Goal: Task Accomplishment & Management: Manage account settings

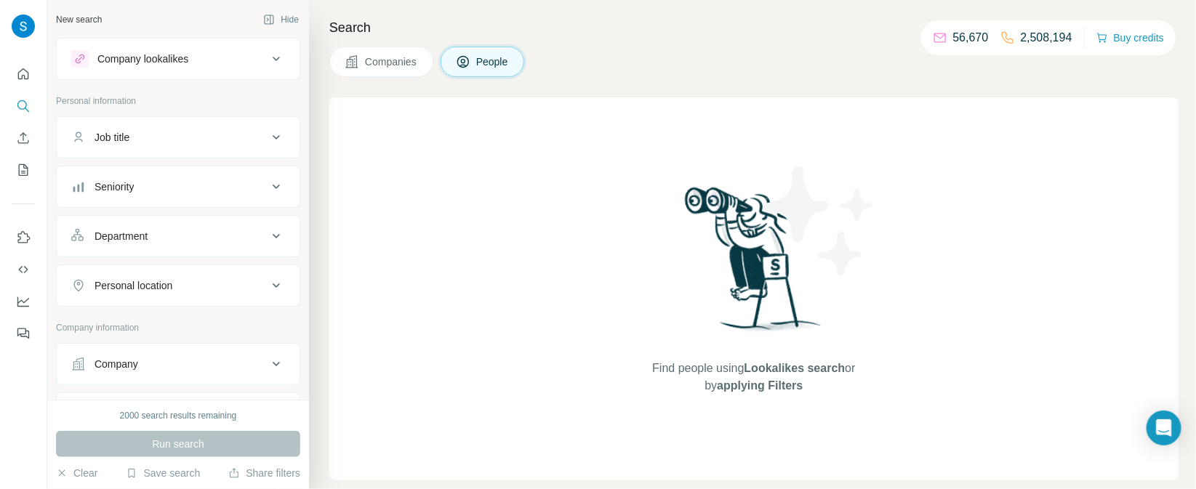
click at [196, 67] on div "Company lookalikes" at bounding box center [169, 58] width 196 height 17
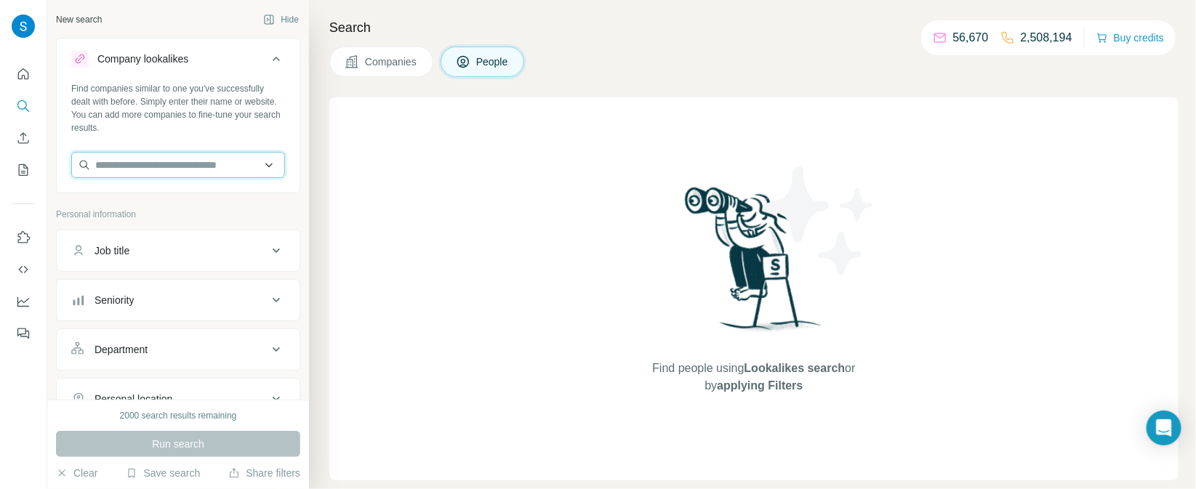
click at [160, 164] on input "text" at bounding box center [178, 165] width 214 height 26
paste input "**********"
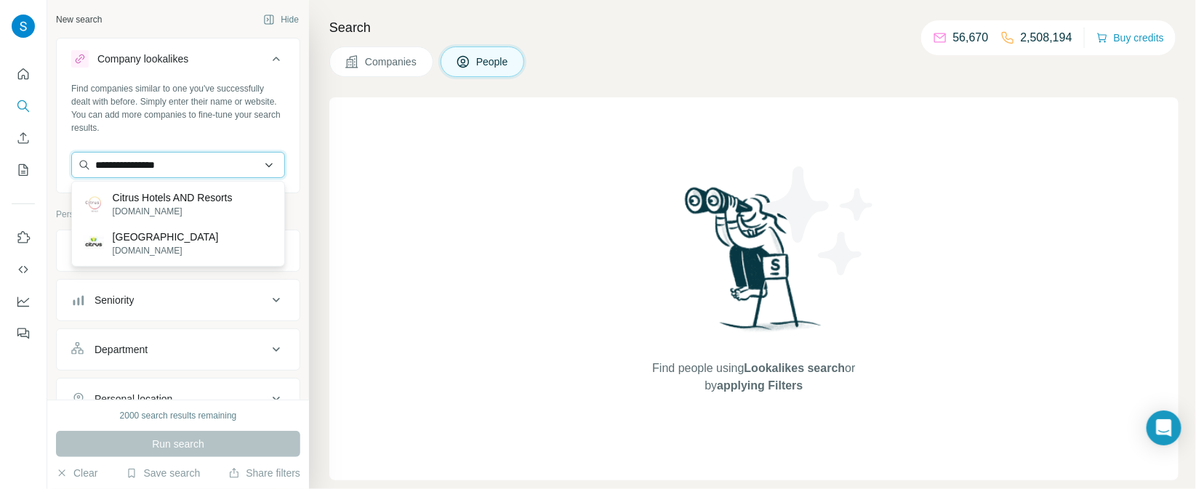
click at [254, 164] on input "**********" at bounding box center [178, 165] width 214 height 26
type input "*"
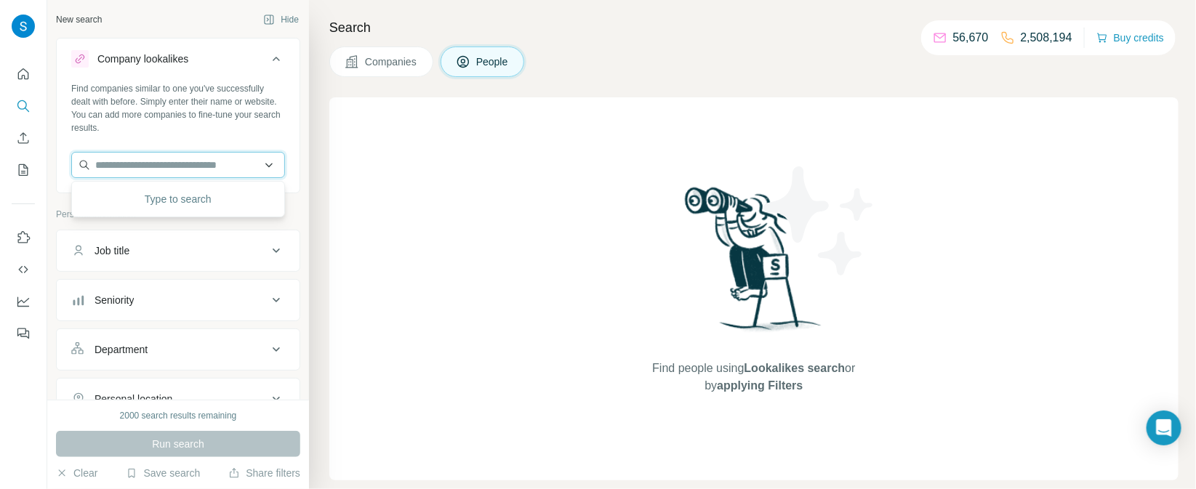
paste input "**********"
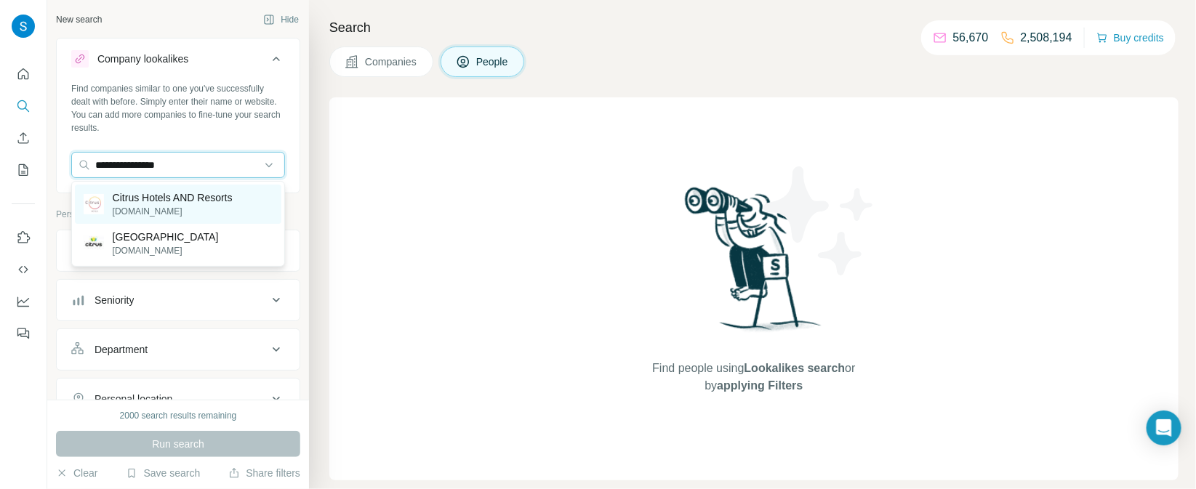
type input "**********"
click at [174, 201] on p "Citrus Hotels AND Resorts" at bounding box center [173, 197] width 120 height 15
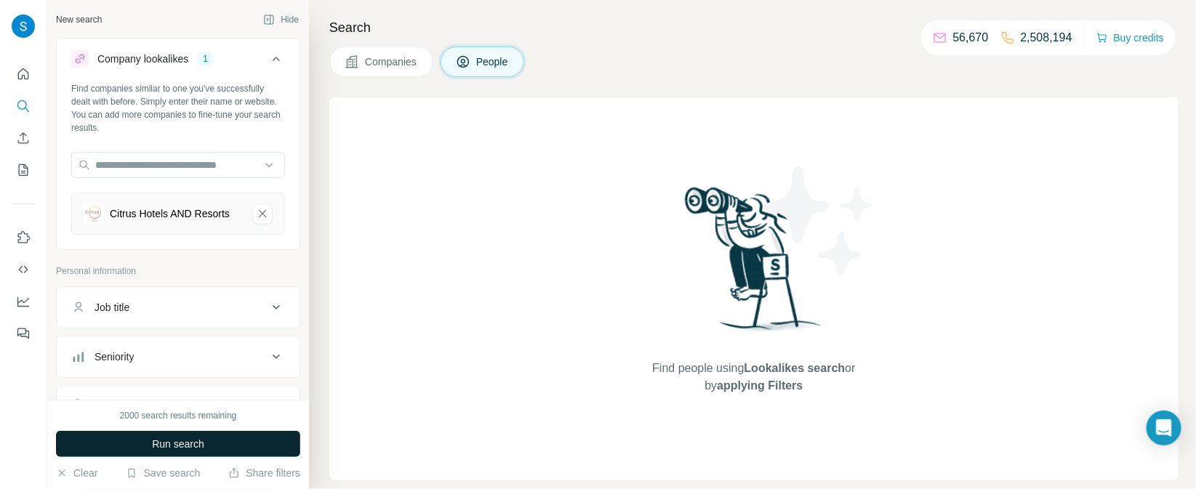
click at [204, 435] on button "Run search" at bounding box center [178, 444] width 244 height 26
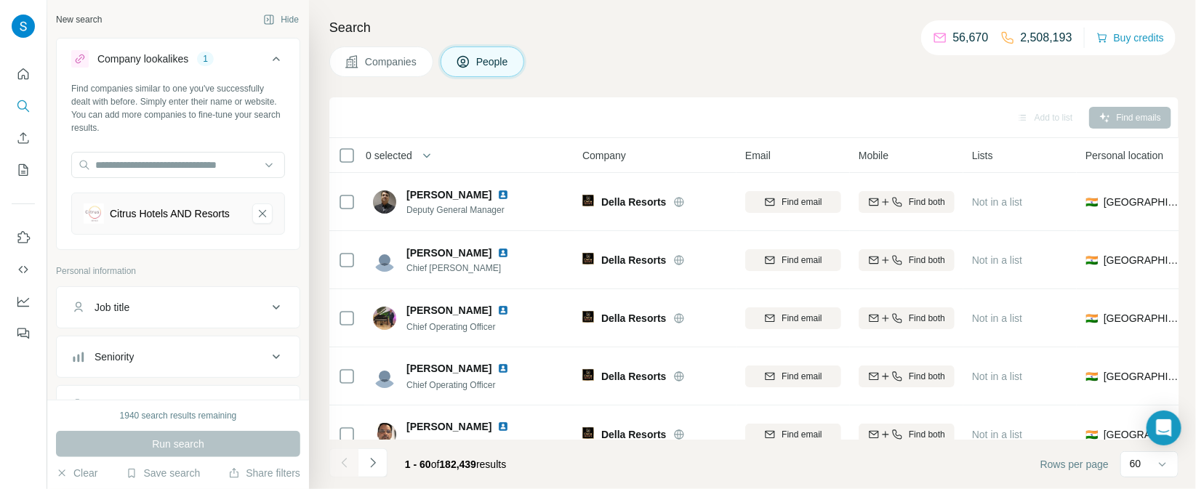
click at [186, 315] on button "Job title" at bounding box center [178, 307] width 243 height 35
click at [175, 347] on input "text" at bounding box center [163, 344] width 185 height 26
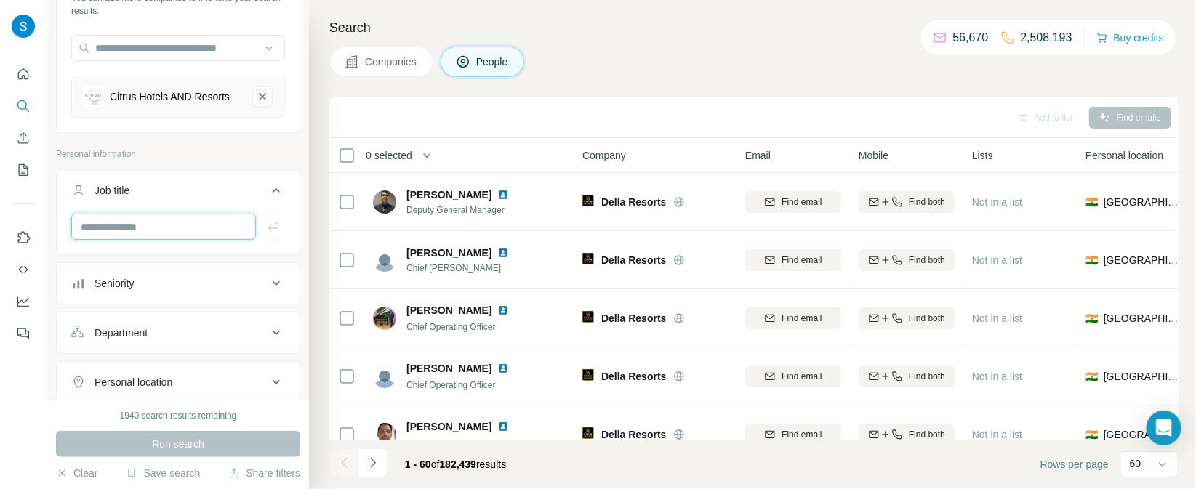
scroll to position [116, 0]
click at [218, 331] on div "Department" at bounding box center [169, 333] width 196 height 15
click at [191, 366] on input at bounding box center [171, 370] width 180 height 16
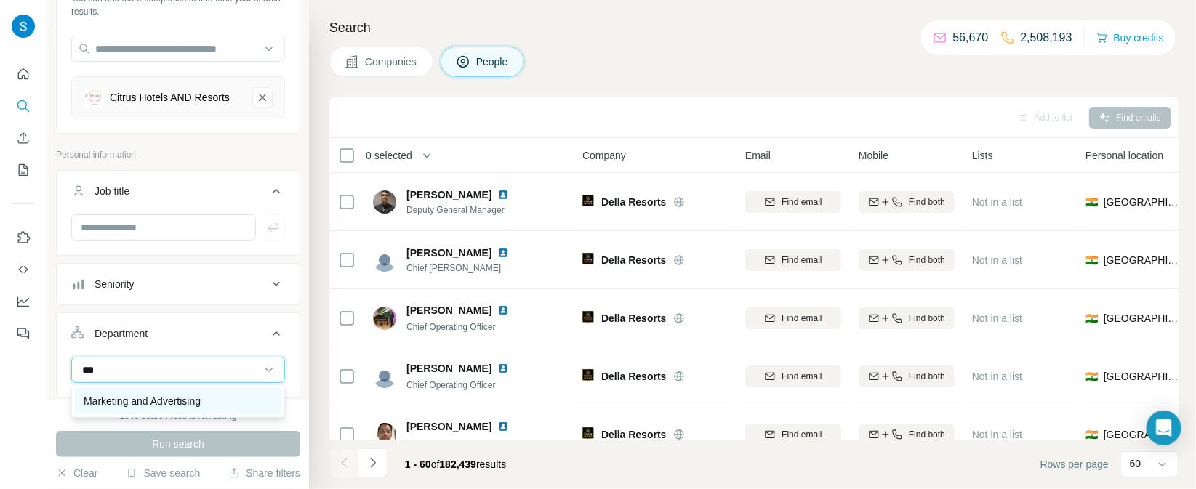
type input "***"
click at [161, 402] on p "Marketing and Advertising" at bounding box center [142, 401] width 117 height 15
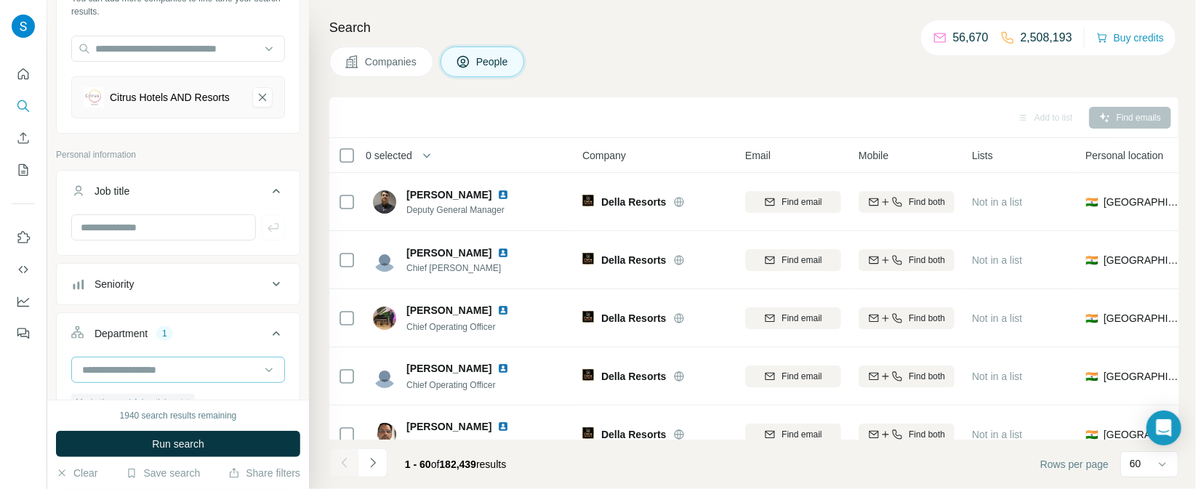
click at [196, 362] on input at bounding box center [171, 370] width 180 height 16
type input "****"
click at [176, 403] on div "Sales" at bounding box center [178, 401] width 189 height 15
click at [177, 440] on span "Run search" at bounding box center [178, 444] width 52 height 15
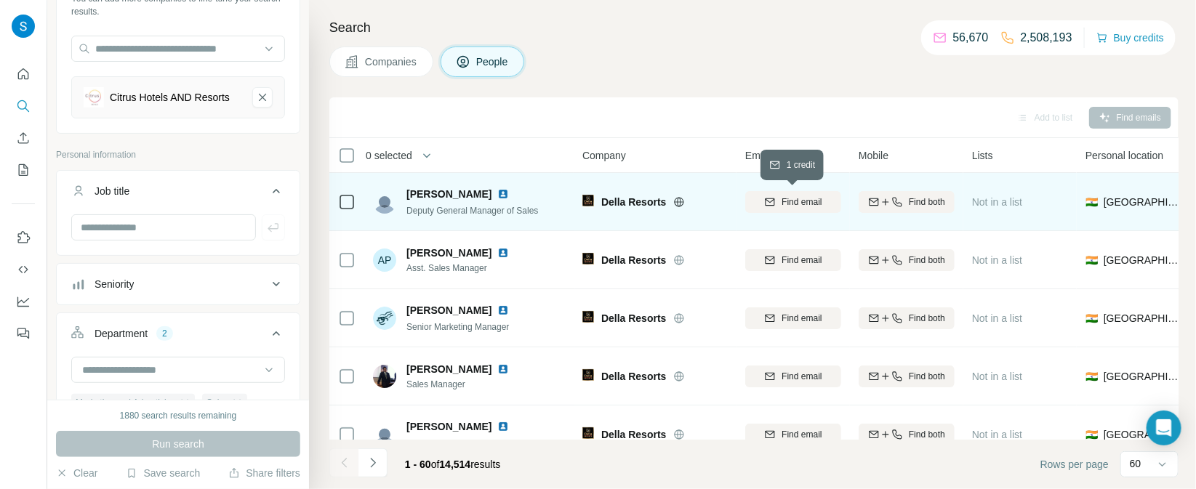
click at [788, 200] on span "Find email" at bounding box center [801, 202] width 40 height 13
click at [257, 99] on icon "Citrus Hotels AND Resorts-remove-button" at bounding box center [262, 97] width 13 height 15
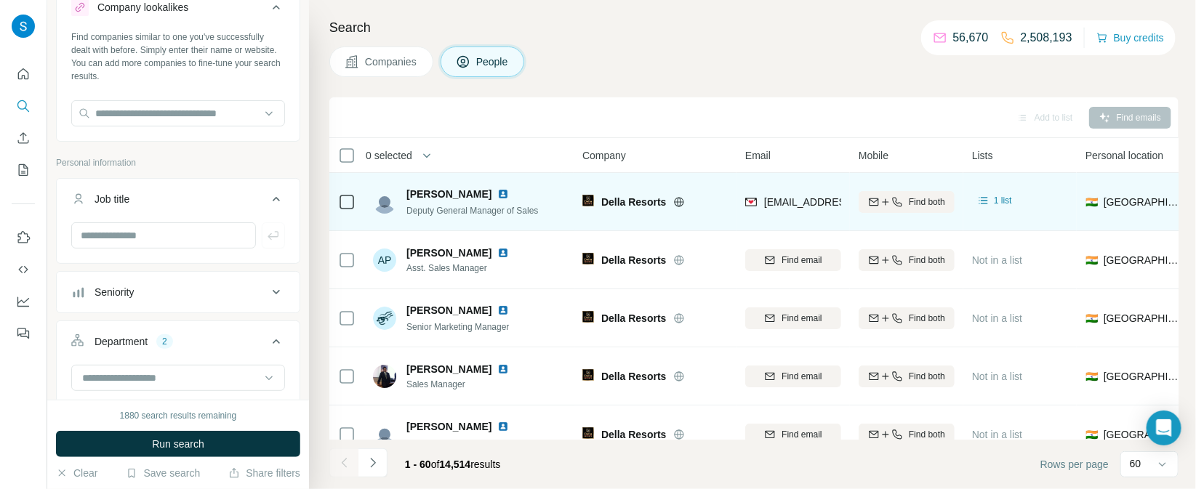
scroll to position [57, 0]
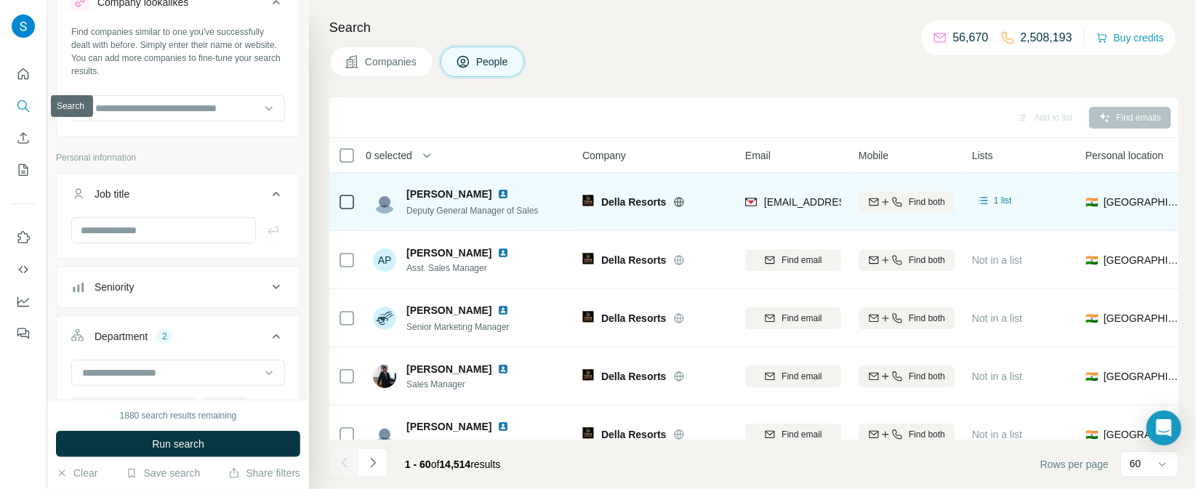
click at [14, 100] on button "Search" at bounding box center [23, 106] width 23 height 26
click at [19, 102] on icon "Search" at bounding box center [23, 106] width 15 height 15
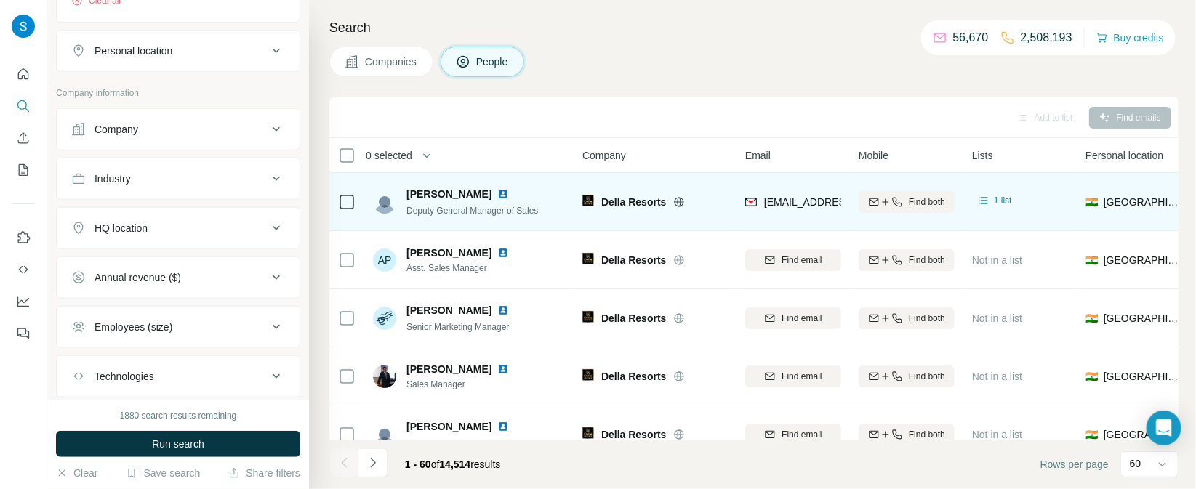
scroll to position [488, 0]
click at [266, 121] on div "Company" at bounding box center [169, 128] width 196 height 15
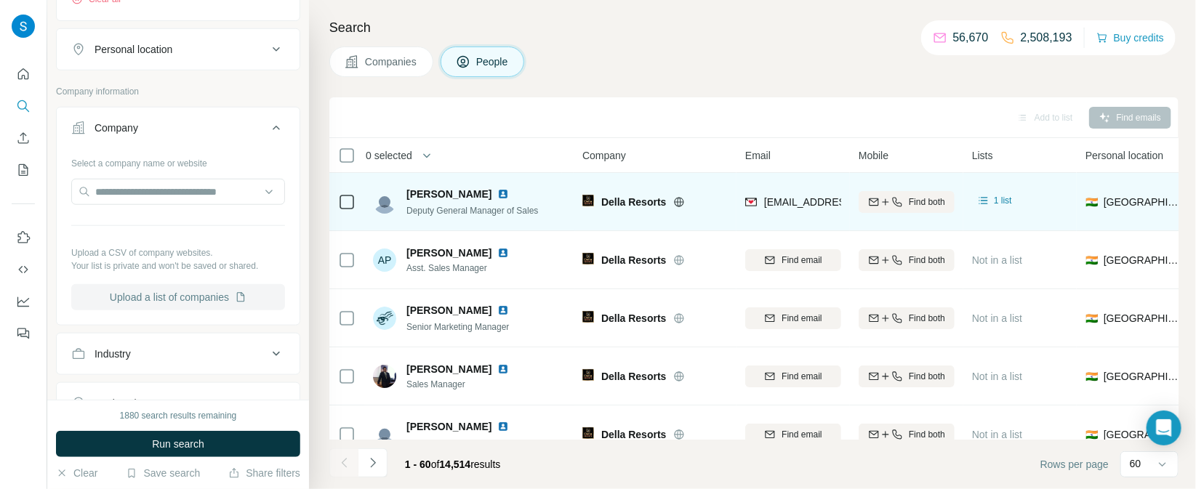
click at [186, 302] on button "Upload a list of companies" at bounding box center [178, 297] width 214 height 26
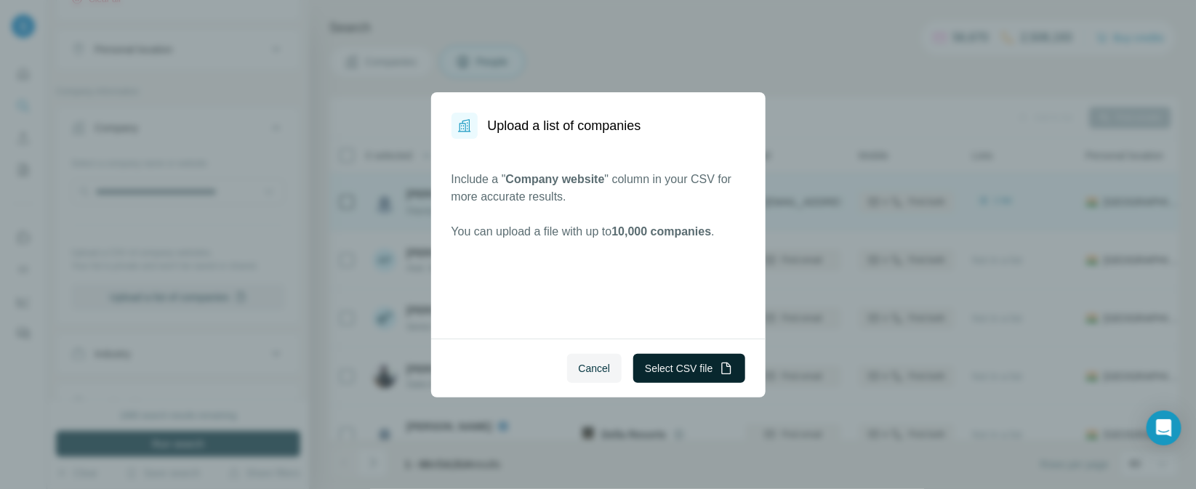
click at [699, 369] on button "Select CSV file" at bounding box center [688, 368] width 111 height 29
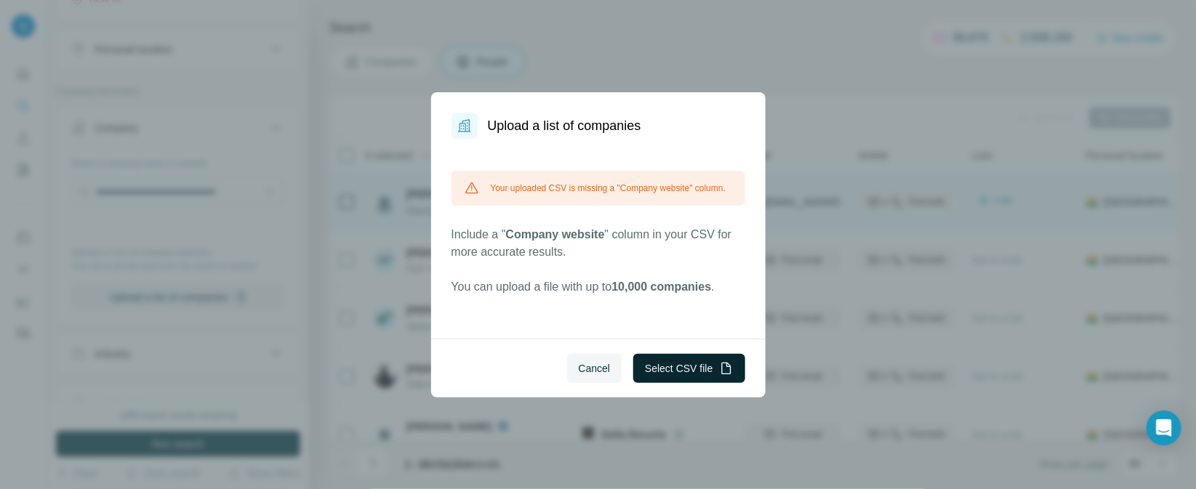
click at [671, 366] on button "Select CSV file" at bounding box center [688, 368] width 111 height 29
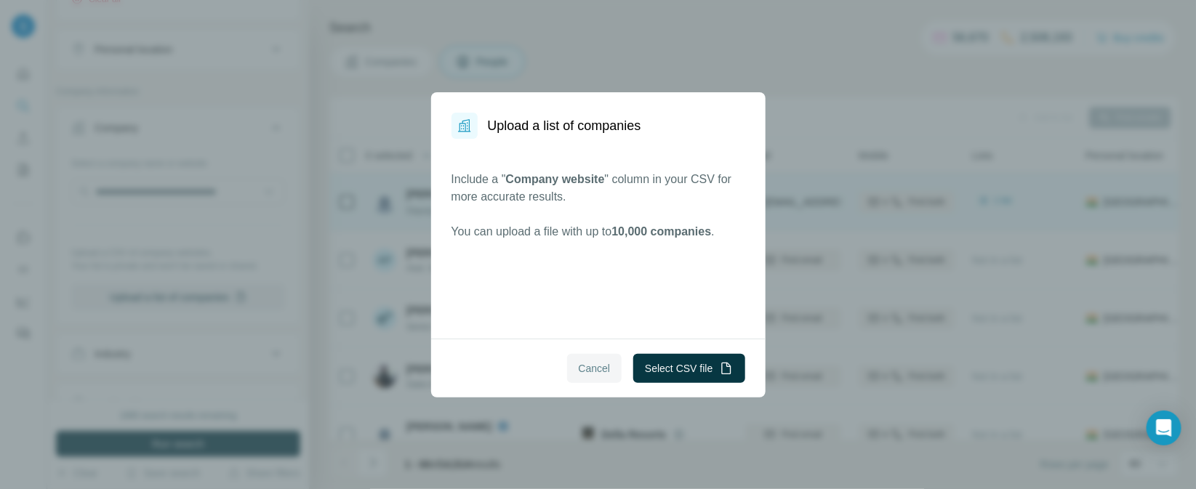
click at [585, 366] on span "Cancel" at bounding box center [595, 368] width 32 height 15
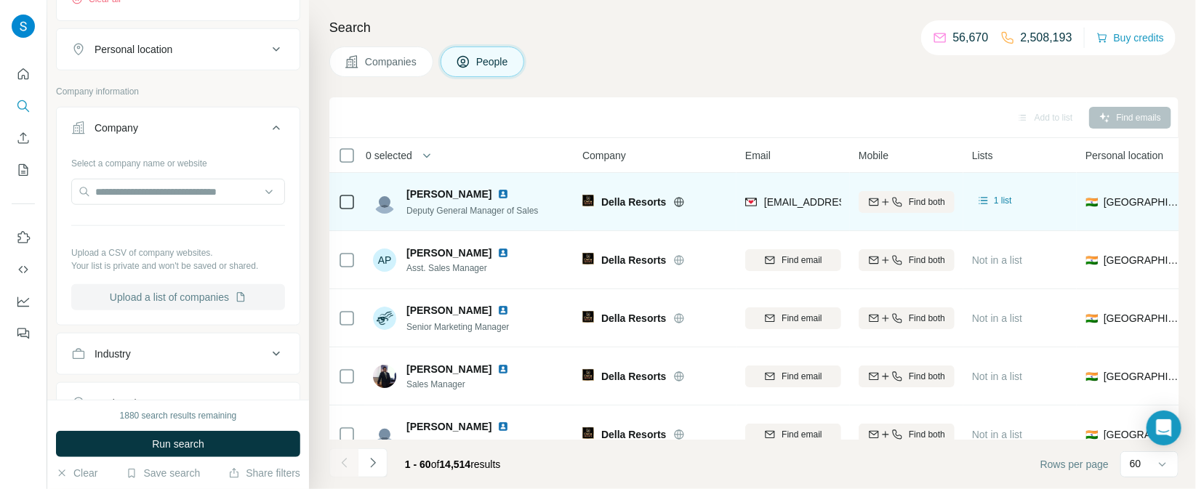
click at [158, 286] on button "Upload a list of companies" at bounding box center [178, 297] width 214 height 26
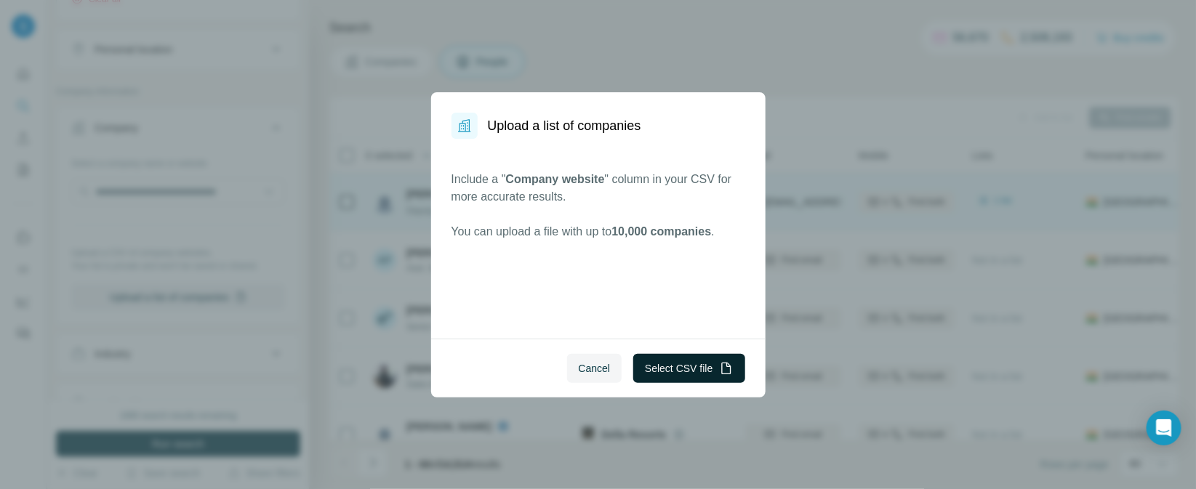
click at [667, 361] on button "Select CSV file" at bounding box center [688, 368] width 111 height 29
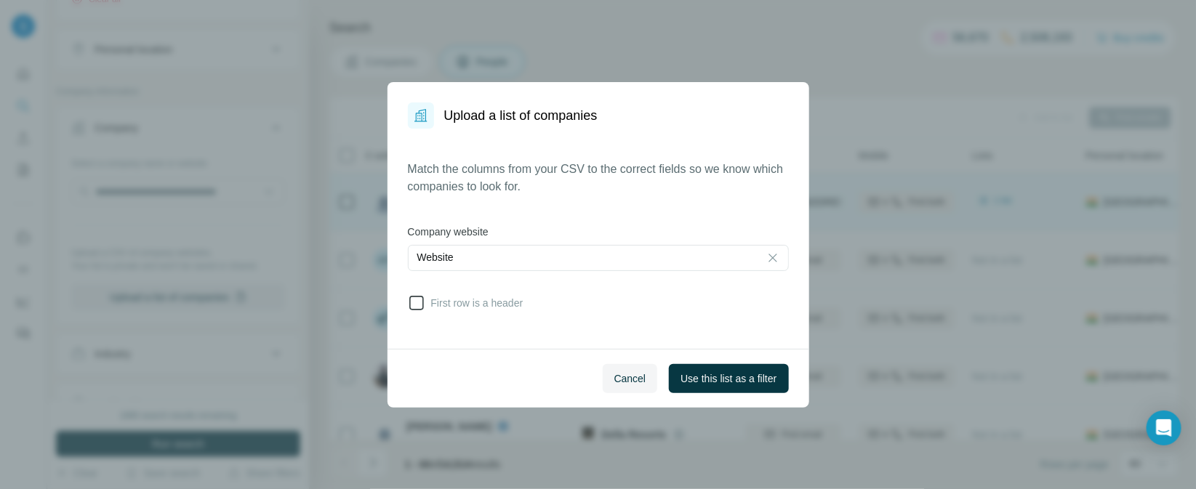
click at [417, 304] on icon at bounding box center [416, 302] width 17 height 17
click at [726, 369] on button "Use this list as a filter" at bounding box center [728, 378] width 119 height 29
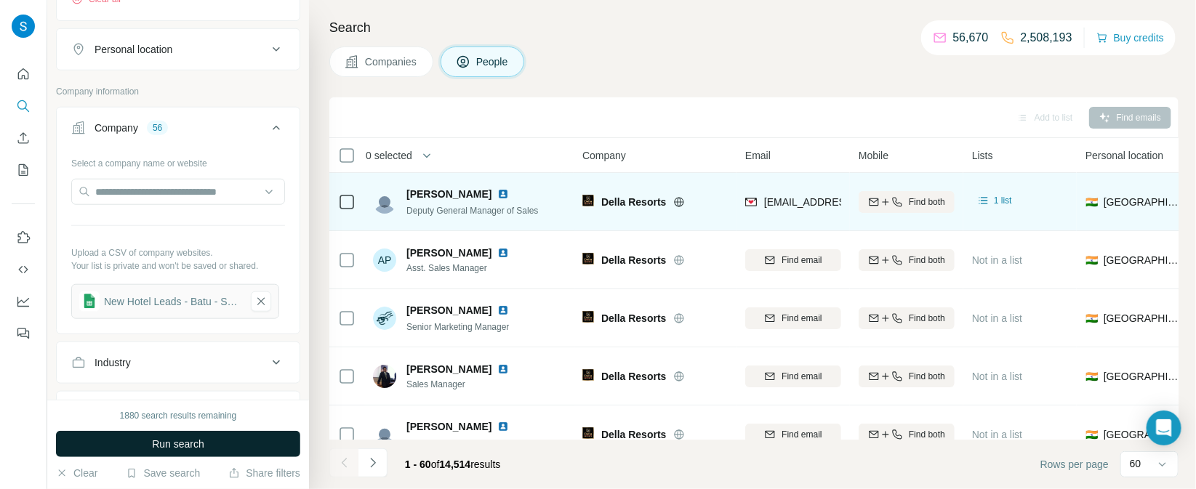
click at [168, 443] on span "Run search" at bounding box center [178, 444] width 52 height 15
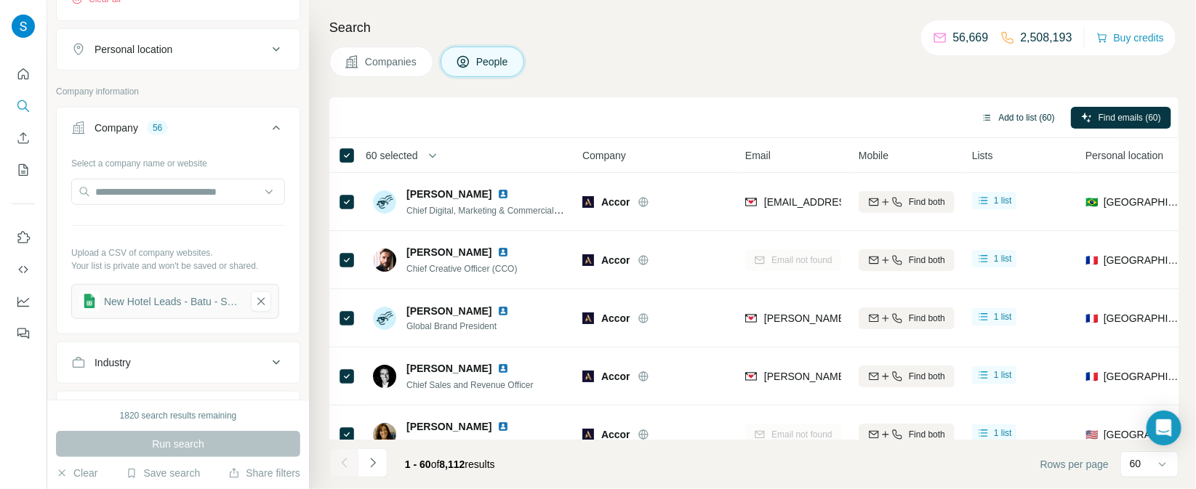
click at [1013, 116] on button "Add to list (60)" at bounding box center [1018, 118] width 94 height 22
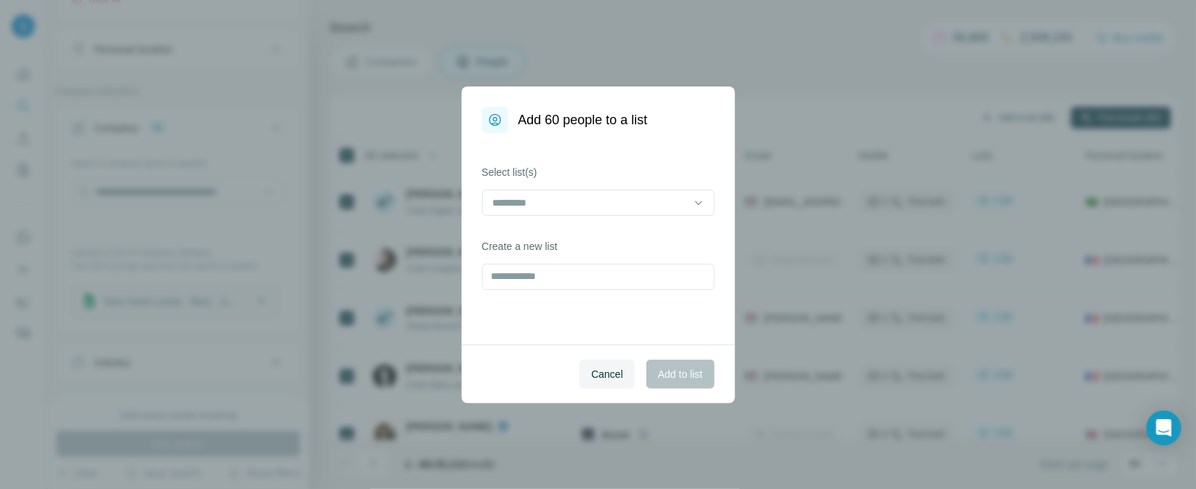
click at [1013, 116] on div "Add 60 people to a list Select list(s) Create a new list Cancel Add to list" at bounding box center [598, 244] width 1196 height 489
click at [558, 274] on input "text" at bounding box center [598, 277] width 233 height 26
type input "********"
click at [684, 370] on span "Add to list" at bounding box center [680, 374] width 44 height 15
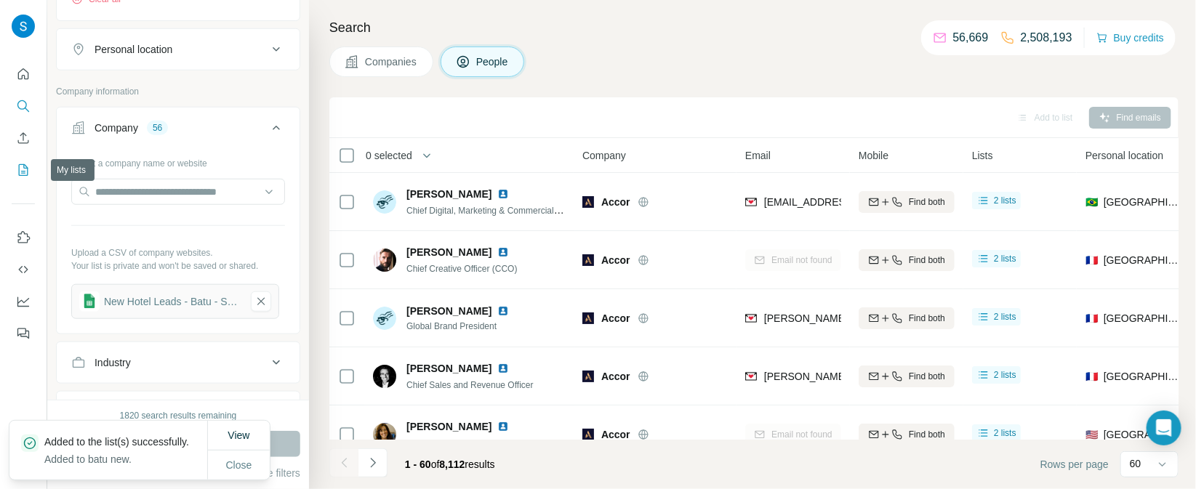
click at [21, 169] on icon "My lists" at bounding box center [23, 170] width 15 height 15
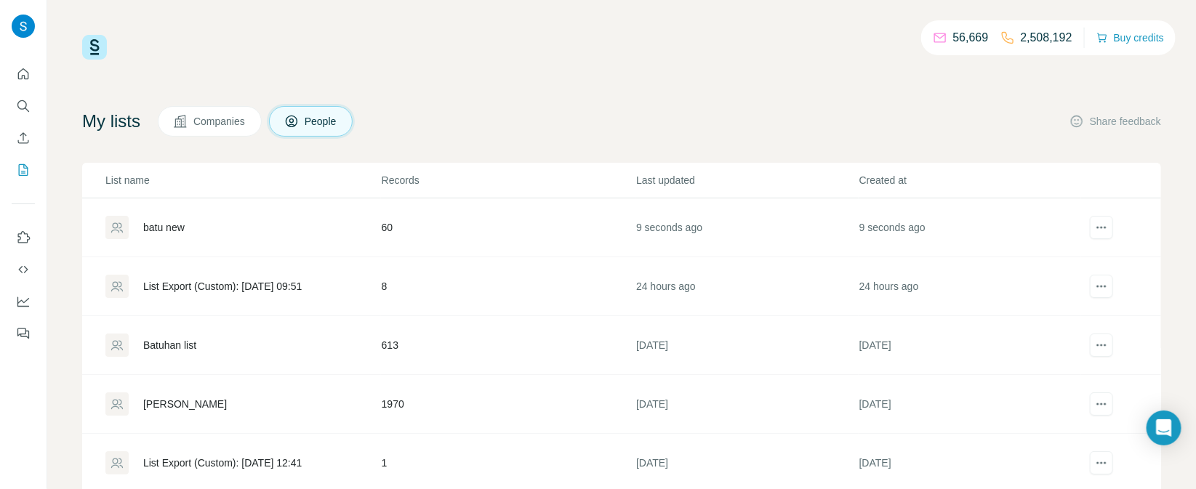
click at [174, 225] on div "batu new" at bounding box center [163, 227] width 41 height 15
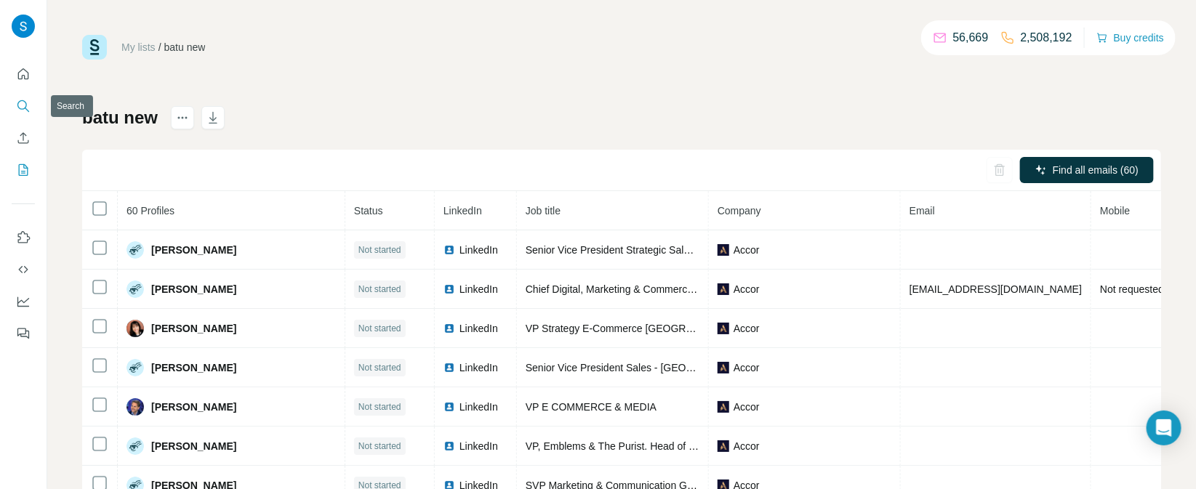
click at [25, 100] on icon "Search" at bounding box center [23, 106] width 15 height 15
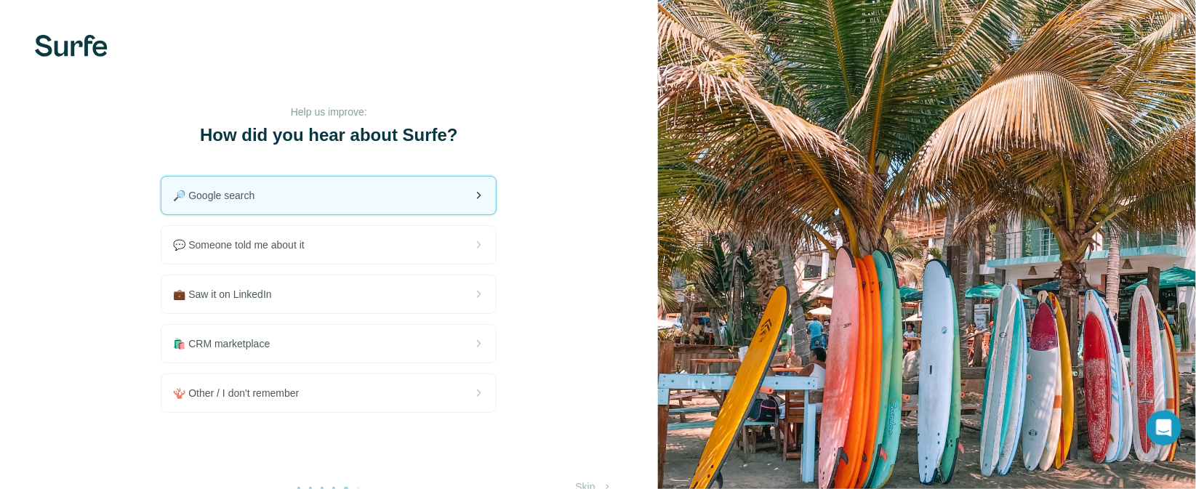
click at [239, 199] on span "🔎 Google search" at bounding box center [219, 195] width 93 height 15
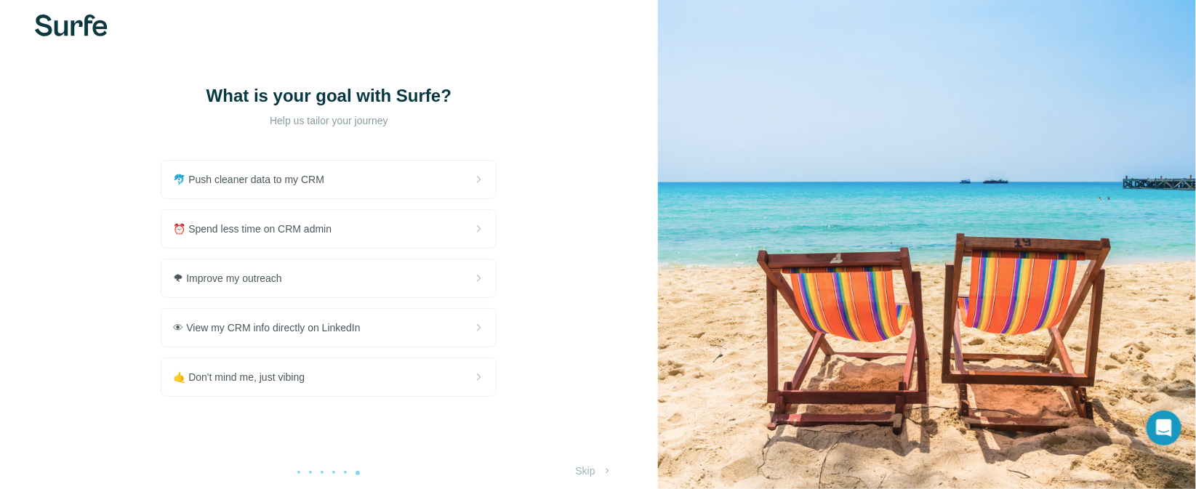
scroll to position [31, 0]
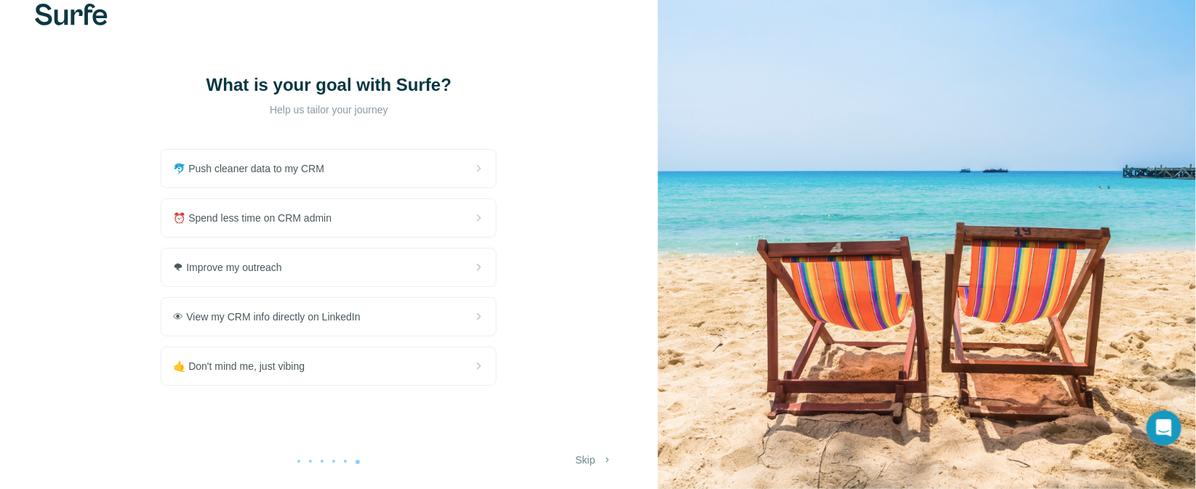
click at [591, 464] on button "Skip" at bounding box center [594, 460] width 57 height 26
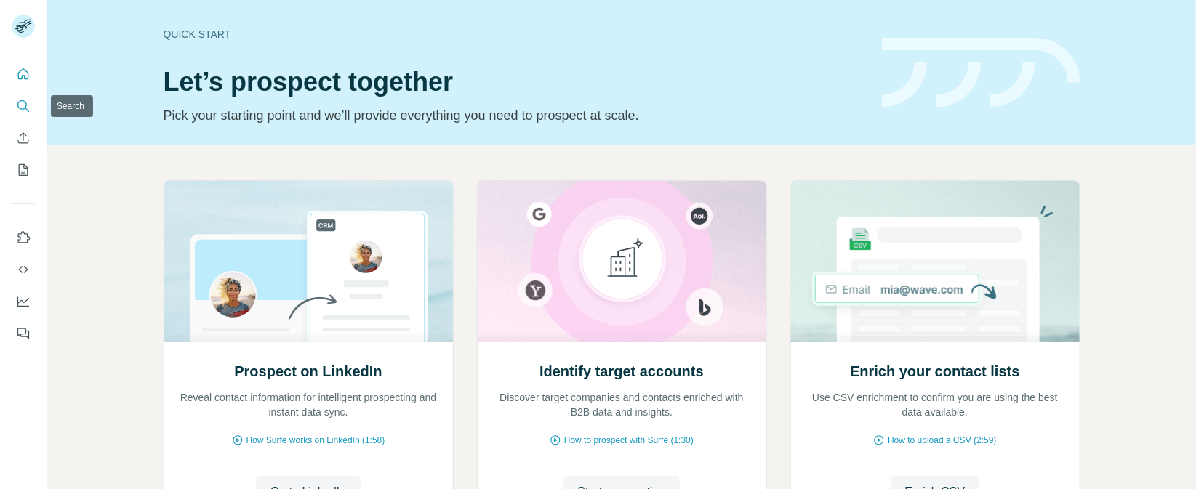
click at [20, 105] on icon "Search" at bounding box center [23, 106] width 15 height 15
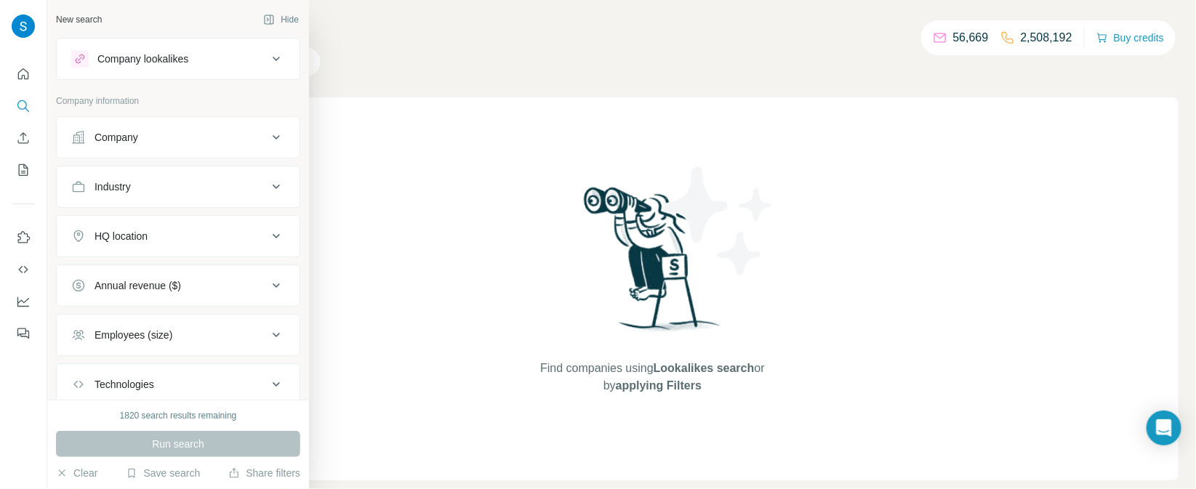
click at [251, 146] on button "Company" at bounding box center [178, 137] width 243 height 35
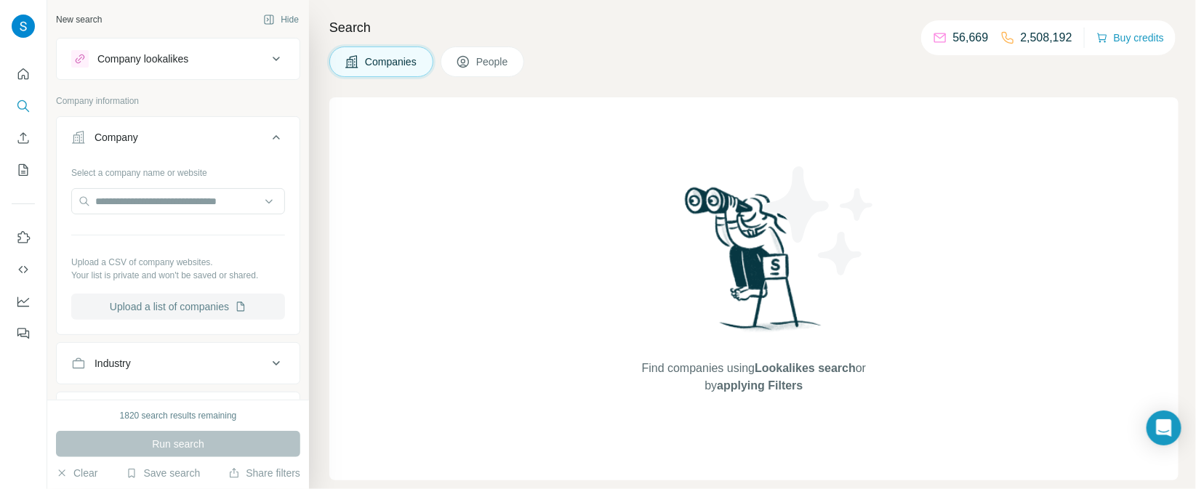
click at [210, 311] on button "Upload a list of companies" at bounding box center [178, 307] width 214 height 26
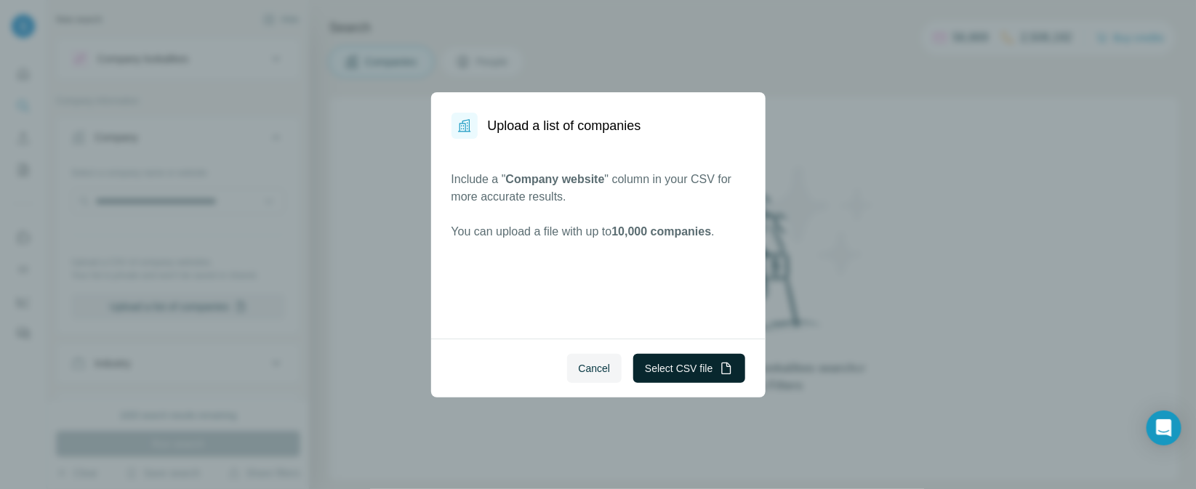
click at [654, 362] on button "Select CSV file" at bounding box center [688, 368] width 111 height 29
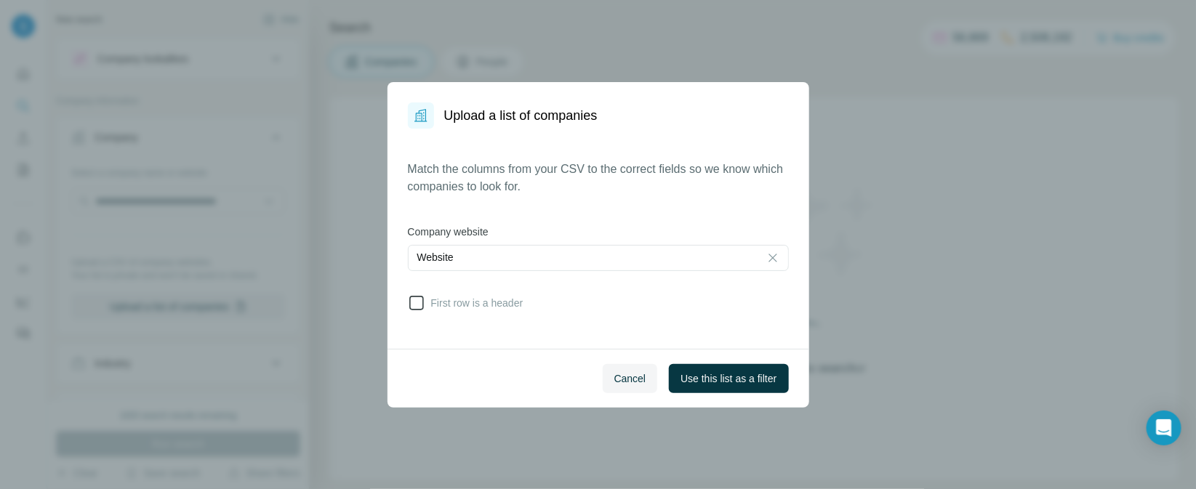
click at [422, 309] on icon at bounding box center [416, 302] width 17 height 17
click at [706, 380] on span "Use this list as a filter" at bounding box center [728, 378] width 96 height 15
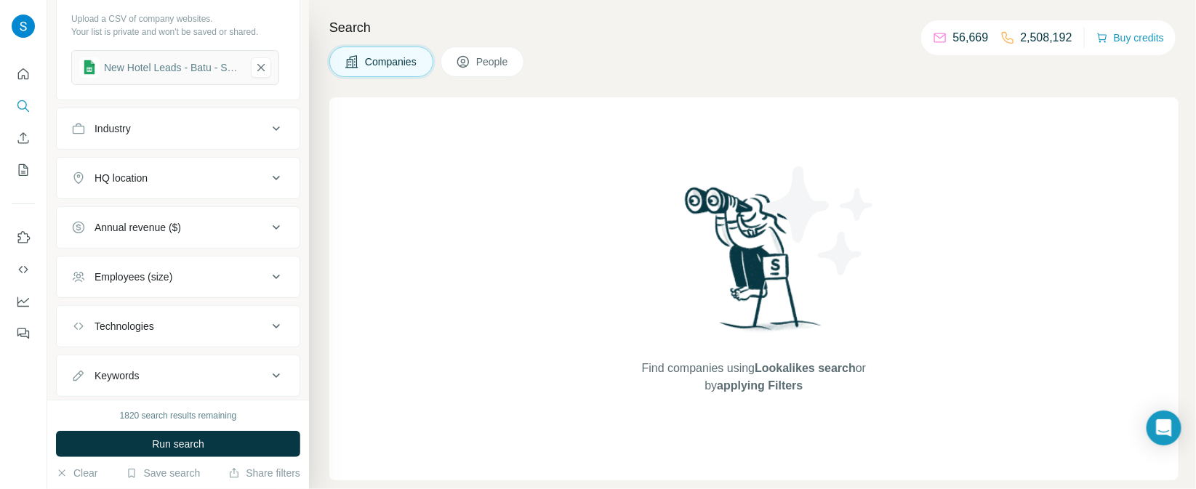
scroll to position [278, 0]
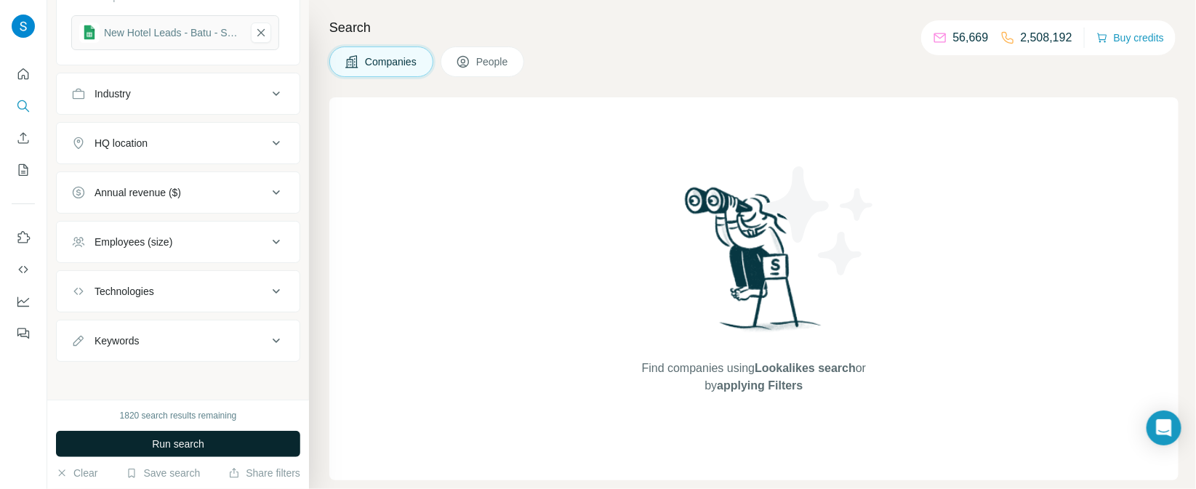
click at [191, 437] on span "Run search" at bounding box center [178, 444] width 52 height 15
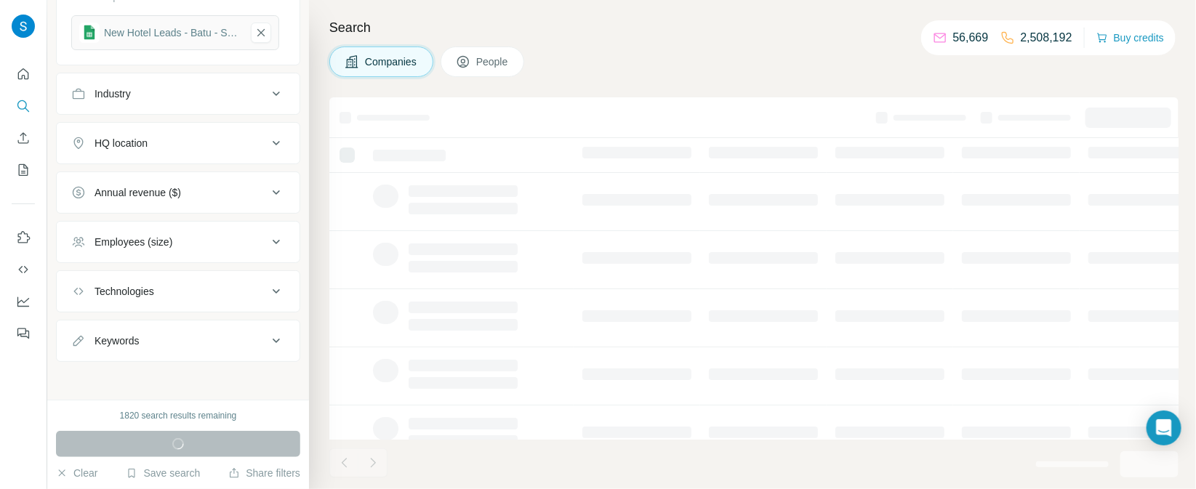
click at [495, 59] on span "People" at bounding box center [492, 62] width 33 height 15
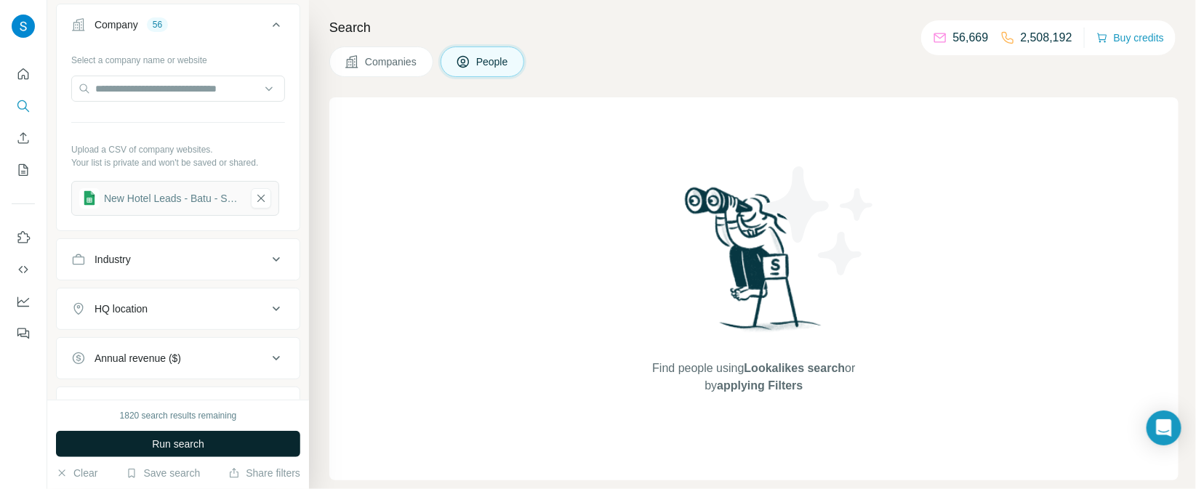
scroll to position [382, 0]
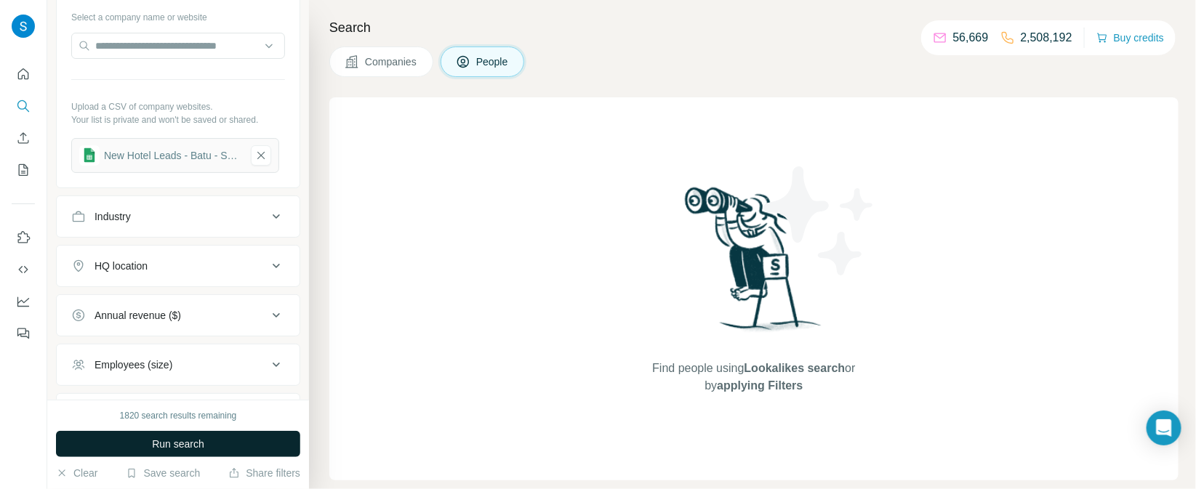
click at [163, 206] on button "Industry" at bounding box center [178, 216] width 243 height 35
click at [174, 259] on div at bounding box center [171, 253] width 180 height 25
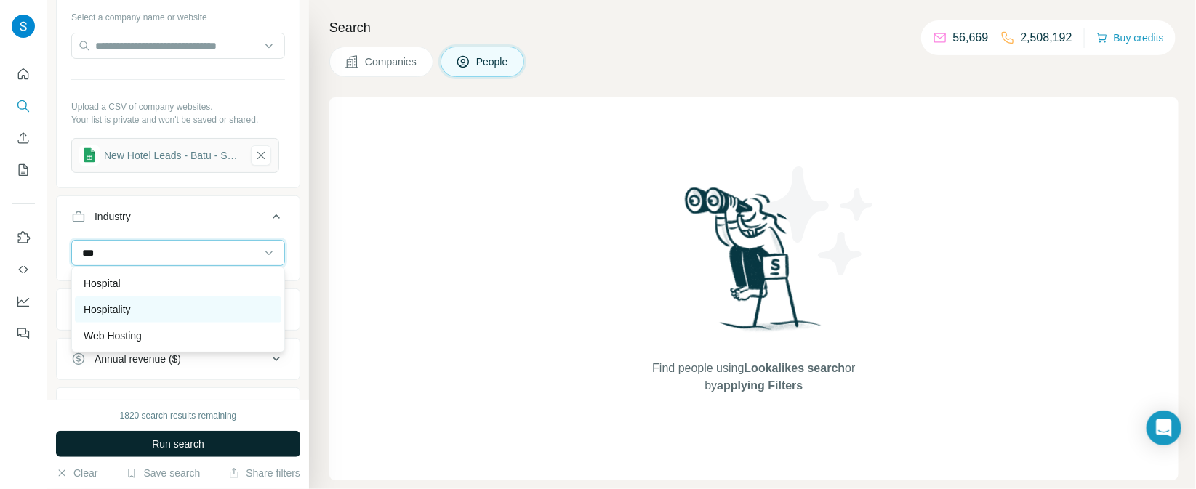
type input "***"
click at [145, 302] on div "Hospitality" at bounding box center [178, 309] width 189 height 15
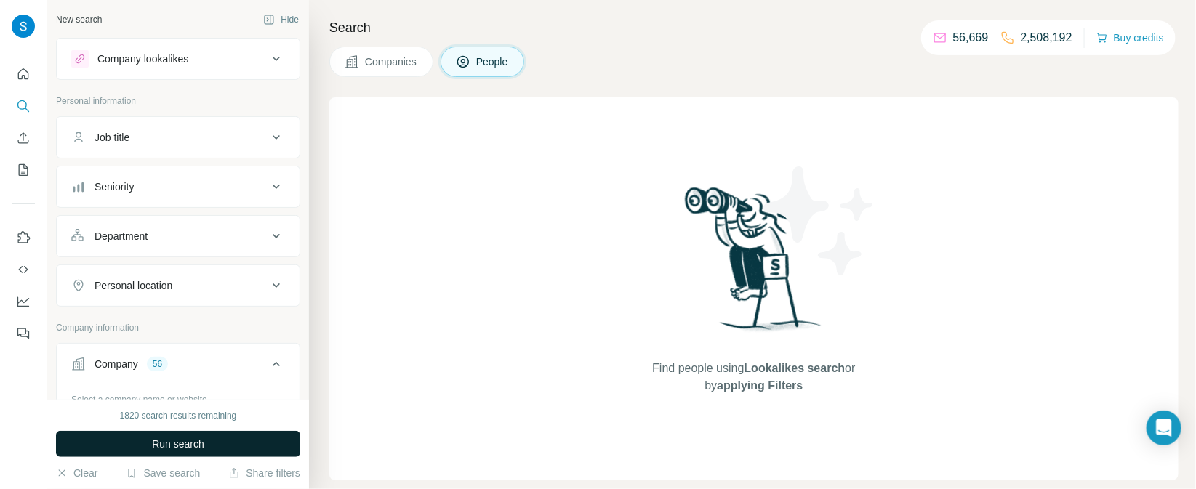
click at [196, 236] on div "Department" at bounding box center [169, 236] width 196 height 15
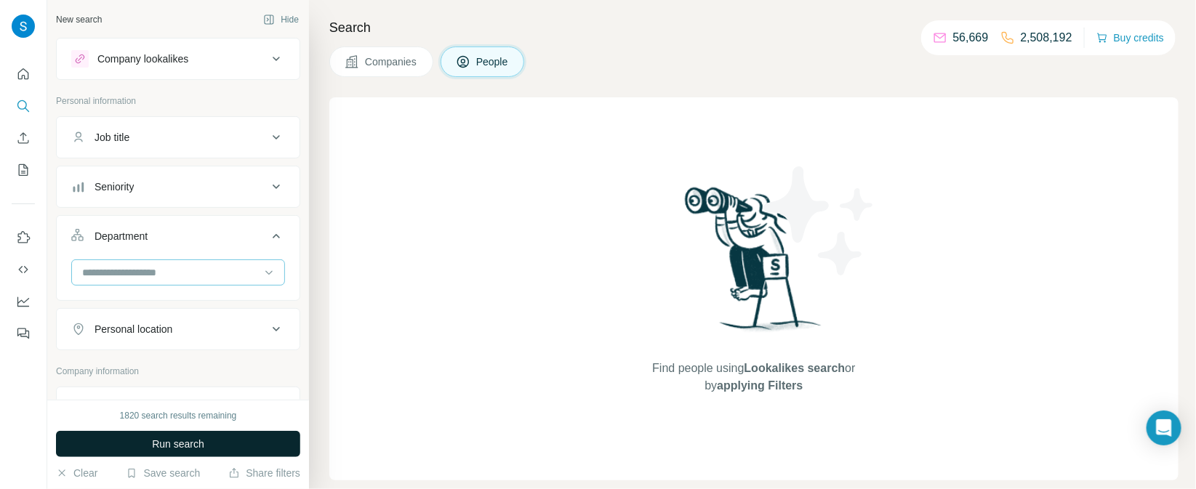
click at [170, 265] on input at bounding box center [171, 273] width 180 height 16
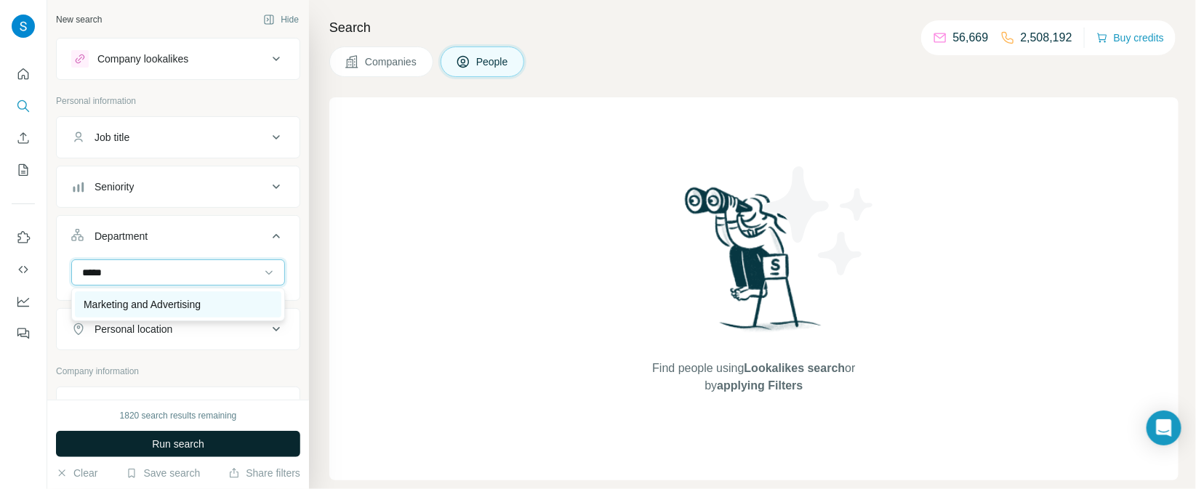
type input "*****"
click at [223, 301] on div "Marketing and Advertising" at bounding box center [178, 304] width 189 height 15
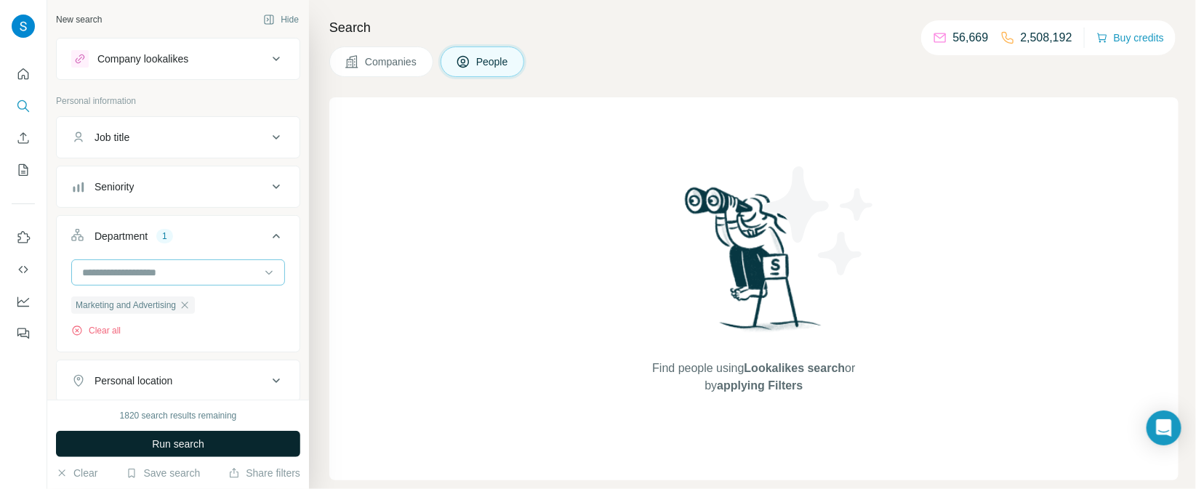
click at [198, 267] on input at bounding box center [171, 273] width 180 height 16
type input "**"
click at [180, 296] on div "Sales" at bounding box center [178, 304] width 206 height 26
click at [194, 186] on div "Seniority" at bounding box center [169, 187] width 196 height 15
click at [81, 246] on icon at bounding box center [79, 250] width 17 height 17
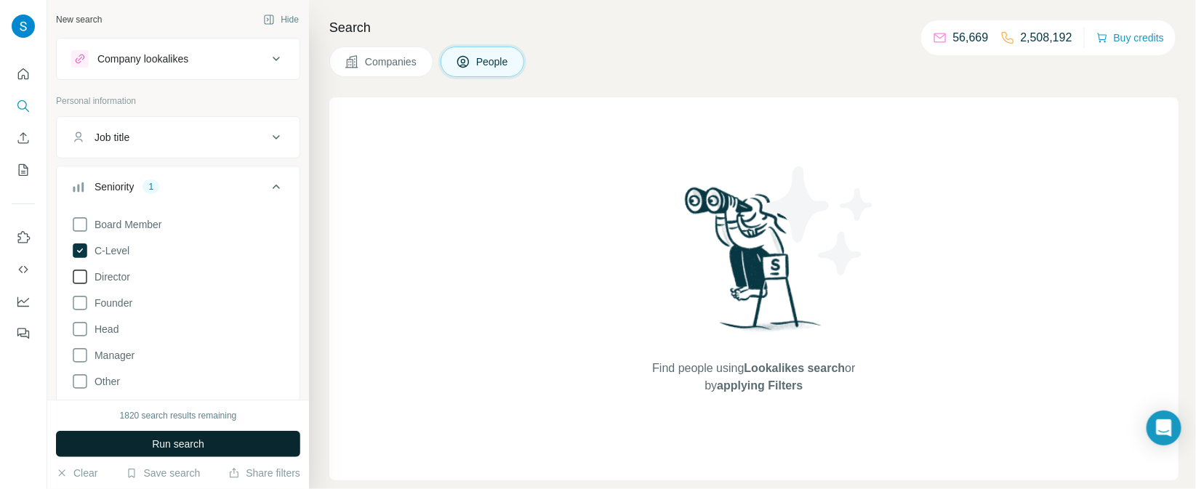
click at [78, 278] on icon at bounding box center [79, 276] width 17 height 17
click at [79, 331] on icon at bounding box center [79, 329] width 17 height 17
click at [84, 355] on icon at bounding box center [79, 355] width 17 height 17
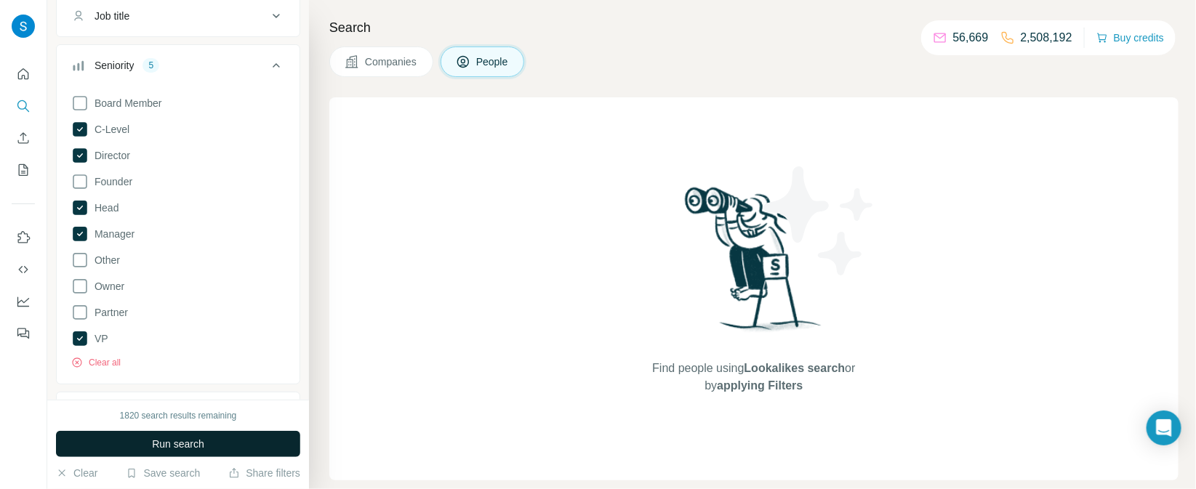
click at [188, 438] on span "Run search" at bounding box center [178, 444] width 52 height 15
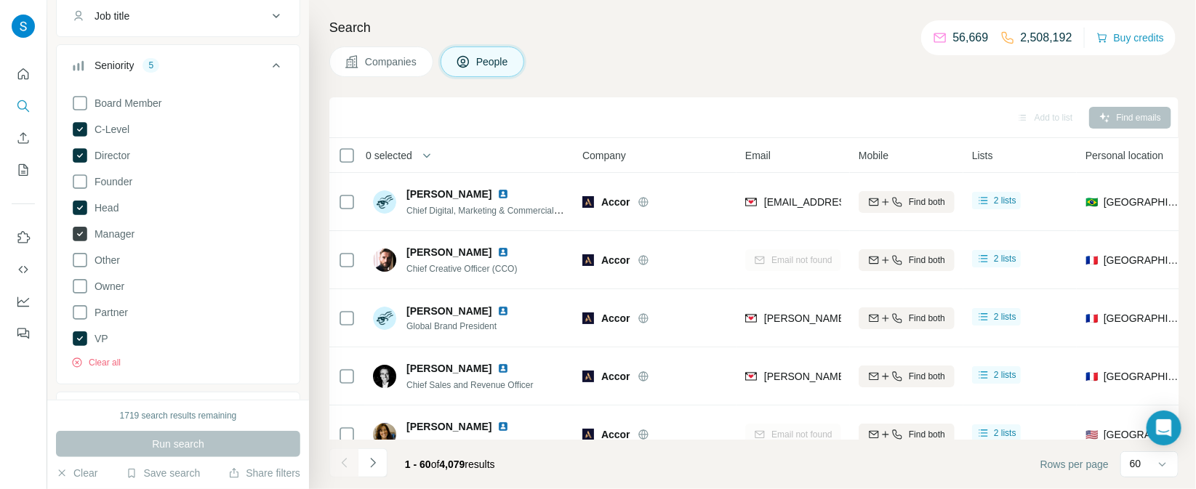
click at [84, 232] on icon at bounding box center [80, 234] width 15 height 15
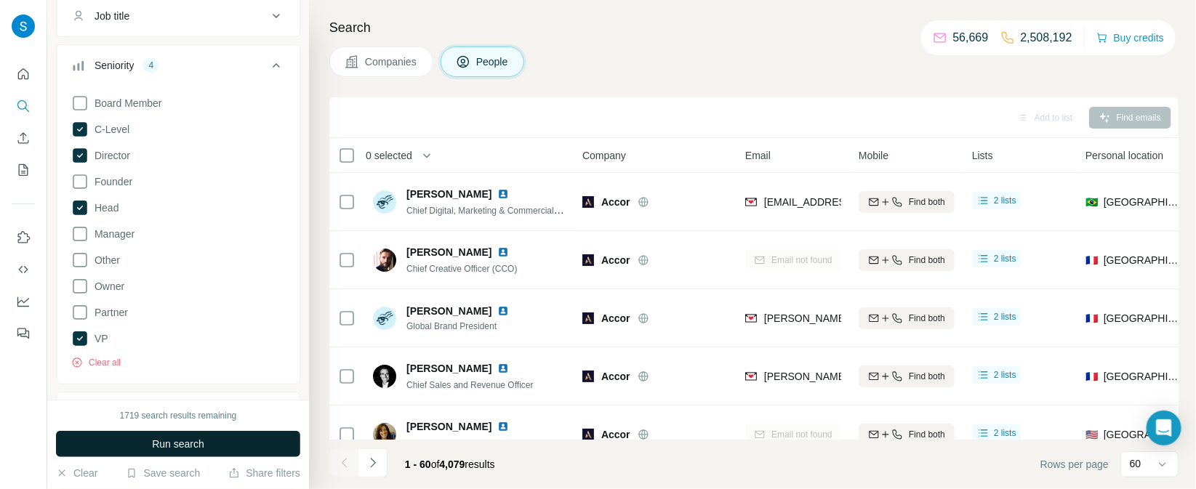
click at [189, 454] on button "Run search" at bounding box center [178, 444] width 244 height 26
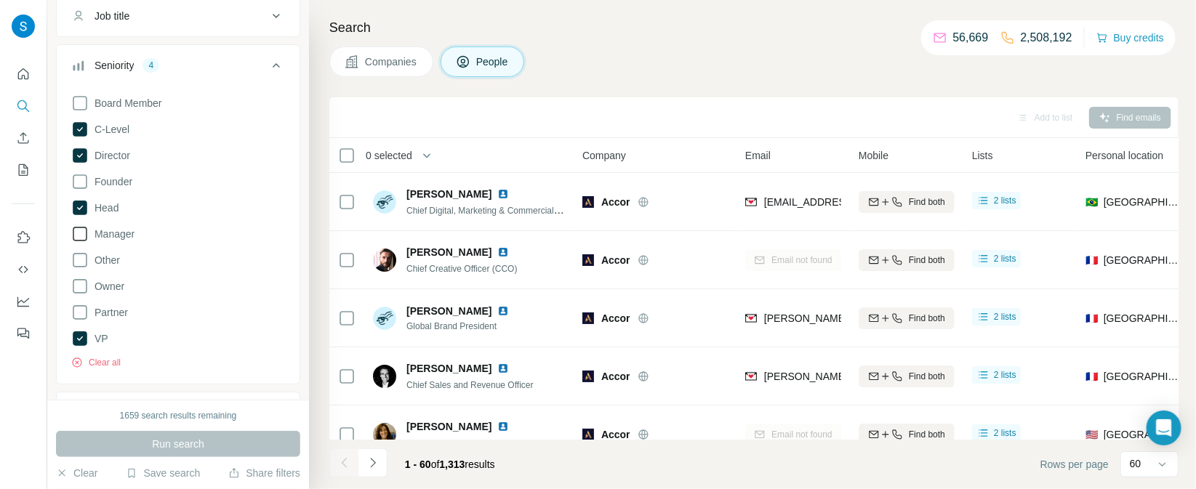
click at [81, 238] on icon at bounding box center [79, 233] width 17 height 17
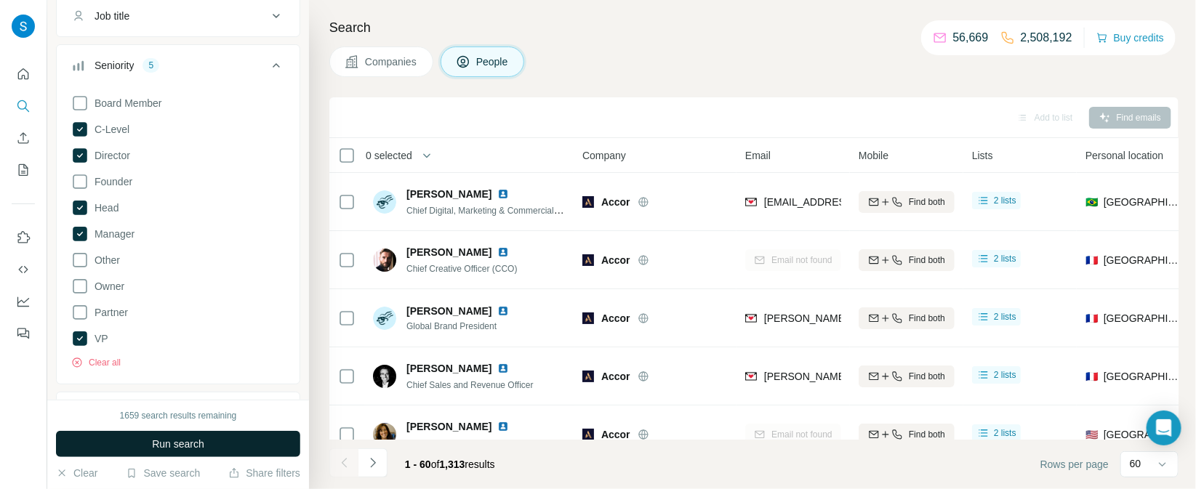
click at [178, 442] on span "Run search" at bounding box center [178, 444] width 52 height 15
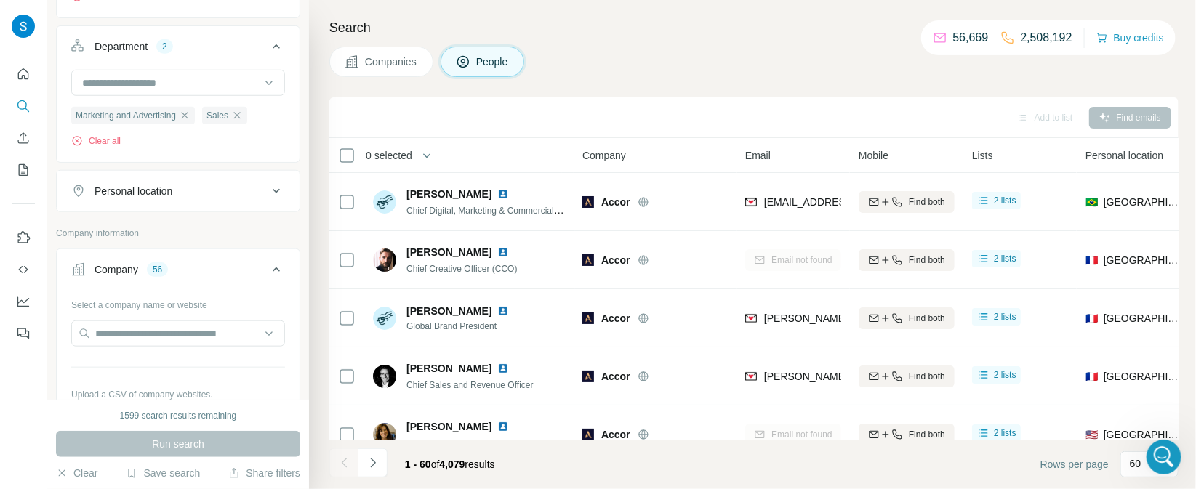
scroll to position [366, 0]
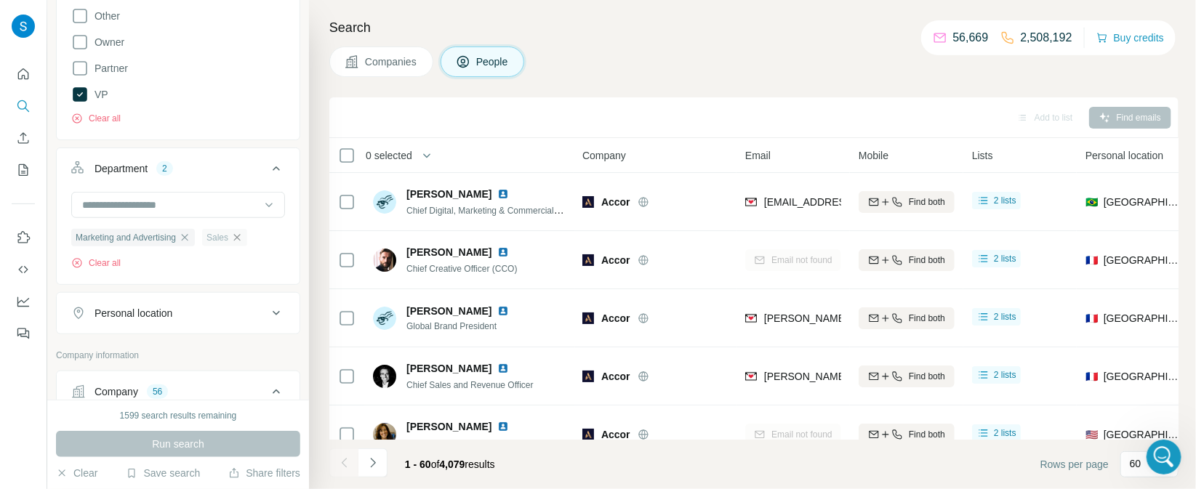
click at [241, 239] on icon "button" at bounding box center [237, 238] width 12 height 12
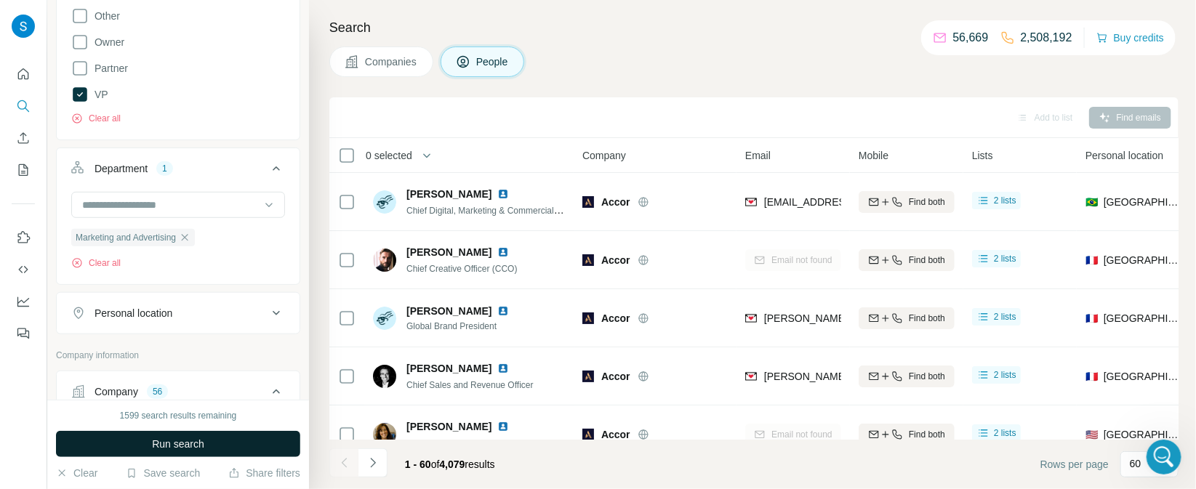
click at [154, 446] on span "Run search" at bounding box center [178, 444] width 52 height 15
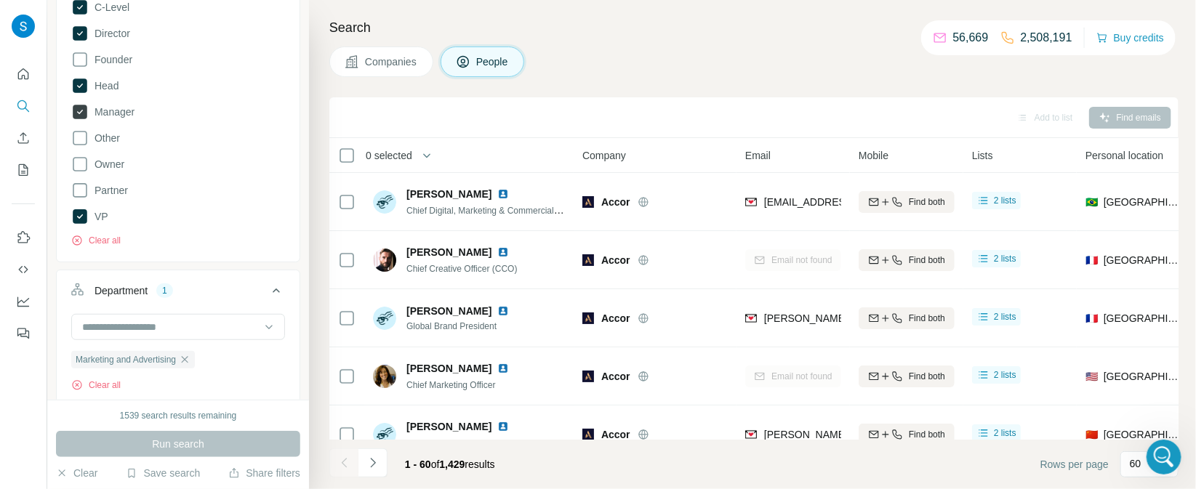
click at [76, 110] on icon at bounding box center [80, 112] width 15 height 15
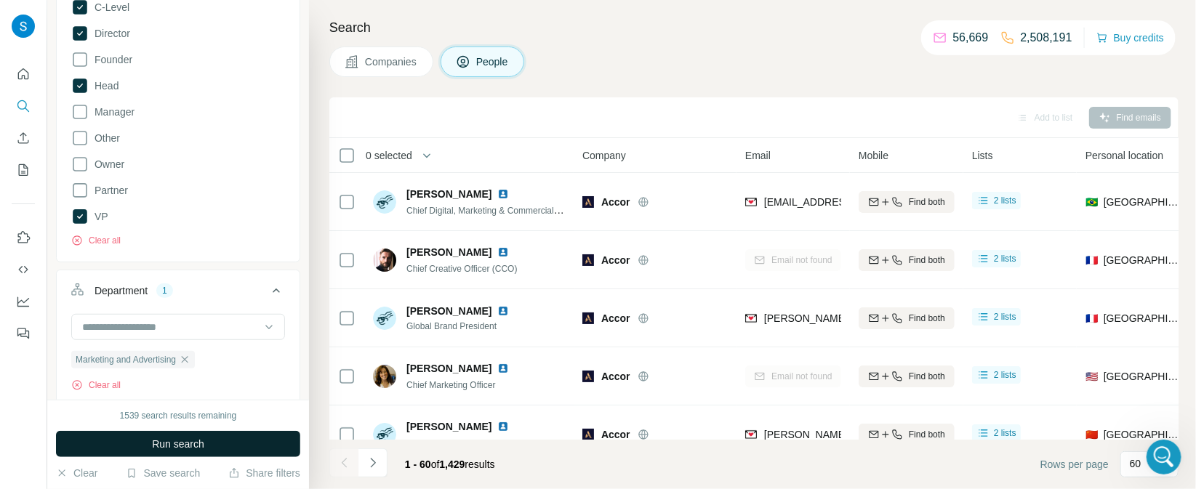
click at [187, 448] on span "Run search" at bounding box center [178, 444] width 52 height 15
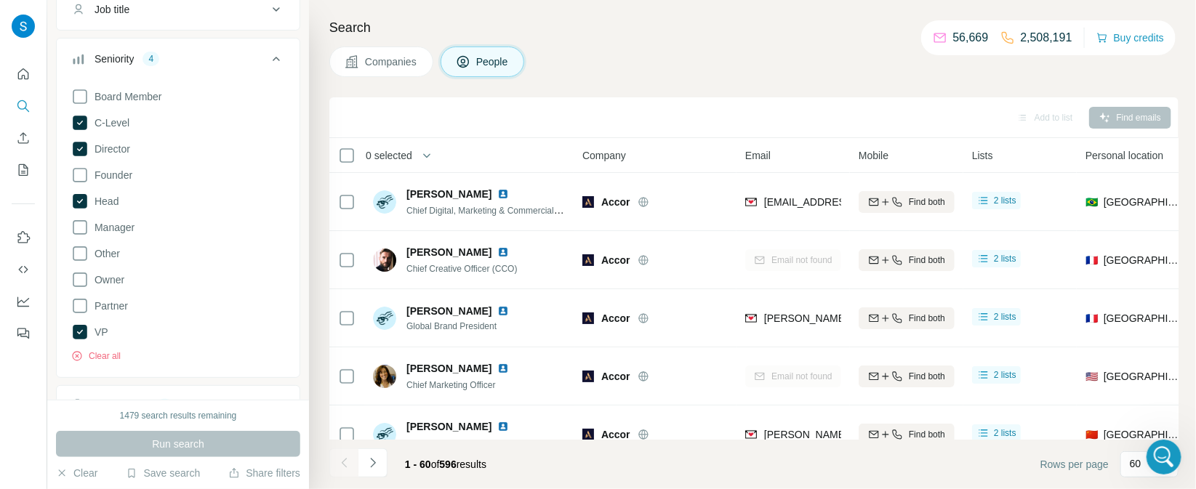
scroll to position [244, 0]
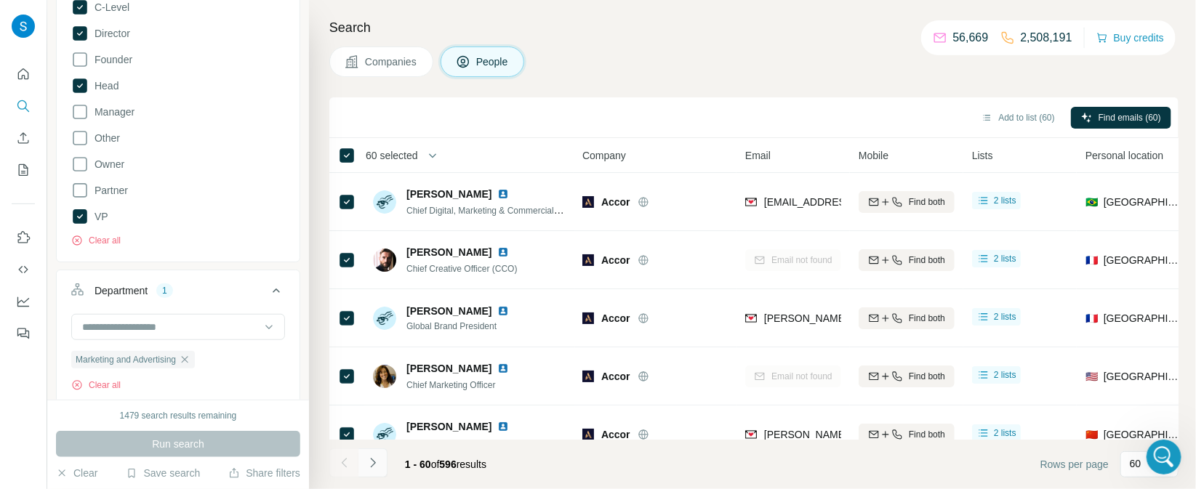
click at [374, 466] on icon "Navigate to next page" at bounding box center [373, 463] width 15 height 15
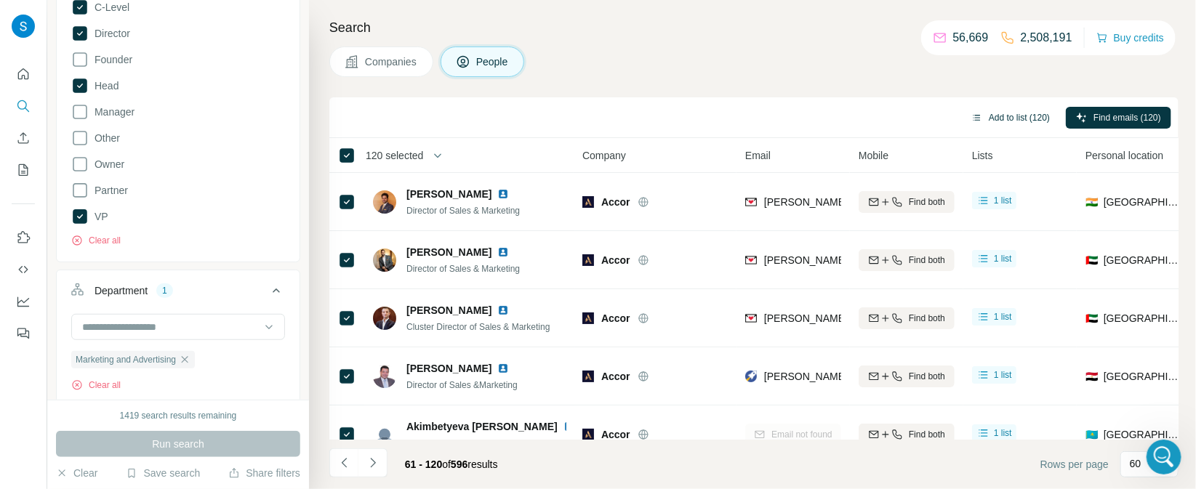
click at [1002, 120] on button "Add to list (120)" at bounding box center [1010, 118] width 99 height 22
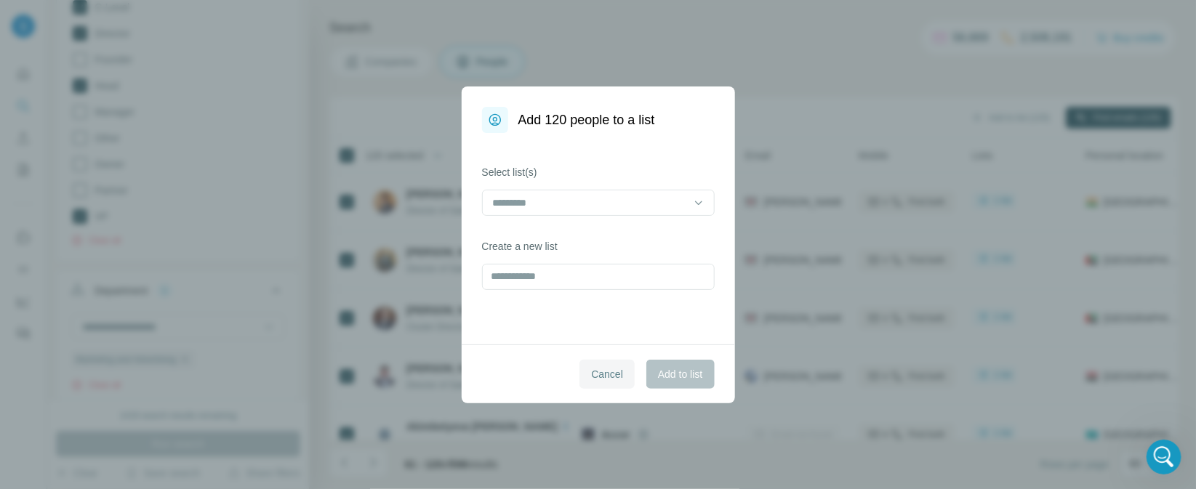
click at [625, 370] on button "Cancel" at bounding box center [606, 374] width 55 height 29
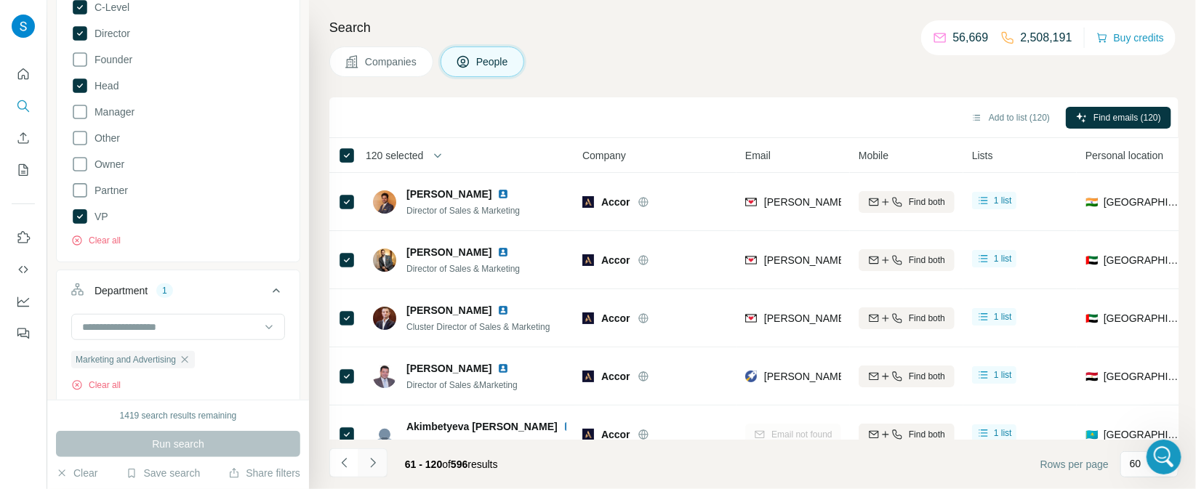
click at [378, 465] on icon "Navigate to next page" at bounding box center [373, 463] width 15 height 15
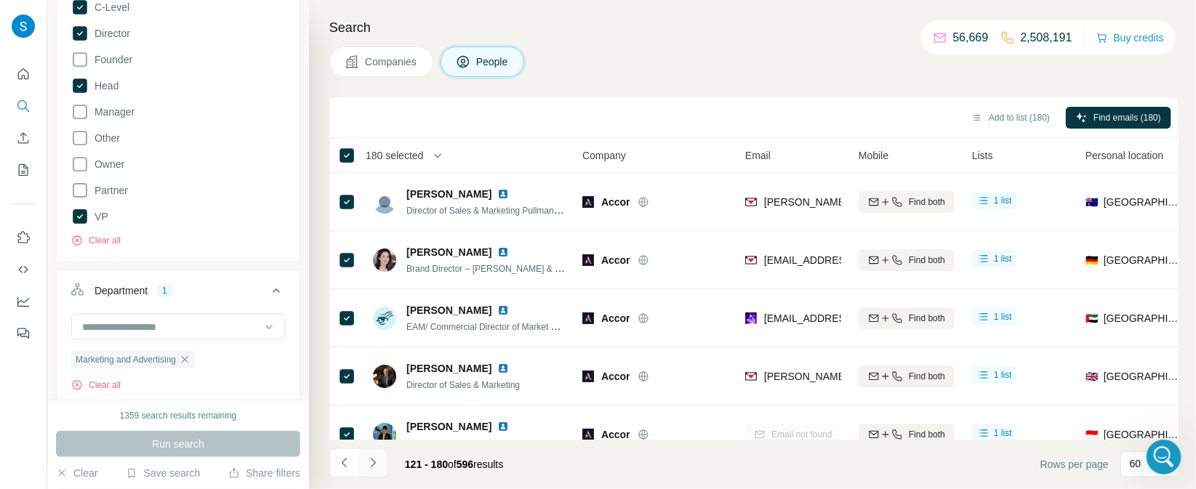
click at [371, 465] on icon "Navigate to next page" at bounding box center [372, 462] width 5 height 9
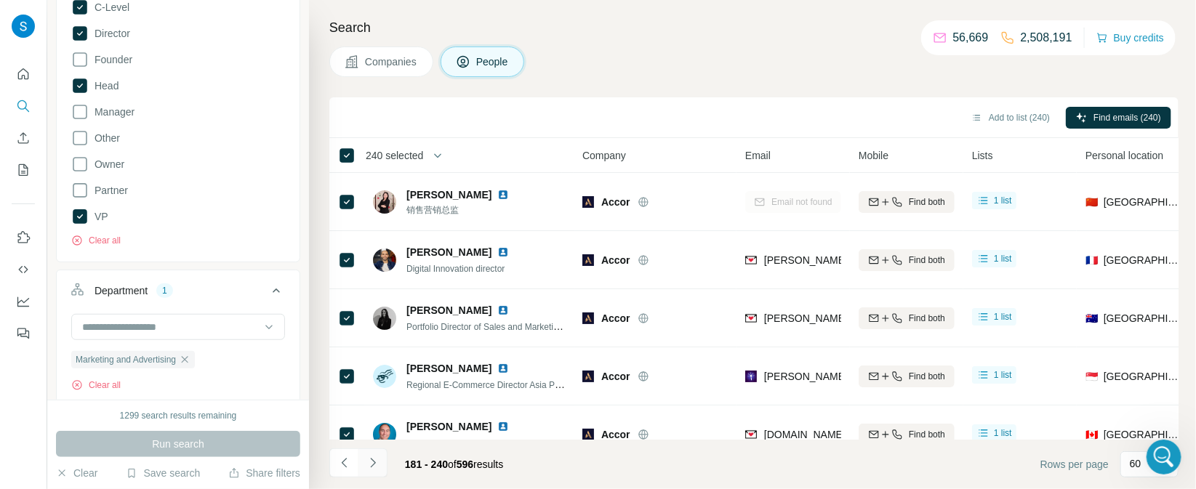
click at [379, 469] on icon "Navigate to next page" at bounding box center [373, 463] width 15 height 15
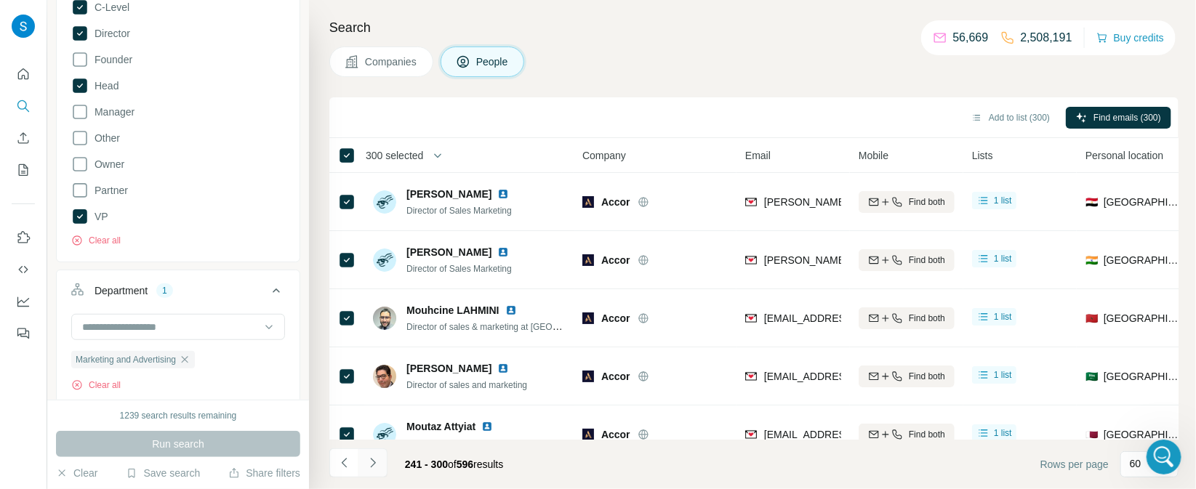
click at [379, 462] on icon "Navigate to next page" at bounding box center [373, 463] width 15 height 15
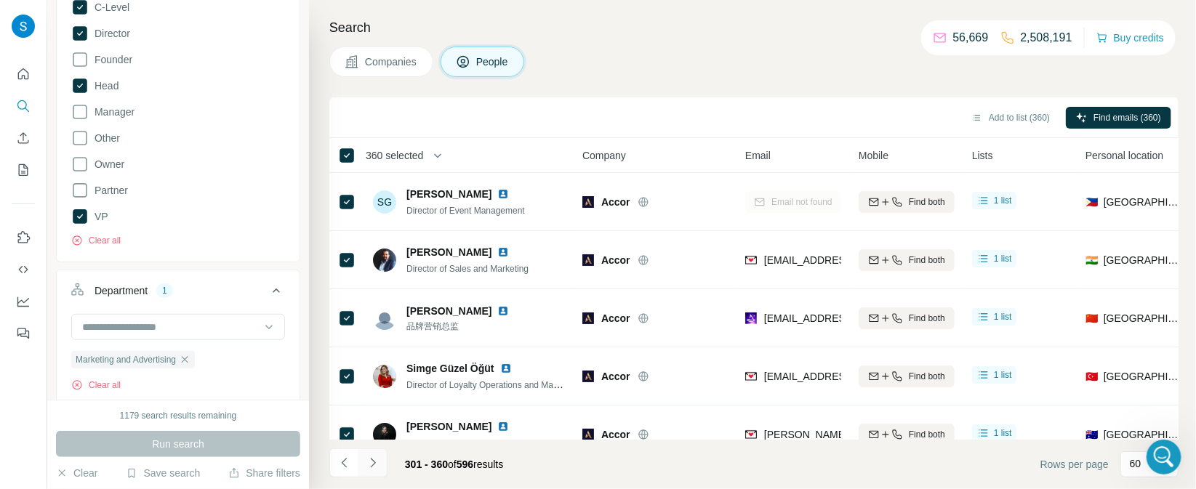
click at [383, 458] on button "Navigate to next page" at bounding box center [372, 462] width 29 height 29
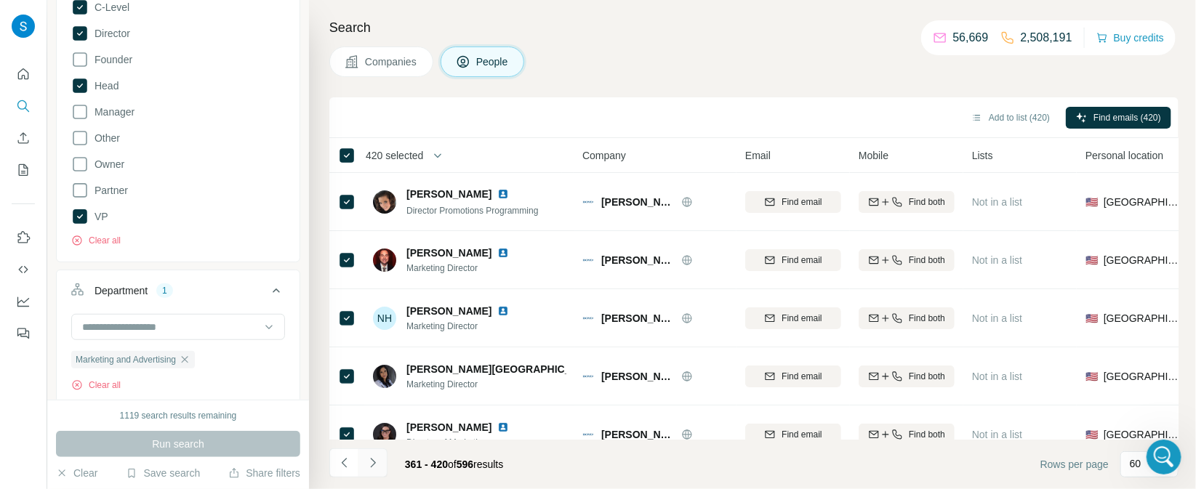
click at [380, 471] on button "Navigate to next page" at bounding box center [372, 462] width 29 height 29
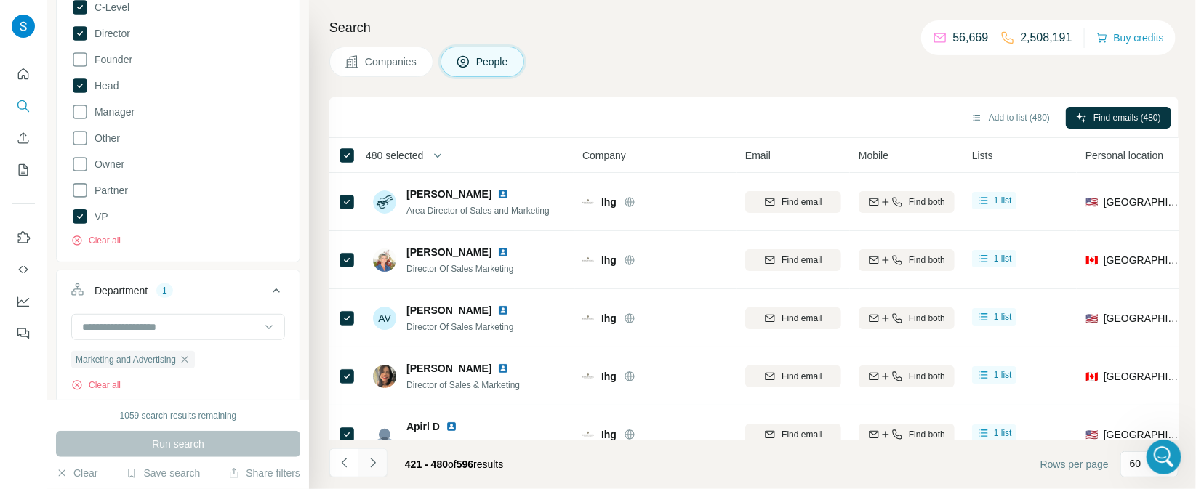
click at [370, 467] on icon "Navigate to next page" at bounding box center [373, 463] width 15 height 15
click at [384, 467] on button "Navigate to next page" at bounding box center [372, 462] width 29 height 29
click at [1003, 114] on button "Add to list (596)" at bounding box center [1010, 118] width 99 height 22
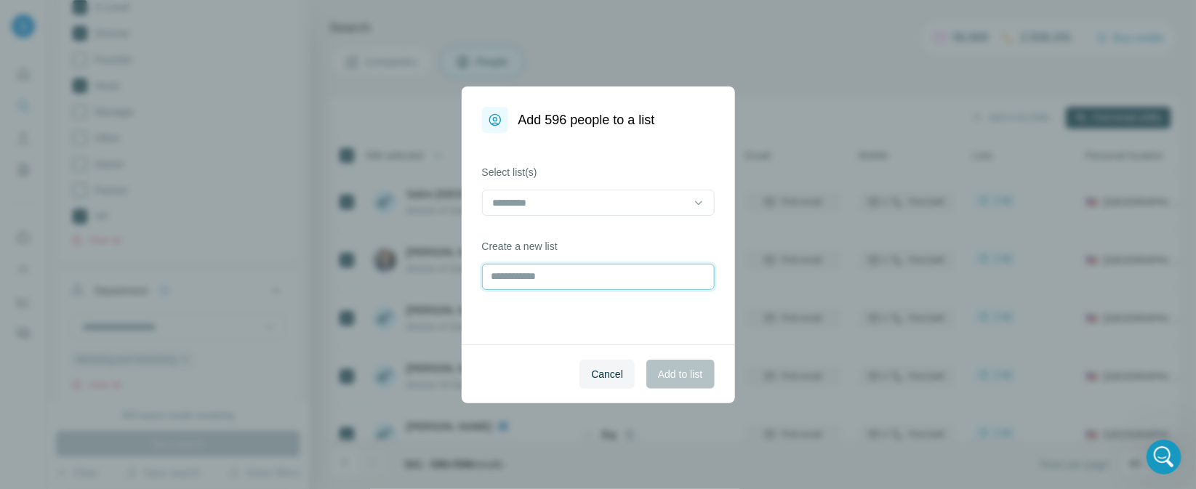
click at [566, 276] on input "text" at bounding box center [598, 277] width 233 height 26
type input "**********"
click at [680, 193] on div at bounding box center [589, 202] width 196 height 25
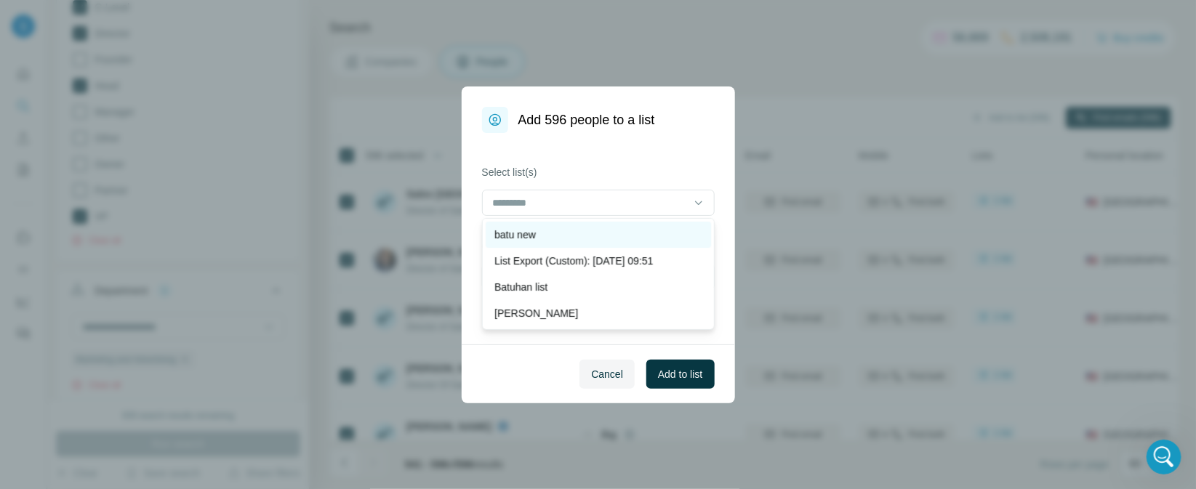
click at [592, 244] on div "batu new" at bounding box center [598, 235] width 225 height 26
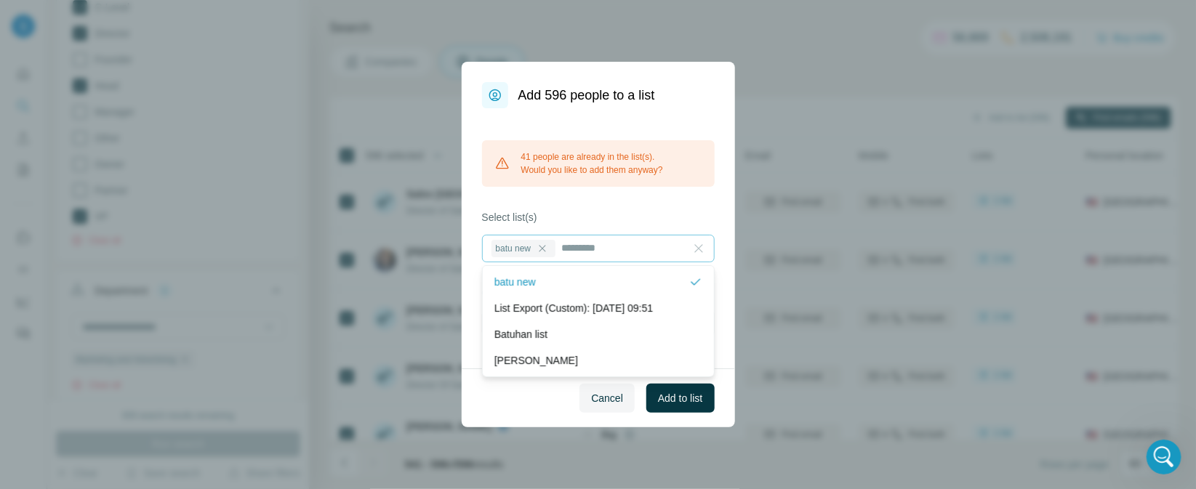
click at [704, 250] on icon at bounding box center [698, 248] width 15 height 15
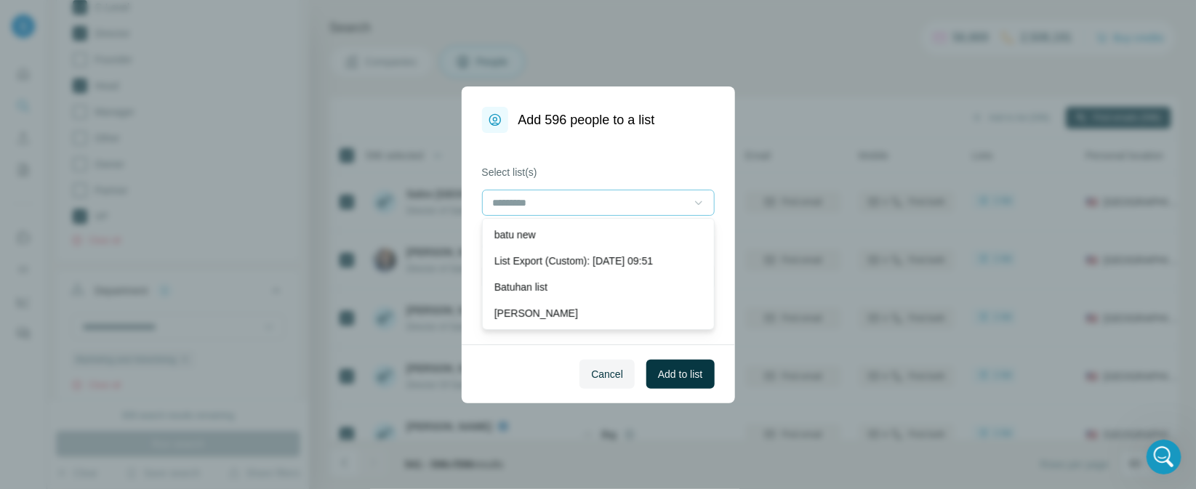
click at [545, 358] on div "Cancel Add to list" at bounding box center [598, 374] width 273 height 59
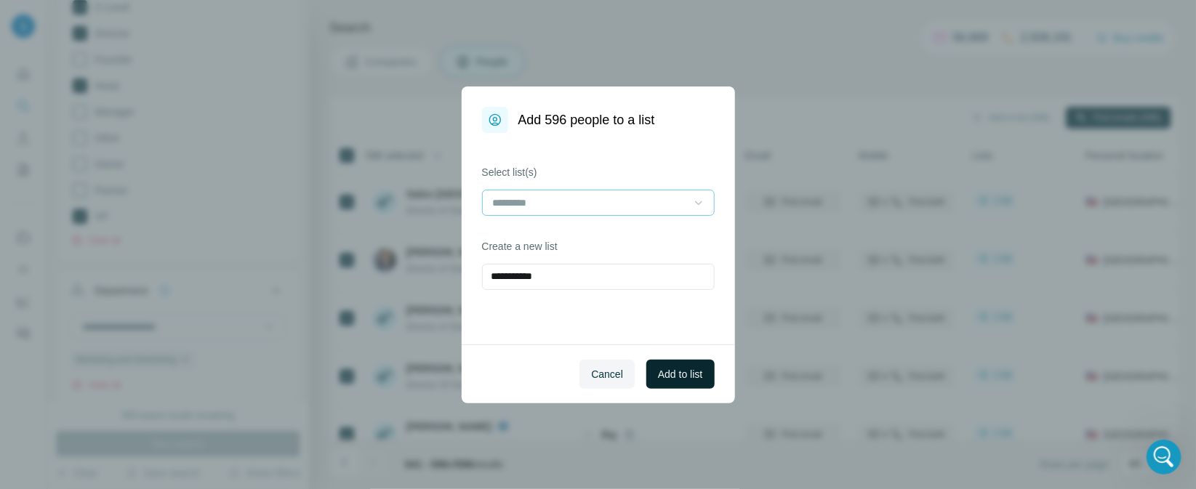
click at [704, 378] on button "Add to list" at bounding box center [680, 374] width 68 height 29
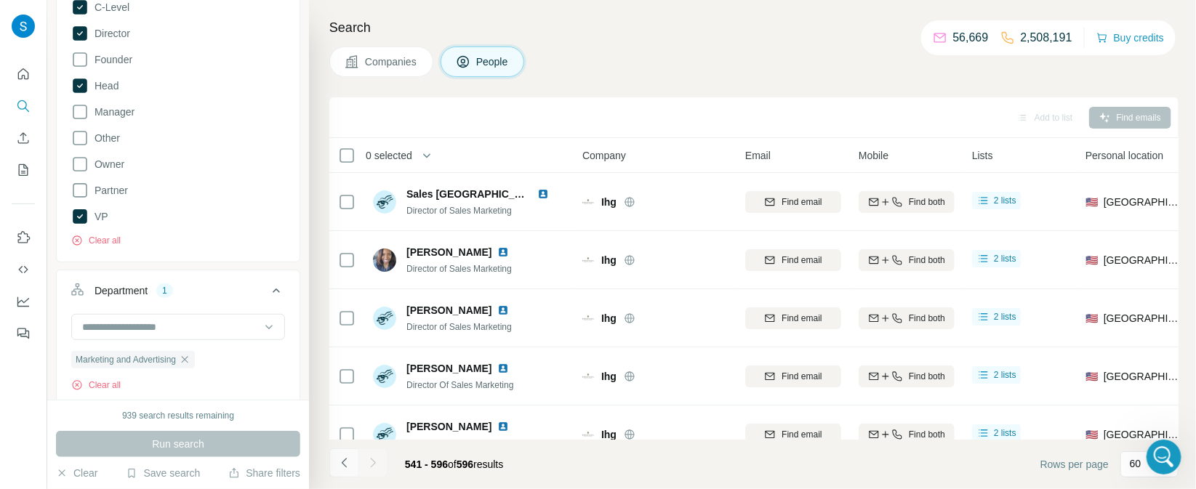
click at [342, 464] on icon "Navigate to previous page" at bounding box center [344, 463] width 15 height 15
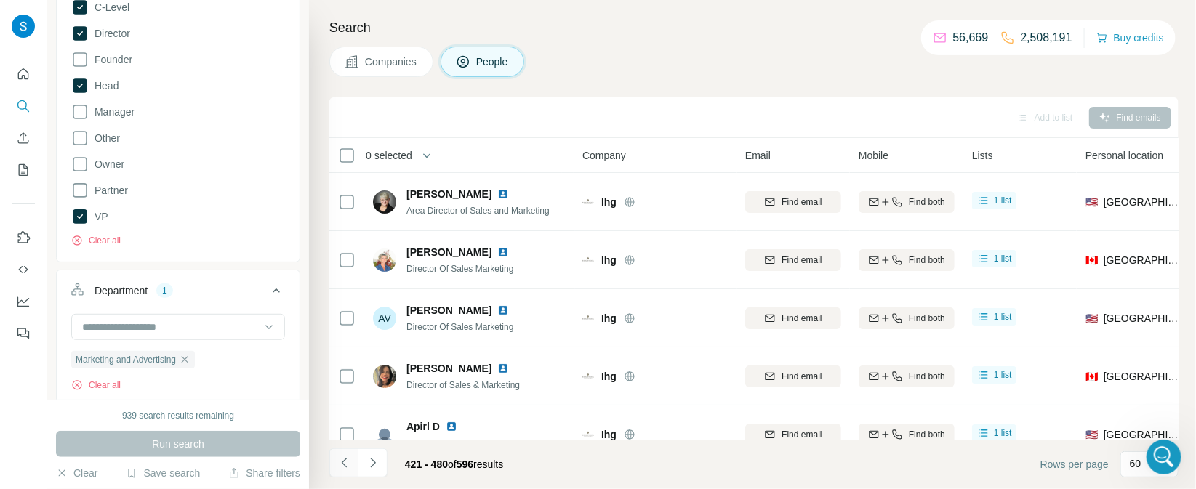
click at [342, 464] on icon "Navigate to previous page" at bounding box center [344, 463] width 15 height 15
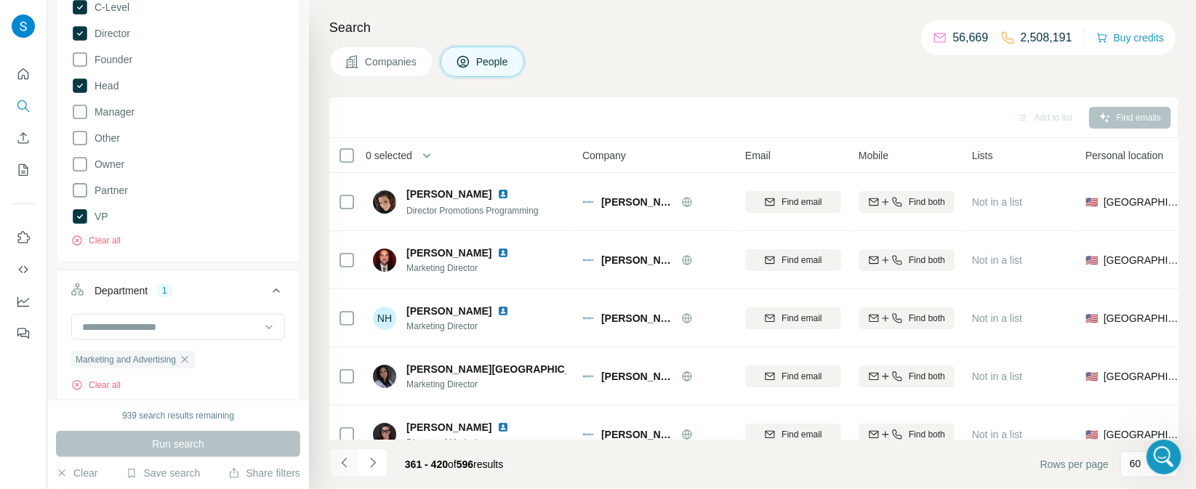
click at [342, 464] on icon "Navigate to previous page" at bounding box center [344, 463] width 15 height 15
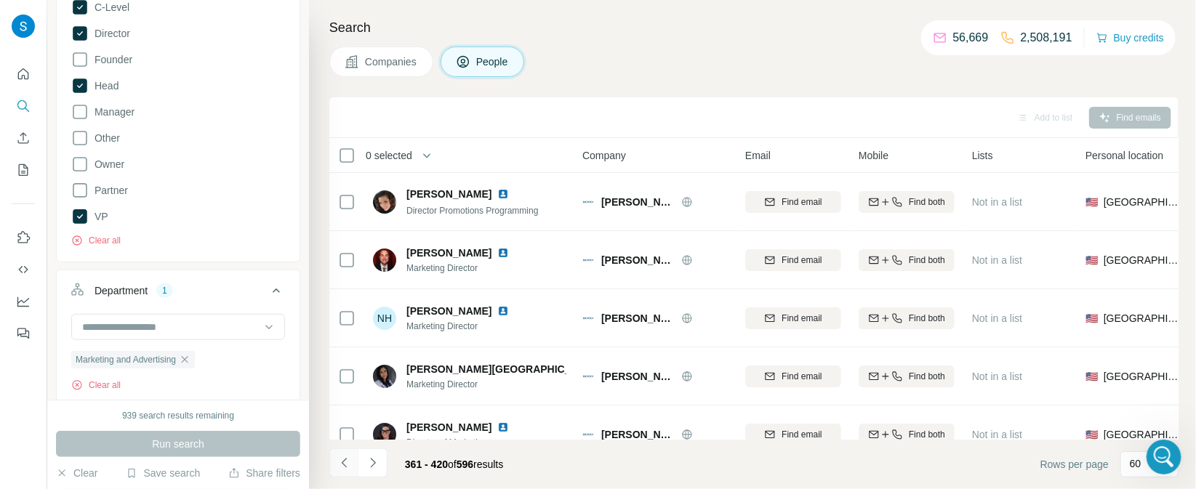
click at [342, 464] on icon "Navigate to previous page" at bounding box center [344, 463] width 15 height 15
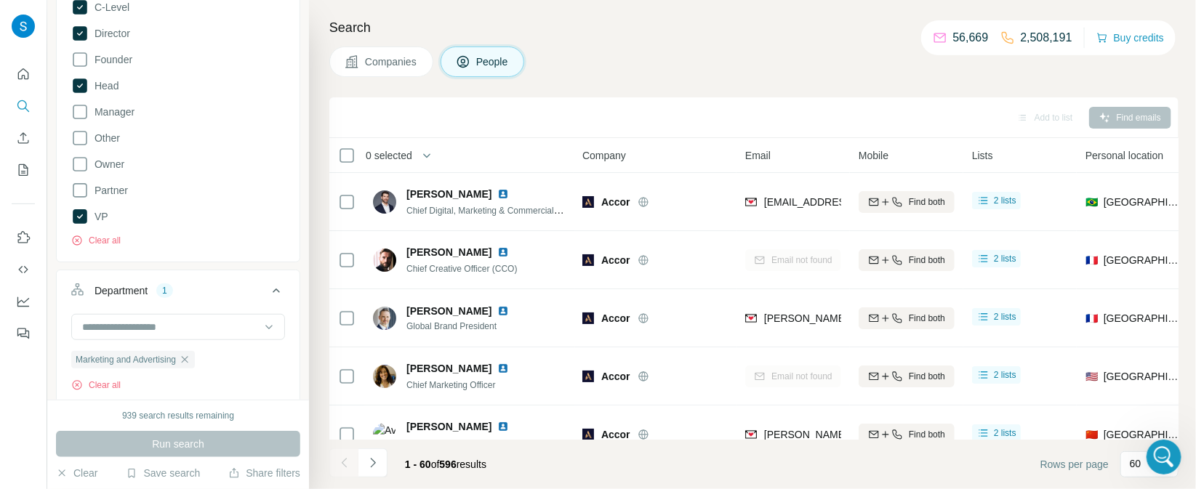
click at [342, 464] on div at bounding box center [343, 462] width 29 height 29
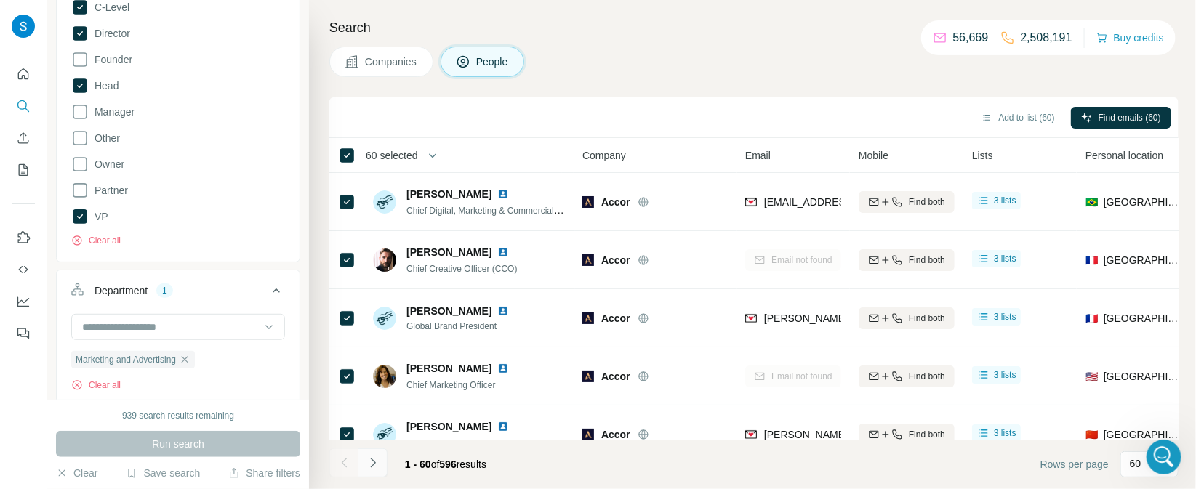
click at [374, 467] on icon "Navigate to next page" at bounding box center [373, 463] width 15 height 15
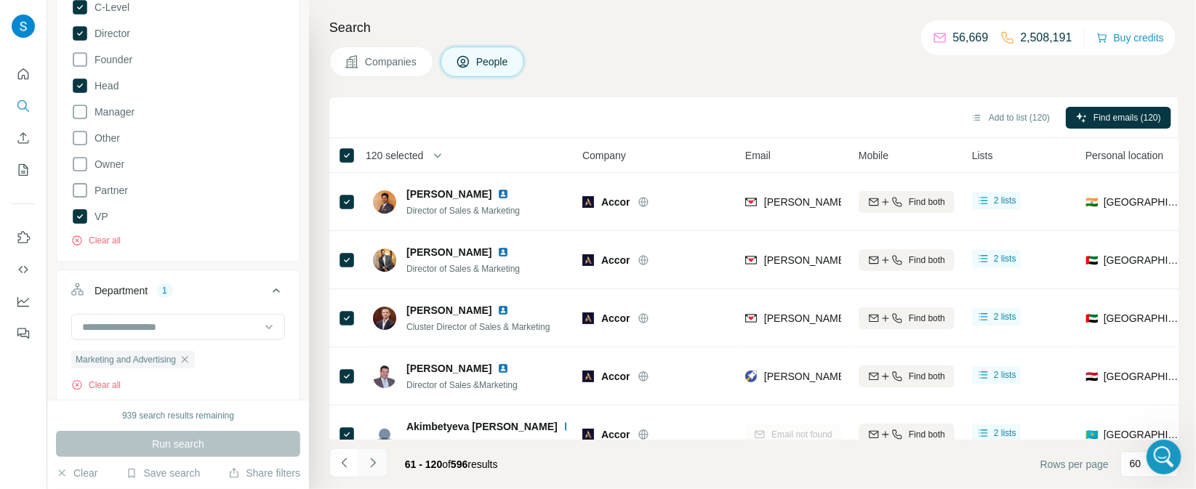
click at [382, 467] on button "Navigate to next page" at bounding box center [372, 462] width 29 height 29
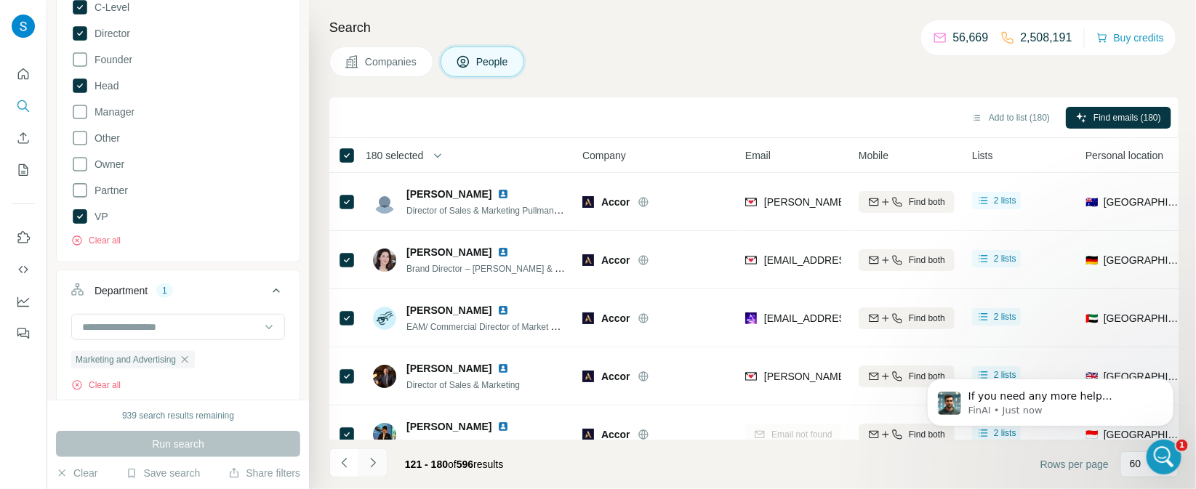
scroll to position [0, 0]
click at [372, 467] on icon "Navigate to next page" at bounding box center [373, 463] width 15 height 15
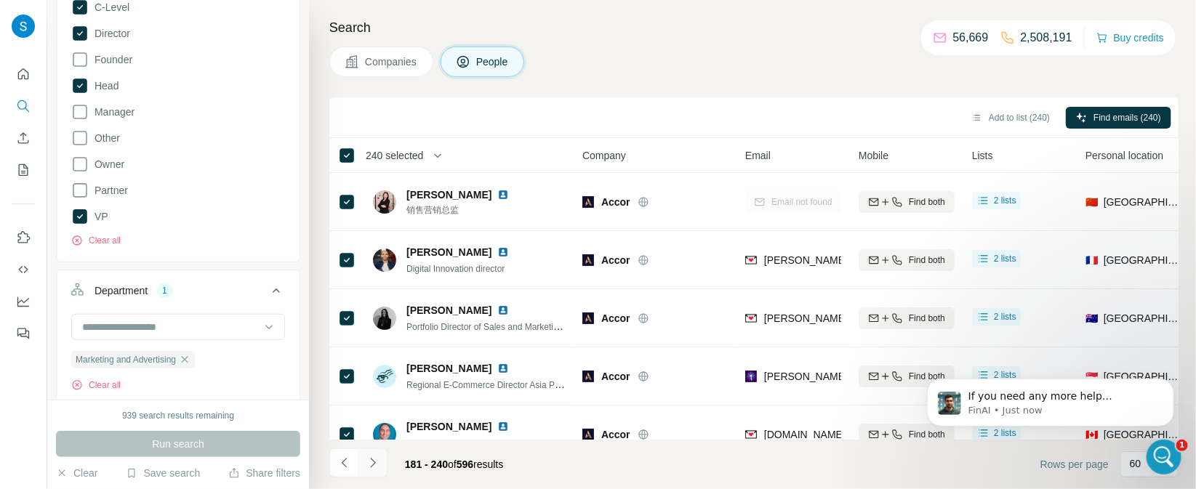
click at [382, 467] on button "Navigate to next page" at bounding box center [372, 462] width 29 height 29
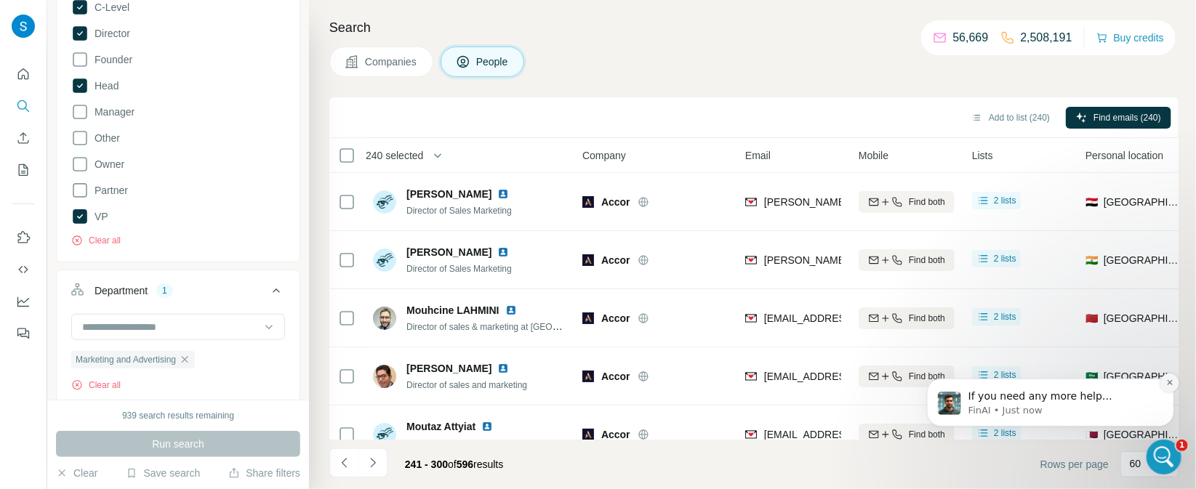
click at [1172, 389] on button "Dismiss notification" at bounding box center [1168, 382] width 19 height 19
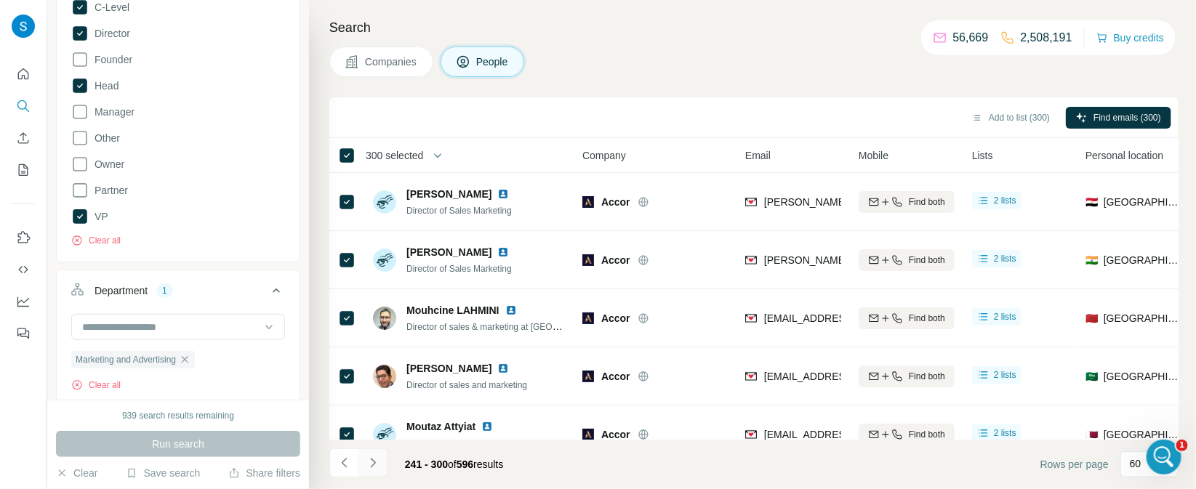
click at [377, 467] on icon "Navigate to next page" at bounding box center [373, 463] width 15 height 15
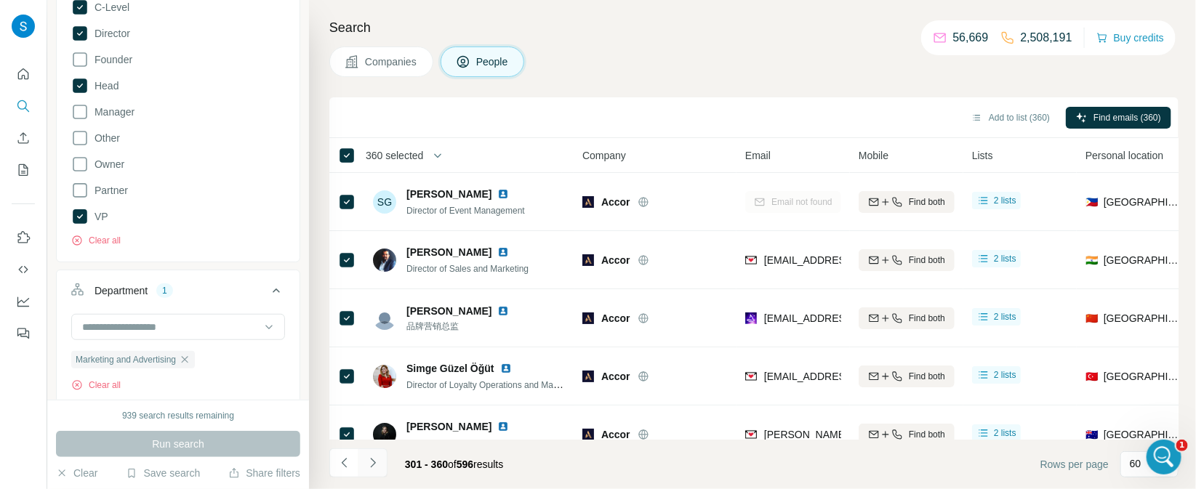
click at [374, 470] on button "Navigate to next page" at bounding box center [372, 462] width 29 height 29
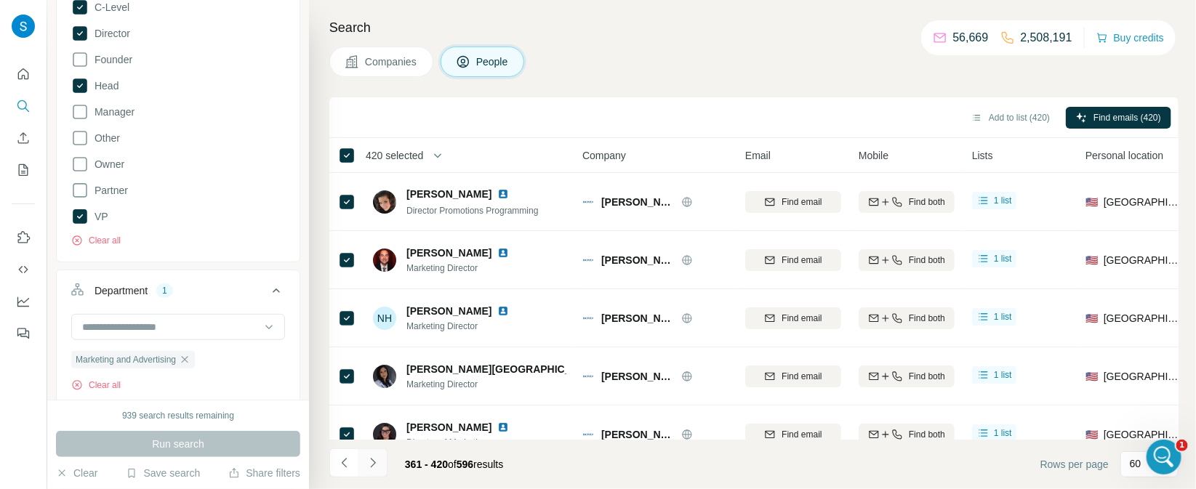
click at [375, 465] on icon "Navigate to next page" at bounding box center [373, 463] width 15 height 15
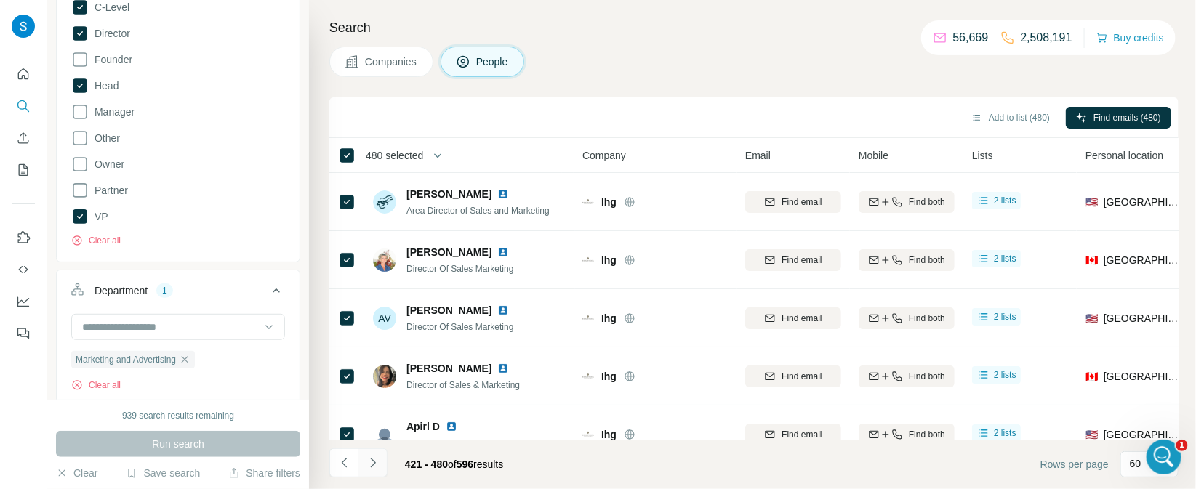
click at [379, 464] on icon "Navigate to next page" at bounding box center [373, 463] width 15 height 15
click at [372, 469] on icon "Navigate to next page" at bounding box center [373, 463] width 15 height 15
click at [1005, 121] on button "Add to list (596)" at bounding box center [1010, 118] width 99 height 22
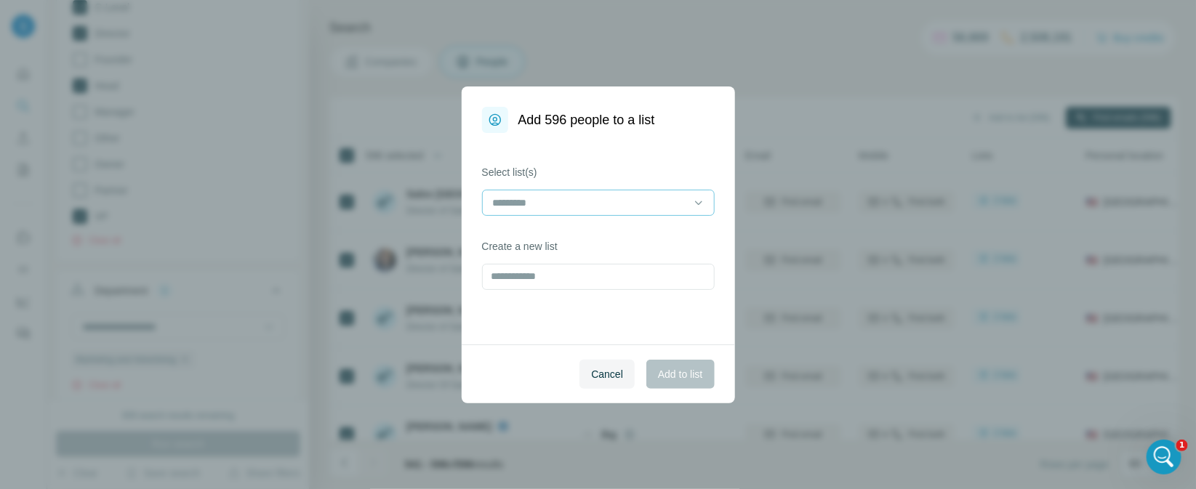
click at [624, 209] on input at bounding box center [589, 203] width 196 height 16
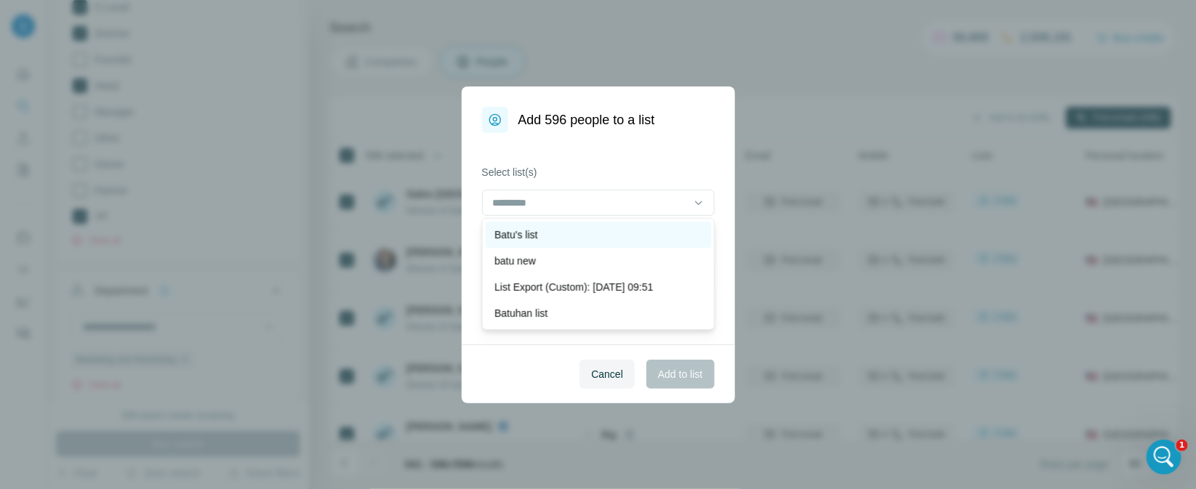
click at [585, 242] on div "Batu's list" at bounding box center [598, 235] width 225 height 26
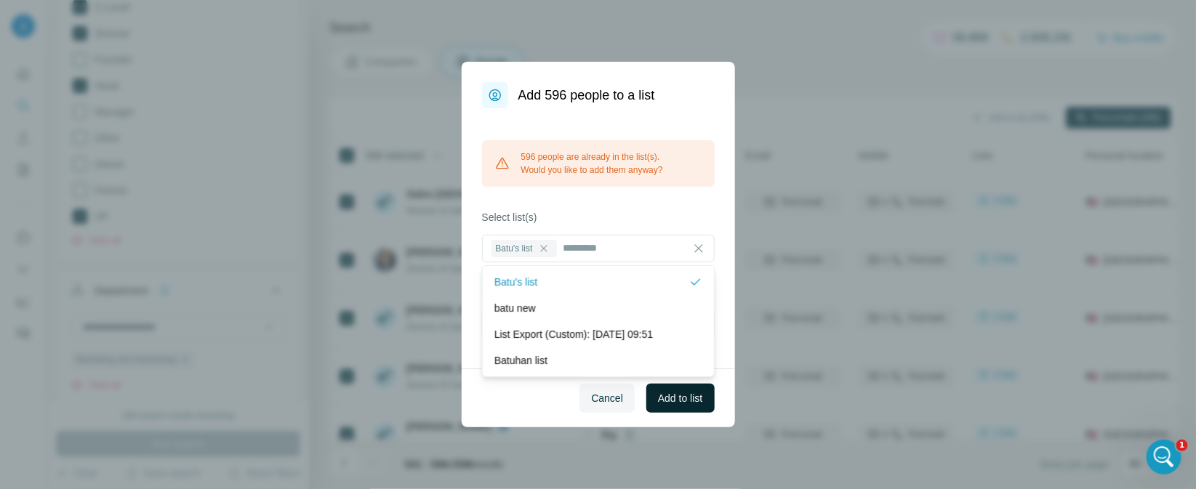
click at [664, 408] on button "Add to list" at bounding box center [680, 398] width 68 height 29
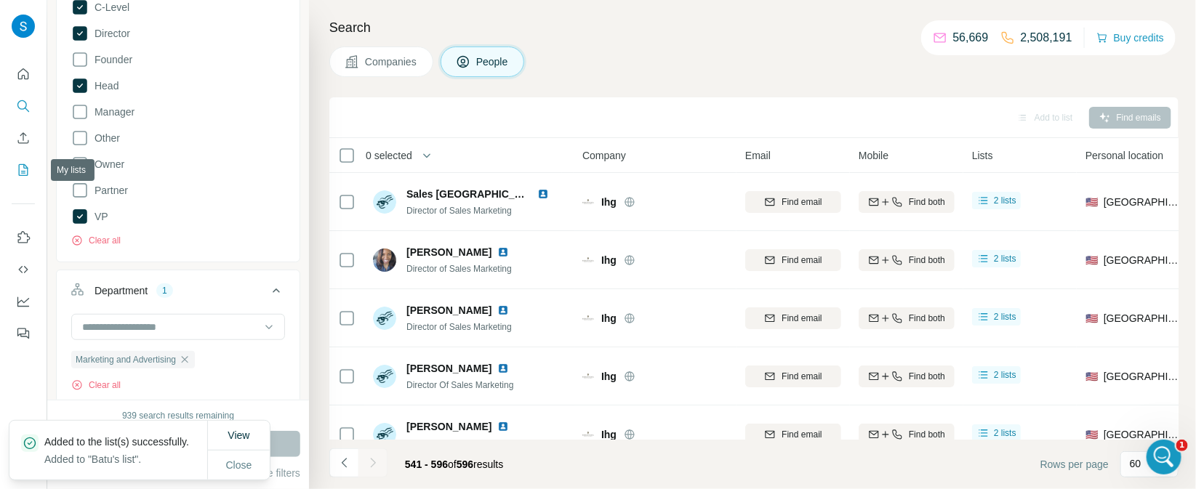
click at [26, 172] on icon "My lists" at bounding box center [23, 170] width 15 height 15
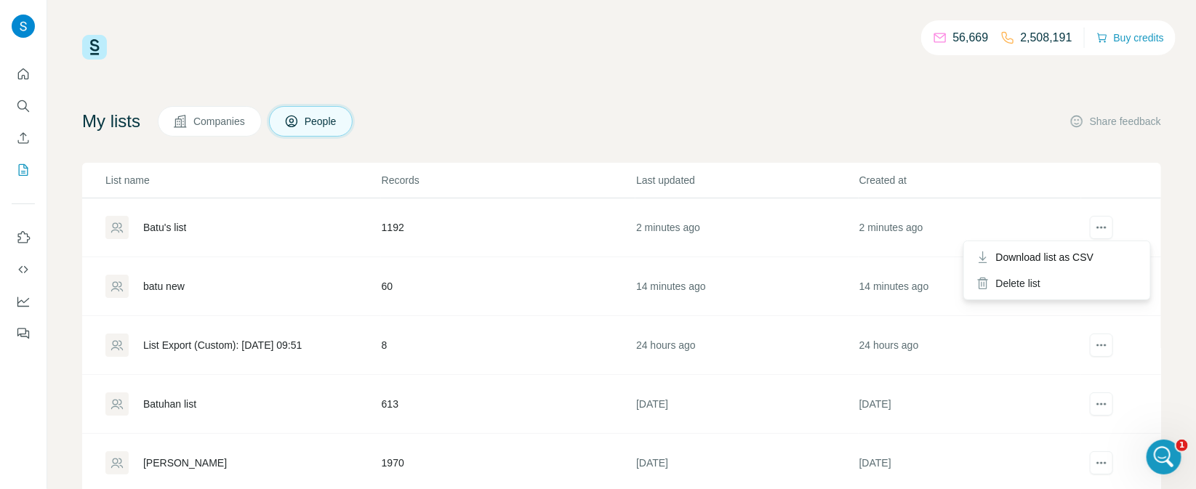
click at [1106, 238] on div at bounding box center [1101, 229] width 39 height 26
click at [1042, 293] on div "Delete list" at bounding box center [1057, 283] width 180 height 26
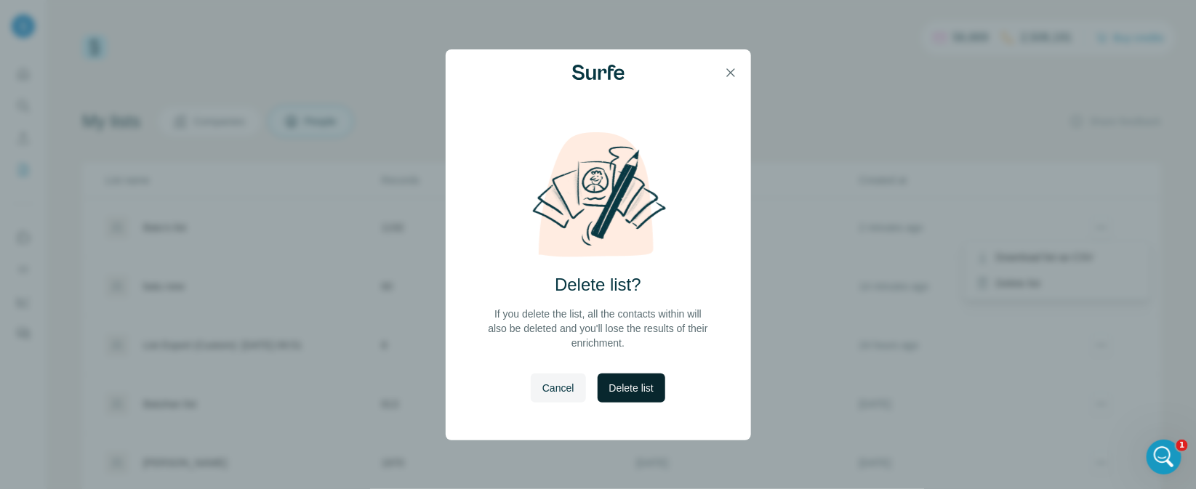
click at [632, 391] on span "Delete list" at bounding box center [631, 388] width 44 height 15
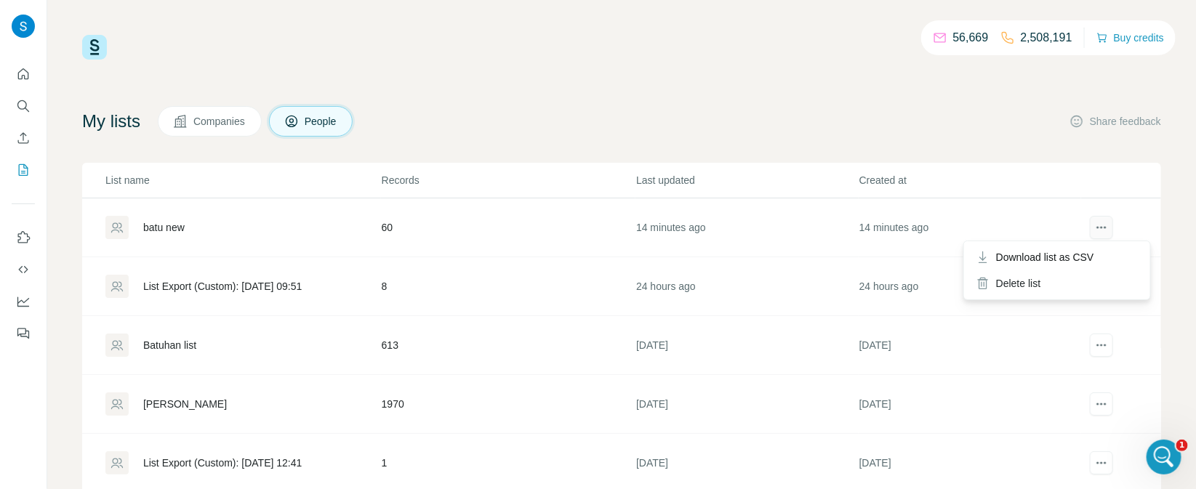
click at [1111, 228] on button "actions" at bounding box center [1101, 227] width 23 height 23
click at [1045, 285] on div "Delete list" at bounding box center [1057, 283] width 180 height 26
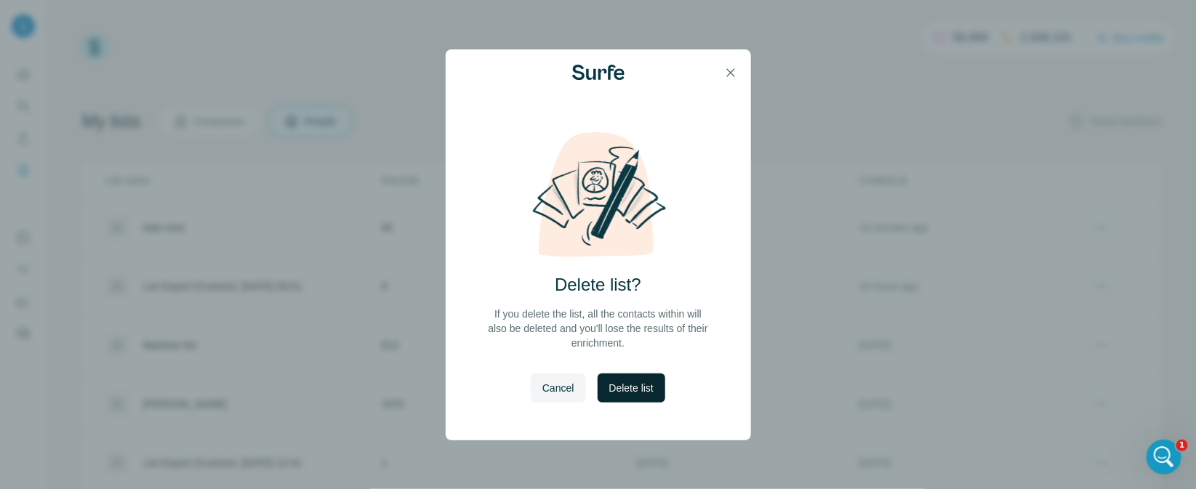
click at [648, 395] on button "Delete list" at bounding box center [631, 388] width 68 height 29
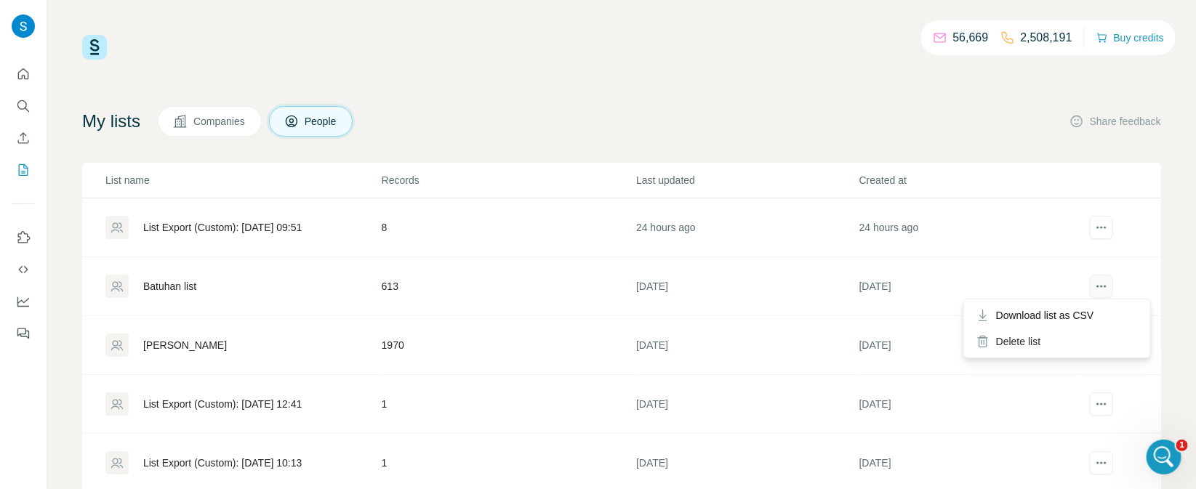
click at [1099, 287] on icon "actions" at bounding box center [1101, 286] width 15 height 15
click at [1039, 349] on div "Delete list" at bounding box center [1057, 342] width 180 height 26
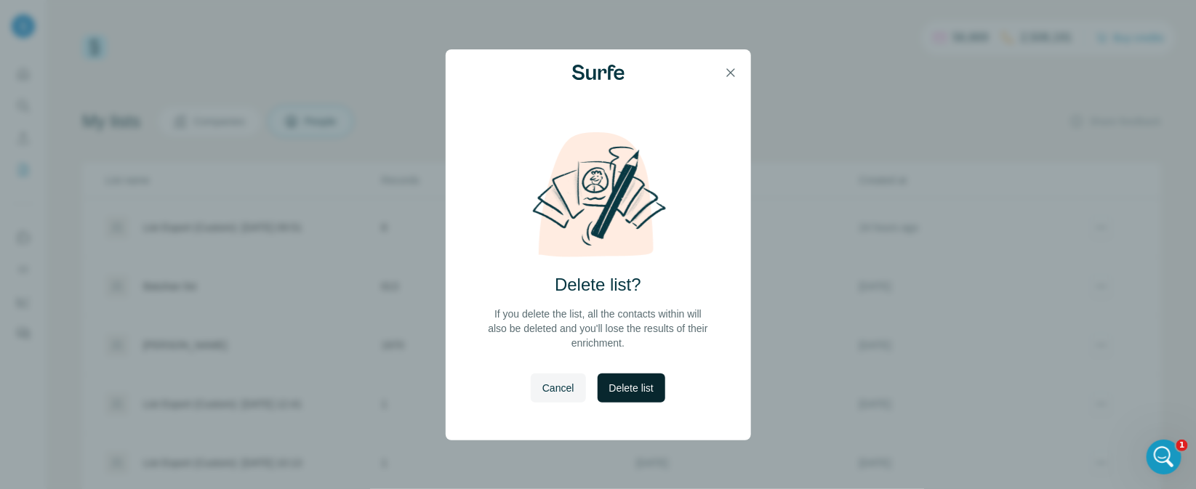
click at [653, 385] on span "Delete list" at bounding box center [631, 388] width 44 height 15
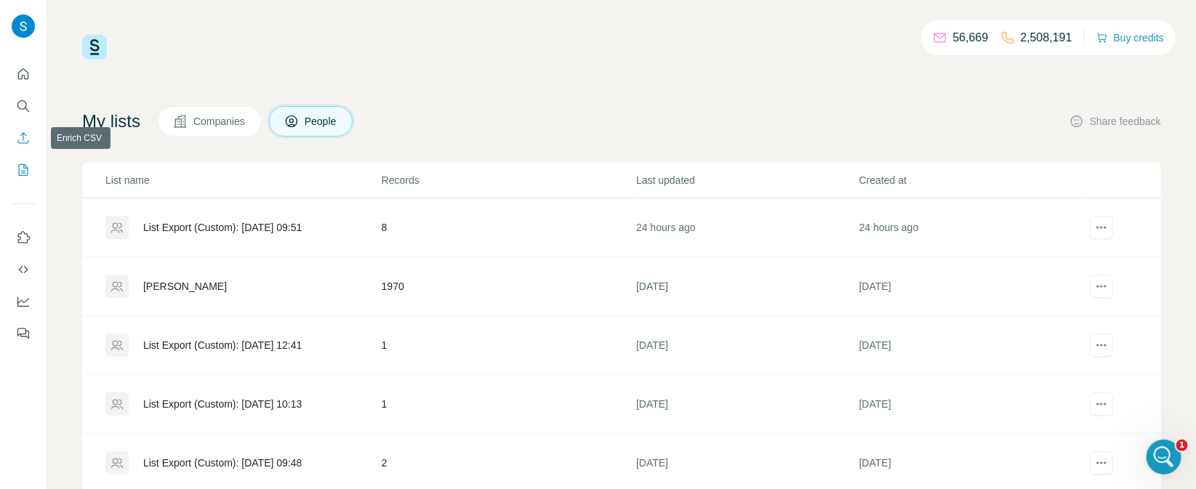
click at [24, 145] on button "Enrich CSV" at bounding box center [23, 138] width 23 height 26
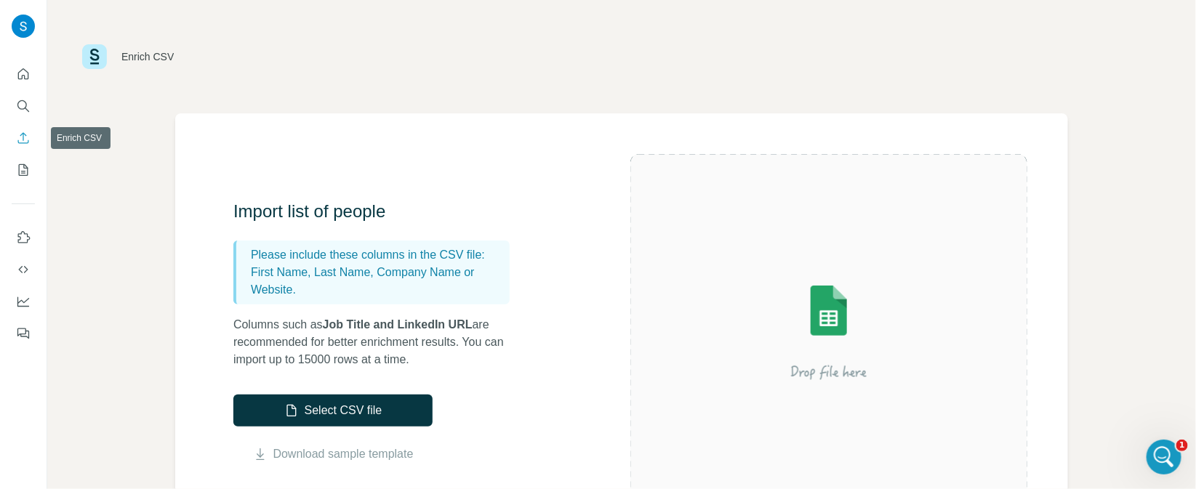
click at [26, 112] on icon "Search" at bounding box center [23, 106] width 15 height 15
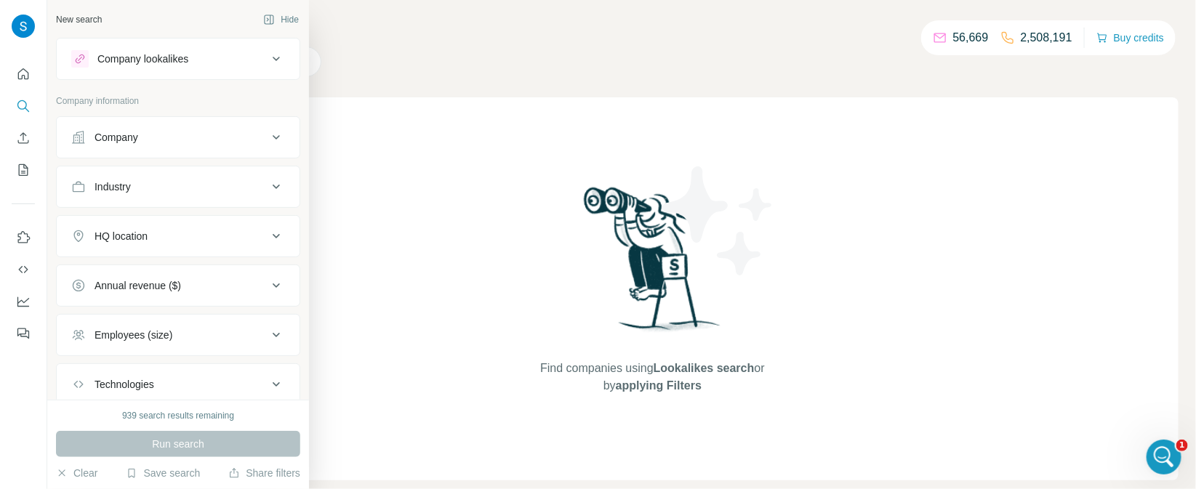
click at [190, 134] on div "Company" at bounding box center [169, 137] width 196 height 15
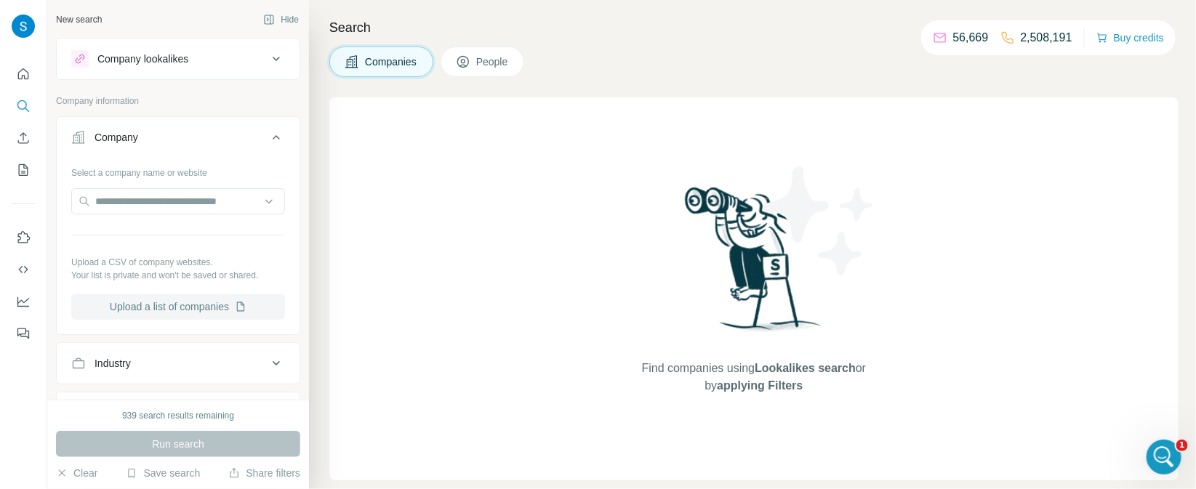
click at [201, 303] on button "Upload a list of companies" at bounding box center [178, 307] width 214 height 26
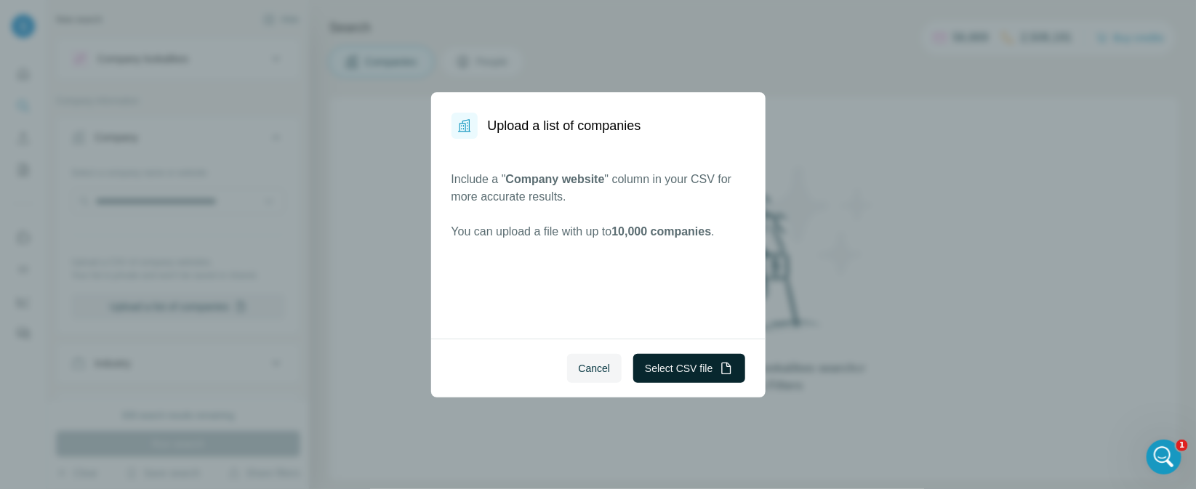
click at [696, 364] on button "Select CSV file" at bounding box center [688, 368] width 111 height 29
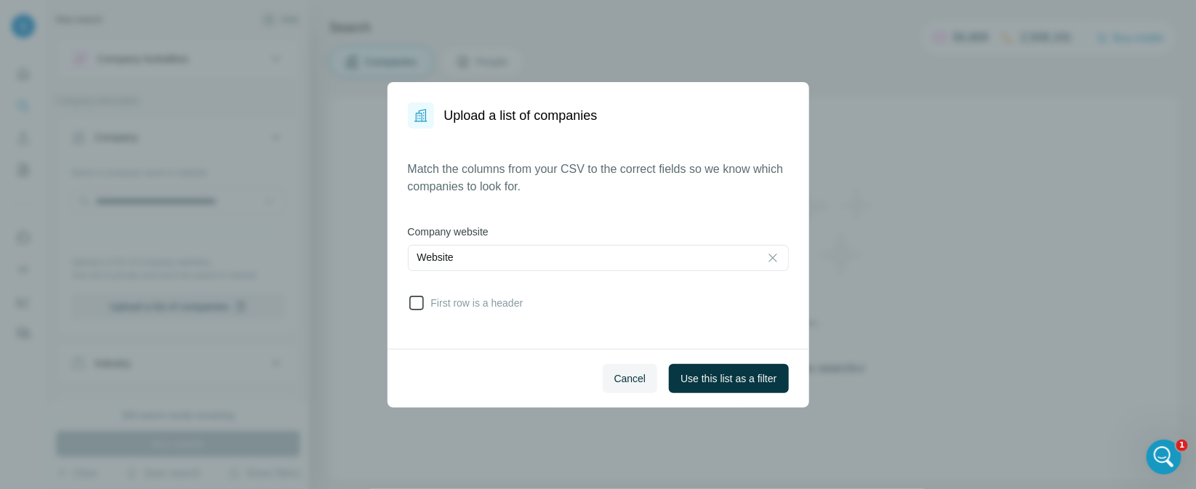
click at [414, 308] on icon at bounding box center [416, 303] width 15 height 15
click at [755, 377] on span "Use this list as a filter" at bounding box center [728, 378] width 96 height 15
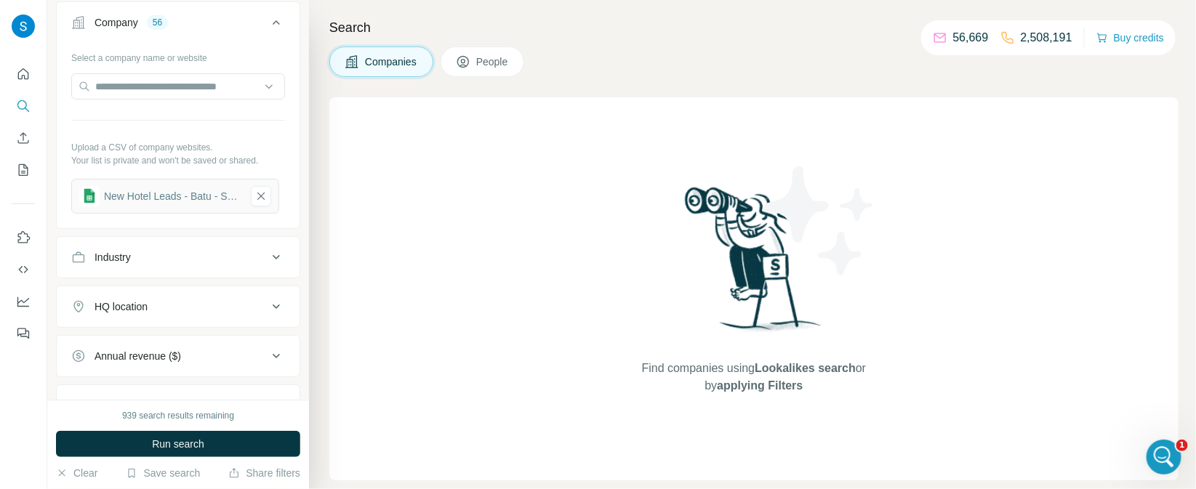
scroll to position [244, 0]
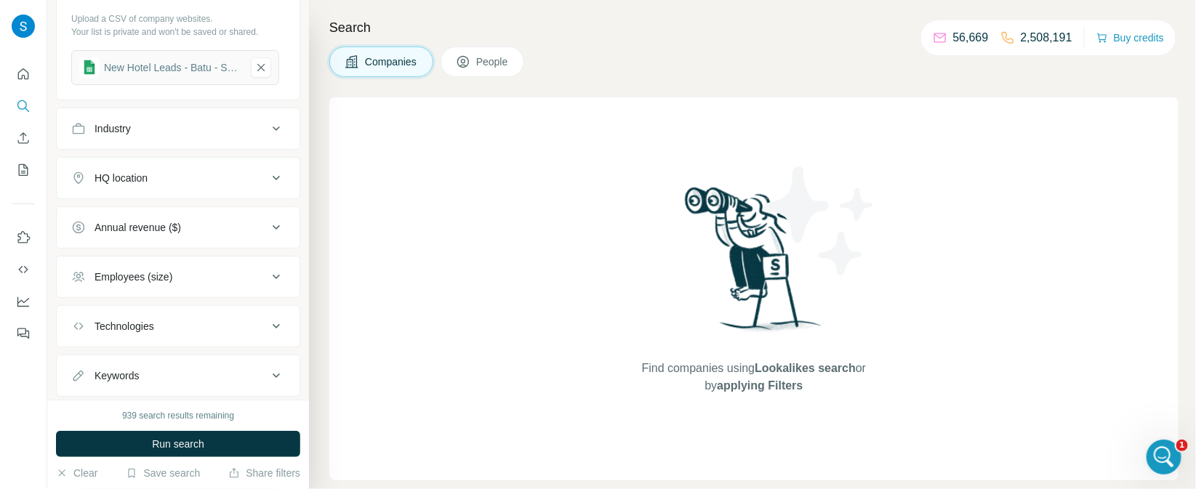
click at [181, 132] on div "Industry" at bounding box center [169, 128] width 196 height 15
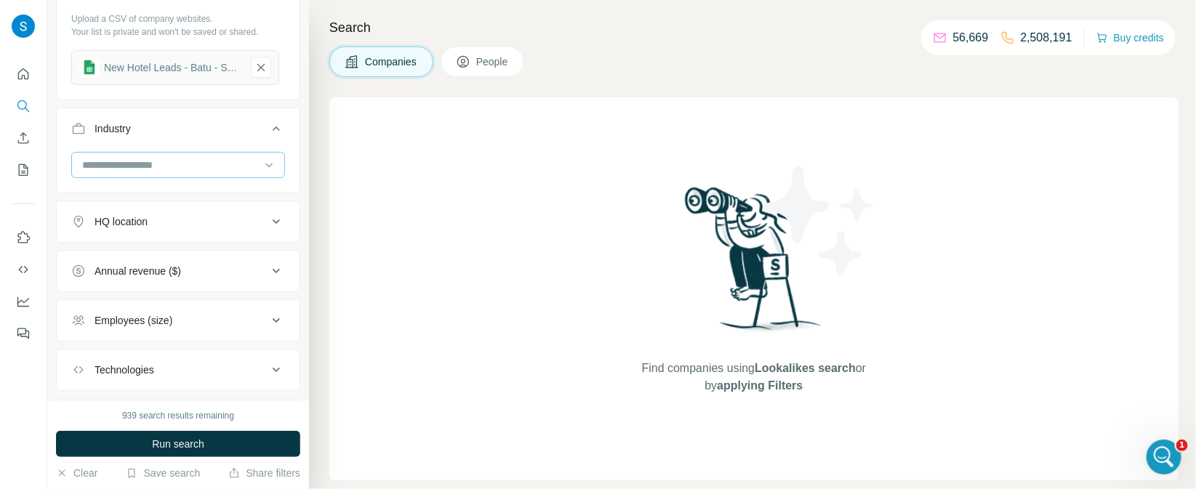
click at [178, 163] on input at bounding box center [171, 165] width 180 height 16
click at [173, 164] on input at bounding box center [171, 165] width 180 height 16
click at [81, 168] on input at bounding box center [171, 165] width 180 height 16
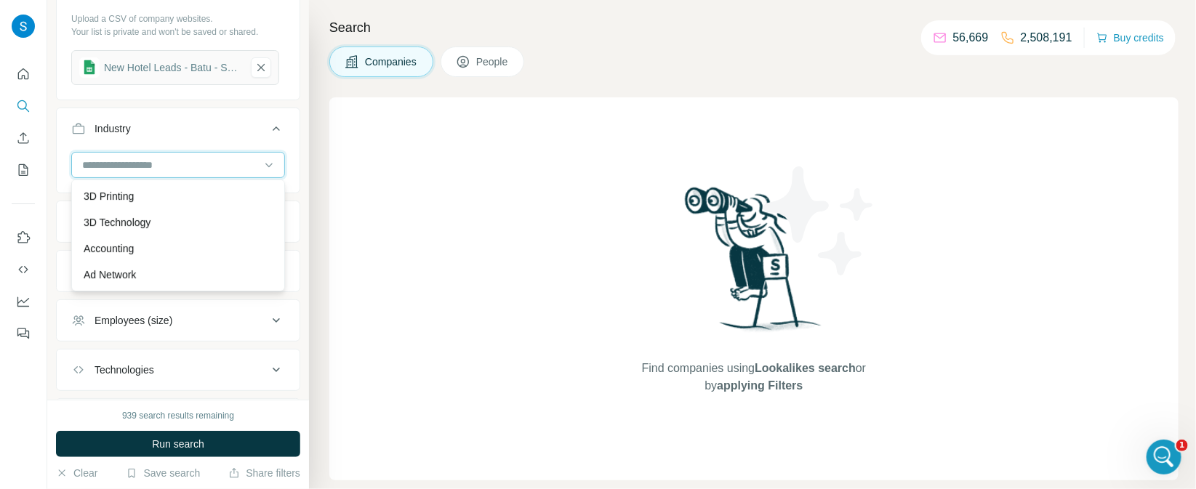
click at [108, 161] on input at bounding box center [171, 165] width 180 height 16
click at [92, 167] on input at bounding box center [171, 165] width 180 height 16
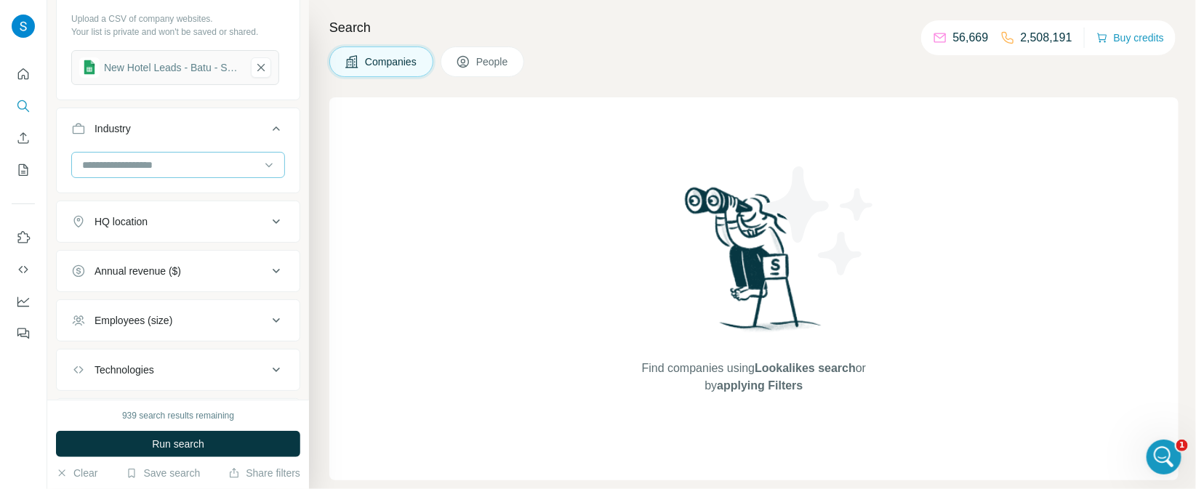
click at [92, 167] on input at bounding box center [171, 165] width 180 height 16
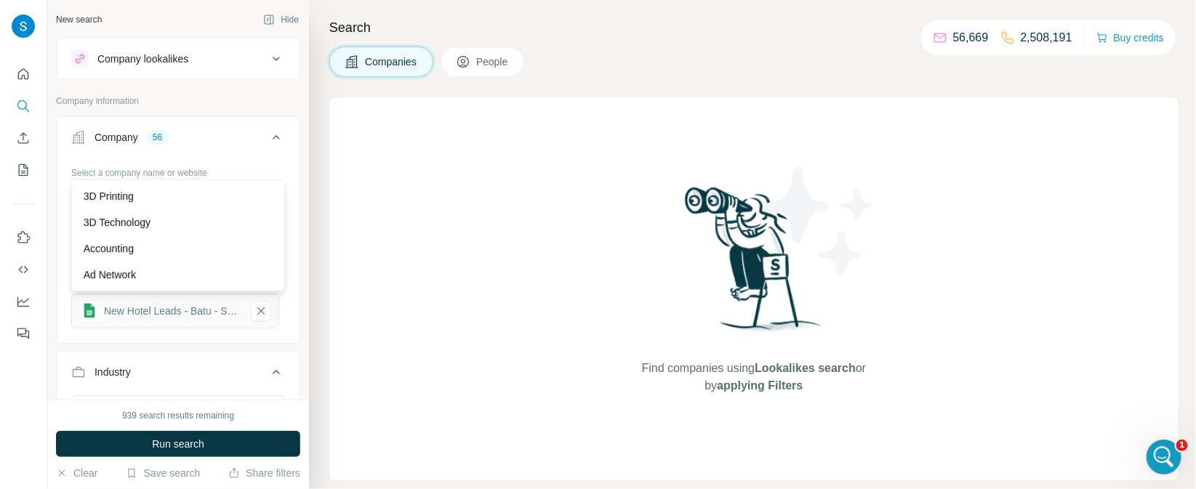
scroll to position [244, 0]
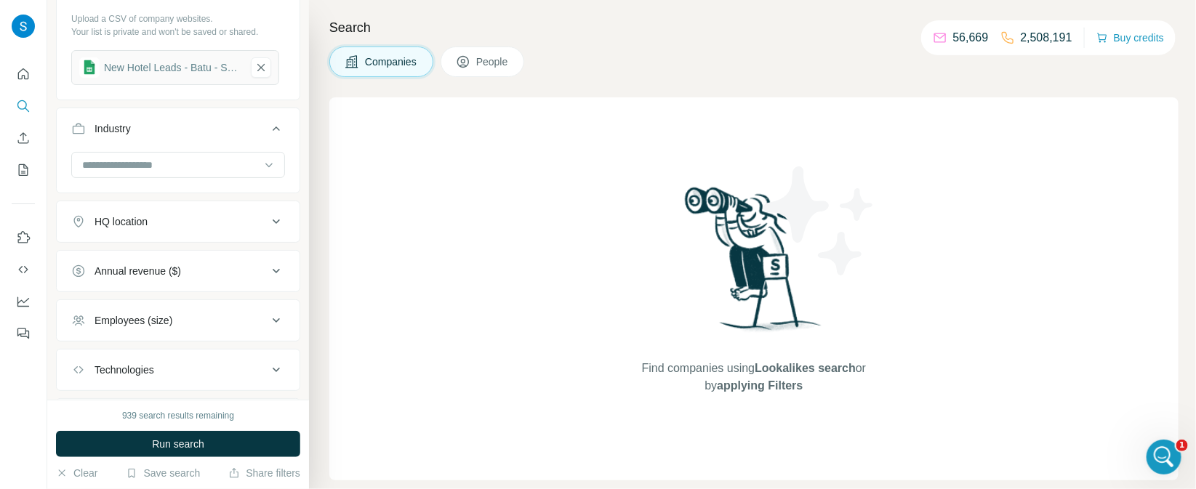
click at [170, 142] on button "Industry" at bounding box center [178, 131] width 243 height 41
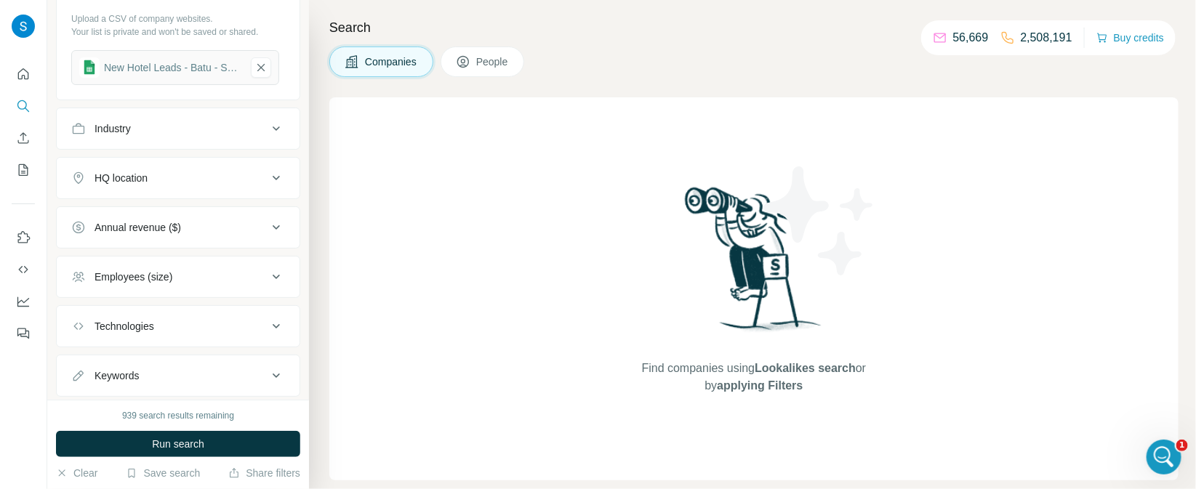
click at [165, 137] on button "Industry" at bounding box center [178, 128] width 243 height 35
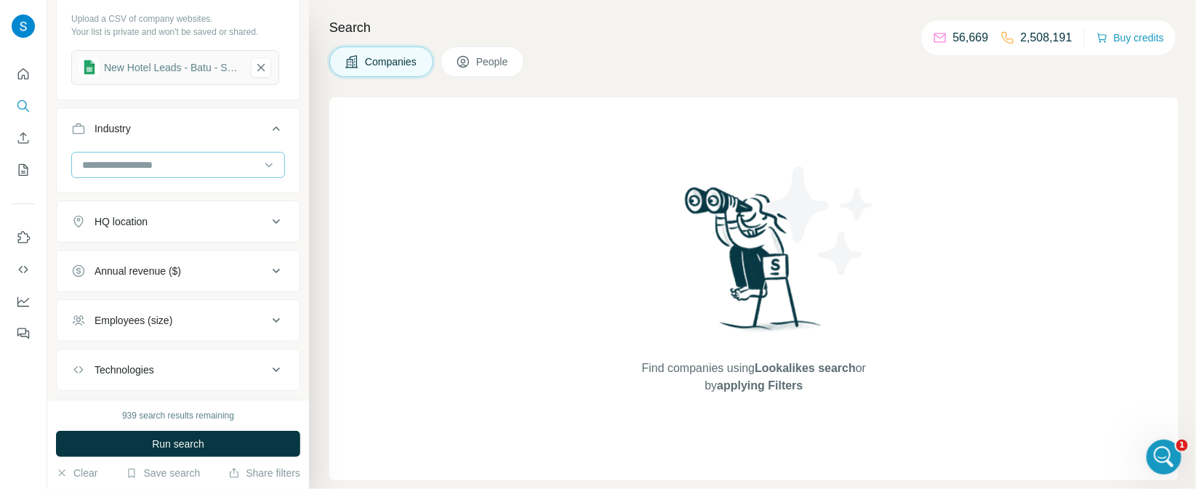
click at [142, 164] on input at bounding box center [171, 165] width 180 height 16
click at [142, 168] on input at bounding box center [171, 165] width 180 height 16
click at [91, 169] on input at bounding box center [171, 165] width 180 height 16
click at [81, 165] on input at bounding box center [171, 165] width 180 height 16
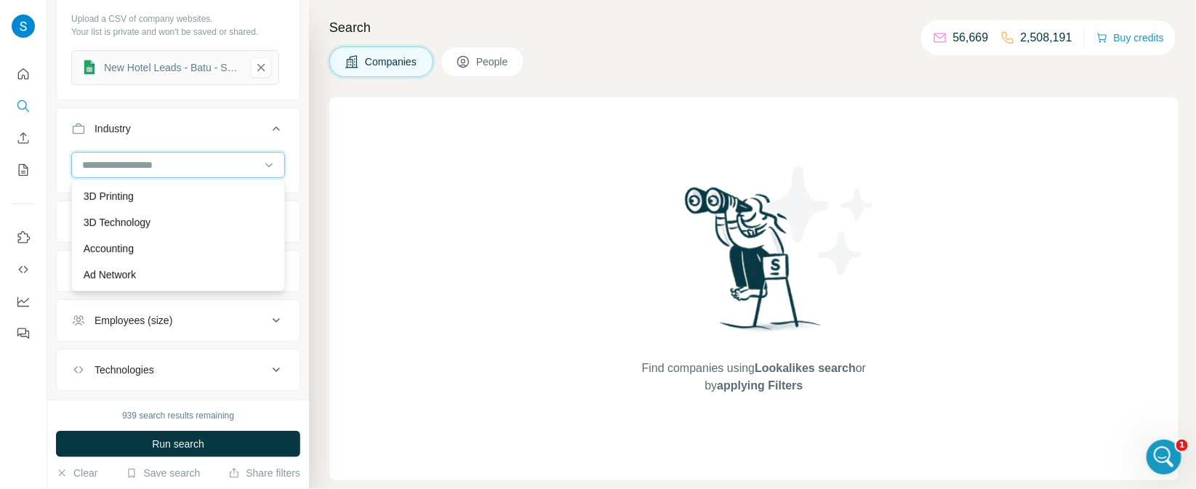
click at [81, 165] on input at bounding box center [171, 165] width 180 height 16
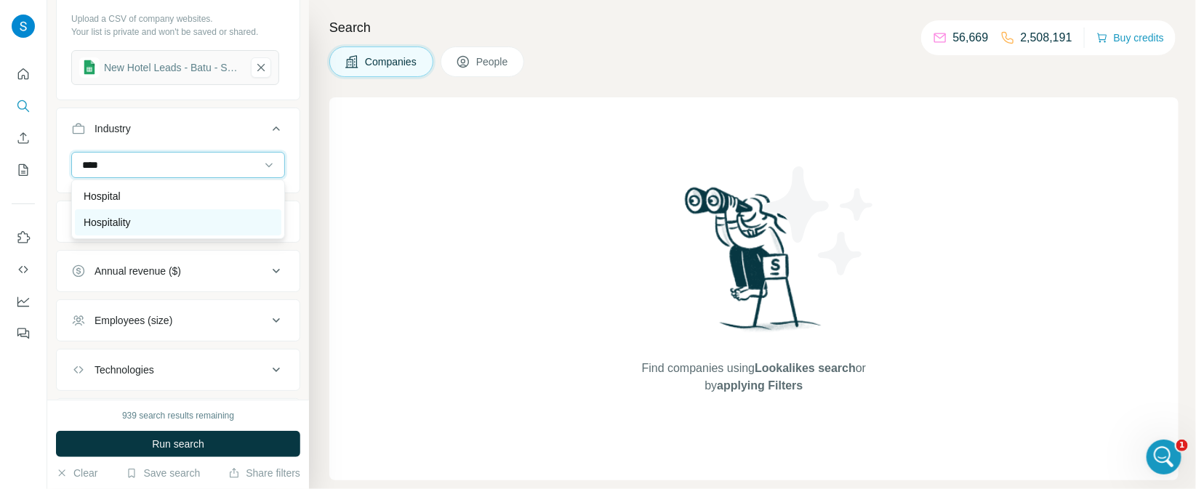
type input "****"
click at [116, 215] on p "Hospitality" at bounding box center [107, 222] width 47 height 15
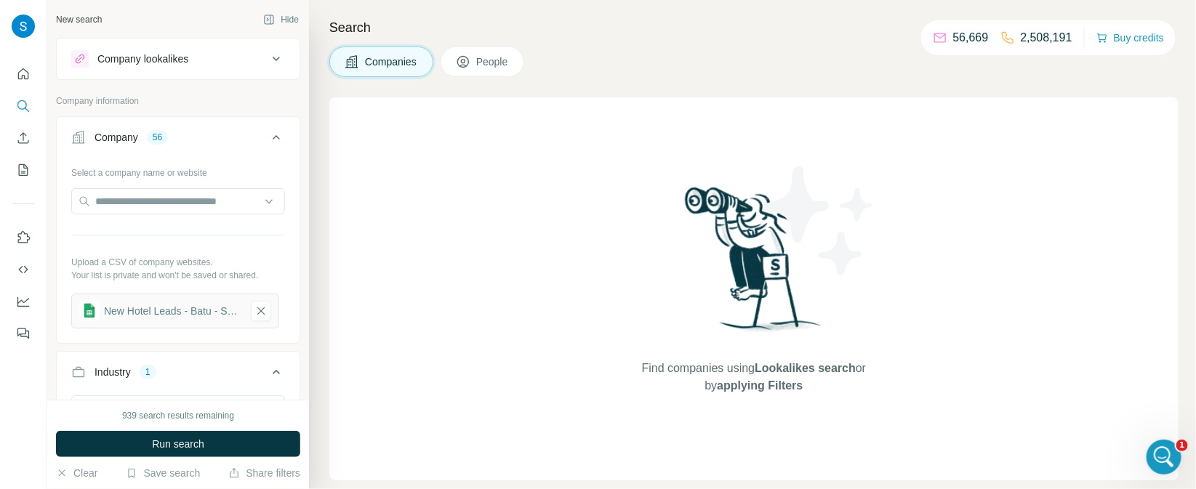
click at [492, 53] on button "People" at bounding box center [482, 62] width 84 height 31
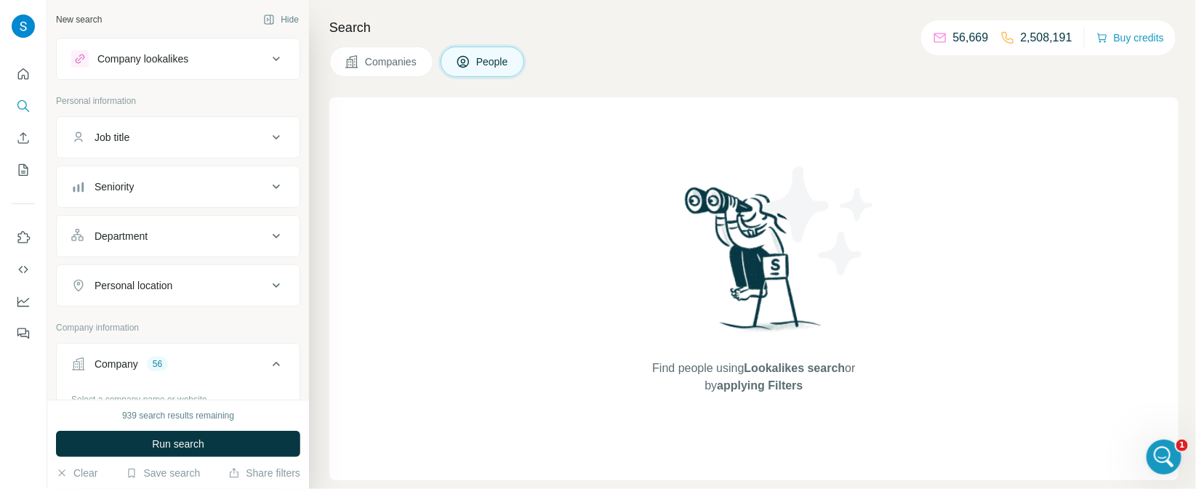
click at [177, 235] on div "Department" at bounding box center [169, 236] width 196 height 15
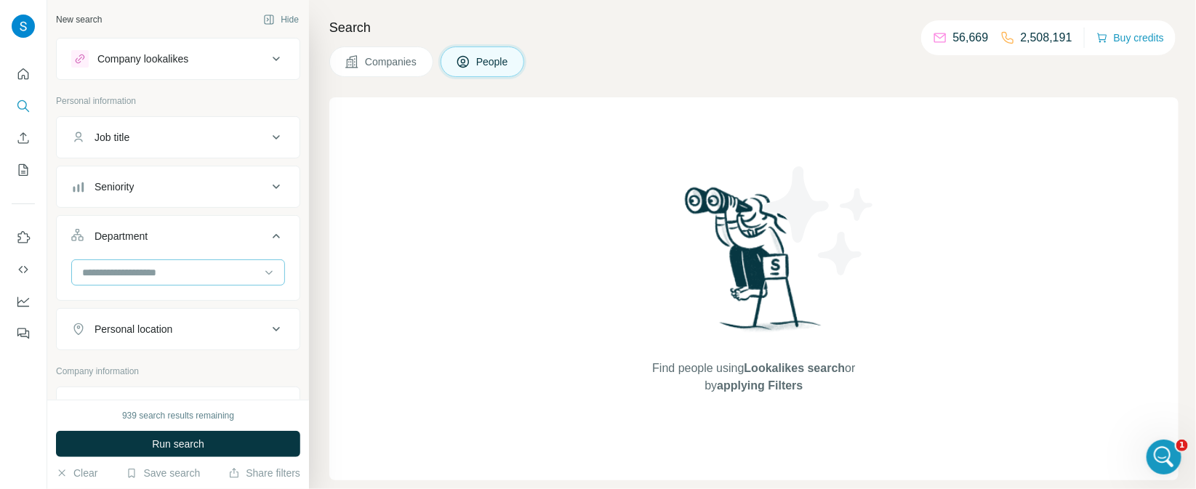
click at [172, 266] on input at bounding box center [171, 273] width 180 height 16
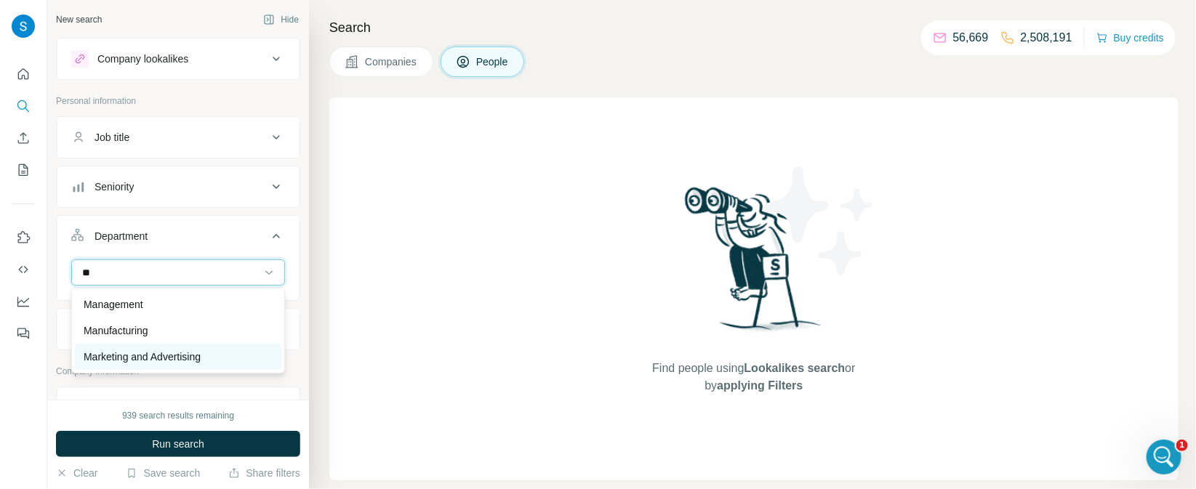
type input "**"
click at [180, 357] on p "Marketing and Advertising" at bounding box center [142, 357] width 117 height 15
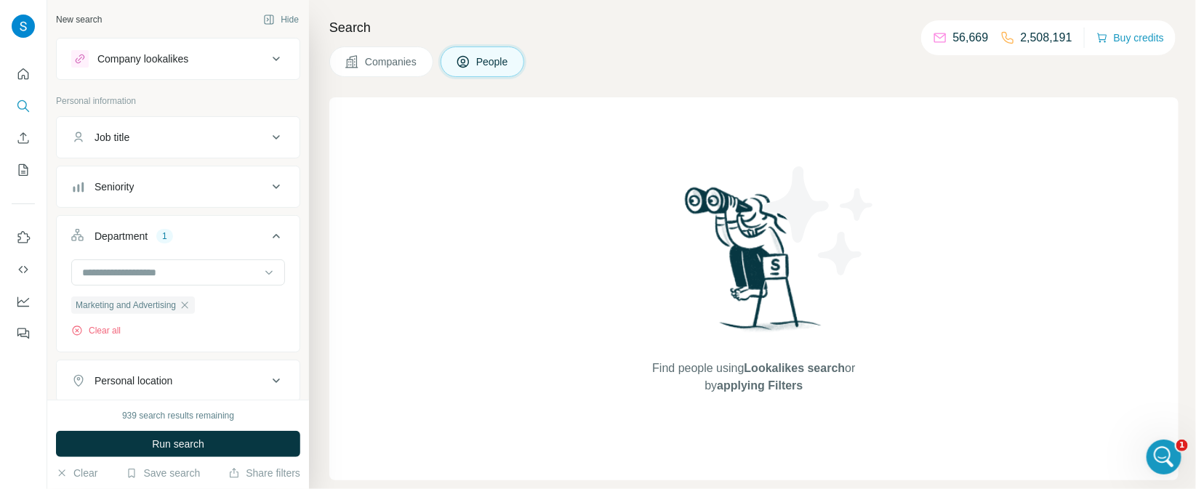
click at [186, 190] on div "Seniority" at bounding box center [169, 187] width 196 height 15
click at [77, 248] on icon at bounding box center [79, 250] width 17 height 17
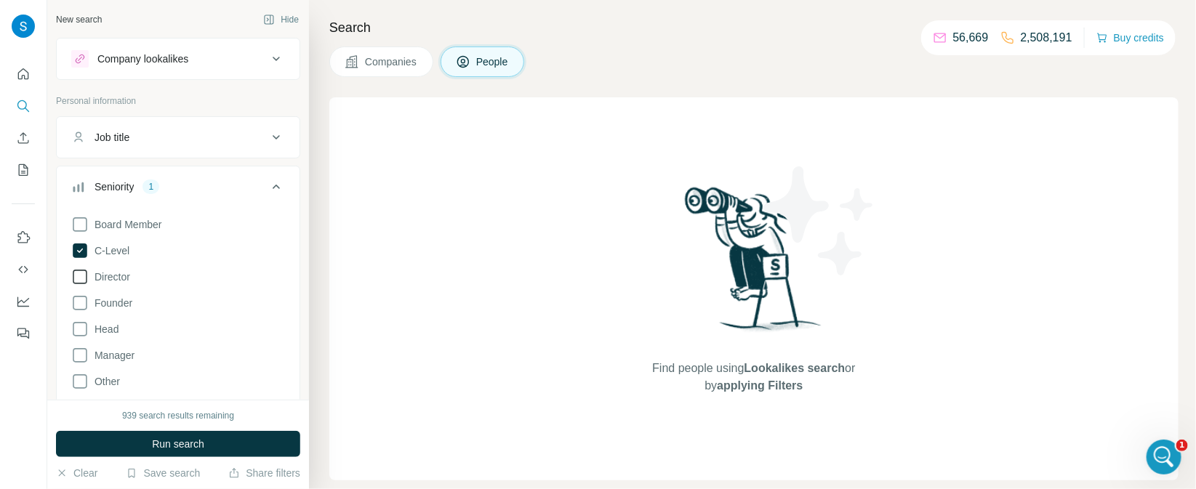
click at [85, 278] on icon at bounding box center [79, 276] width 17 height 17
click at [86, 326] on icon at bounding box center [80, 329] width 15 height 15
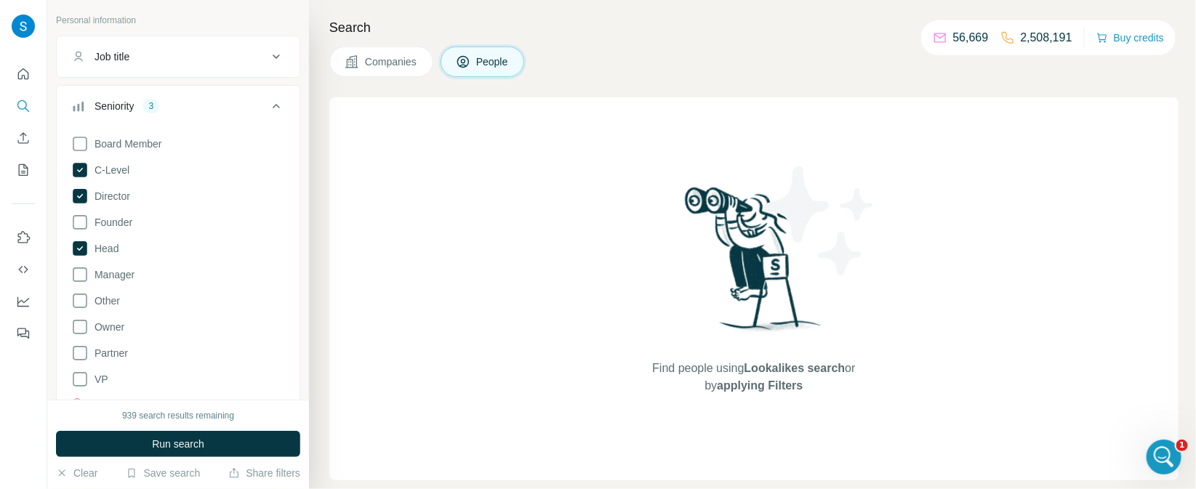
scroll to position [121, 0]
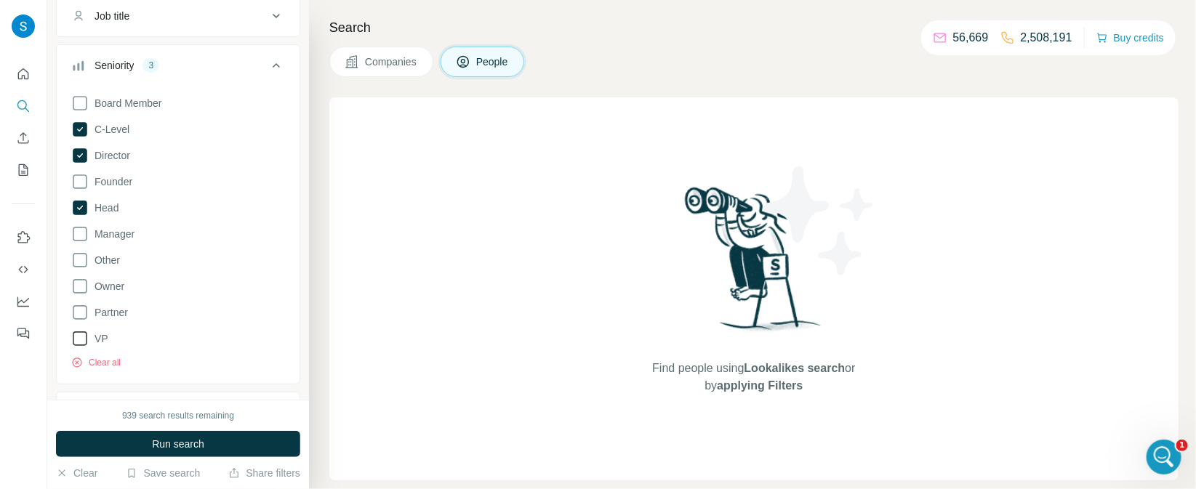
click at [77, 338] on icon at bounding box center [79, 338] width 17 height 17
click at [186, 448] on span "Run search" at bounding box center [178, 444] width 52 height 15
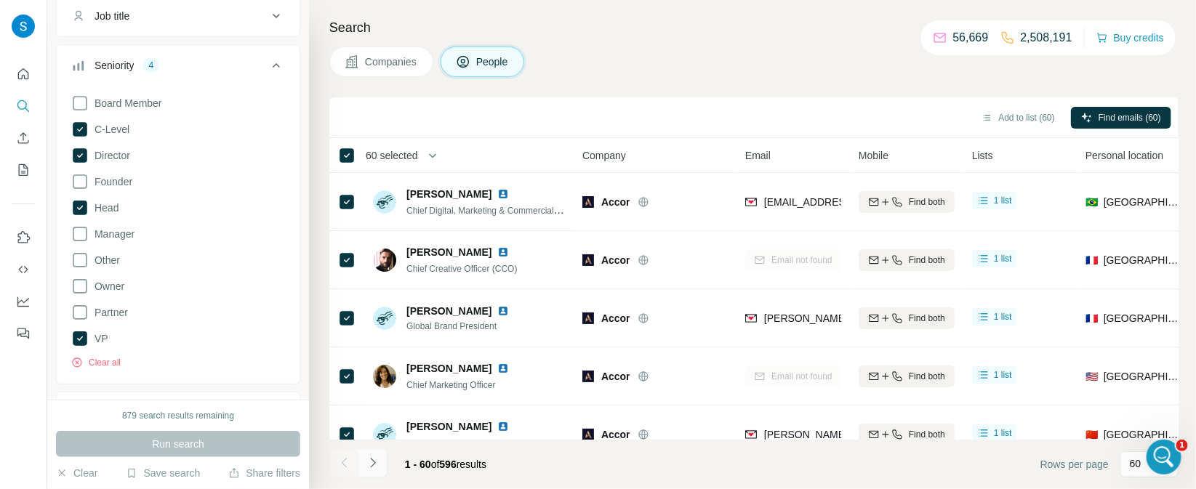
click at [373, 470] on button "Navigate to next page" at bounding box center [372, 462] width 29 height 29
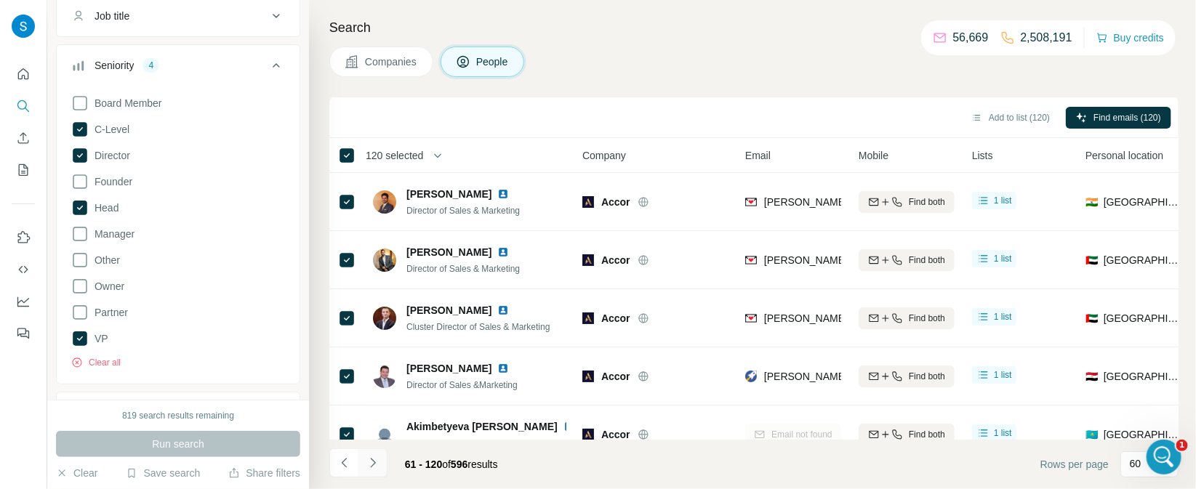
click at [369, 471] on button "Navigate to next page" at bounding box center [372, 462] width 29 height 29
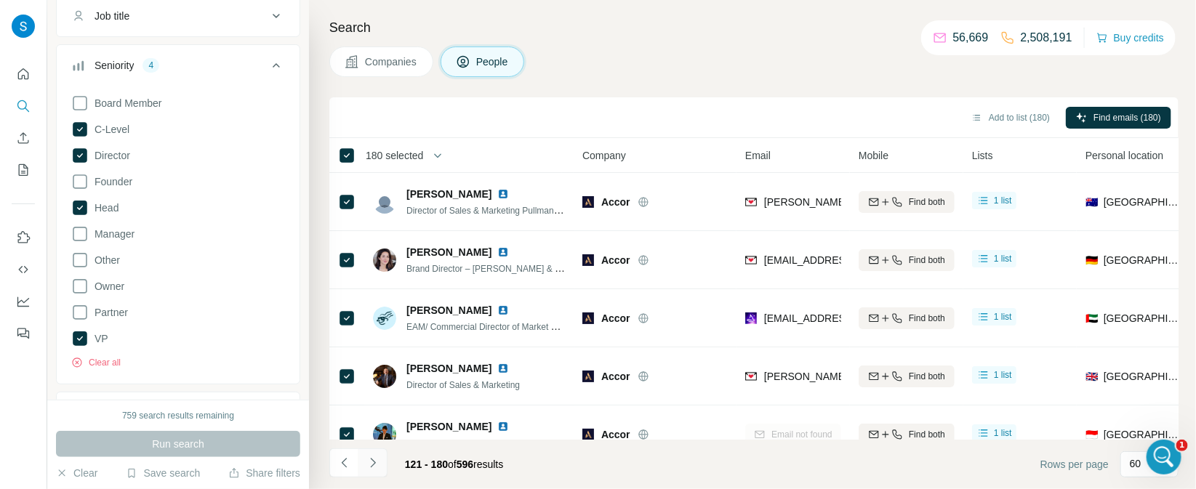
click at [372, 468] on icon "Navigate to next page" at bounding box center [373, 463] width 15 height 15
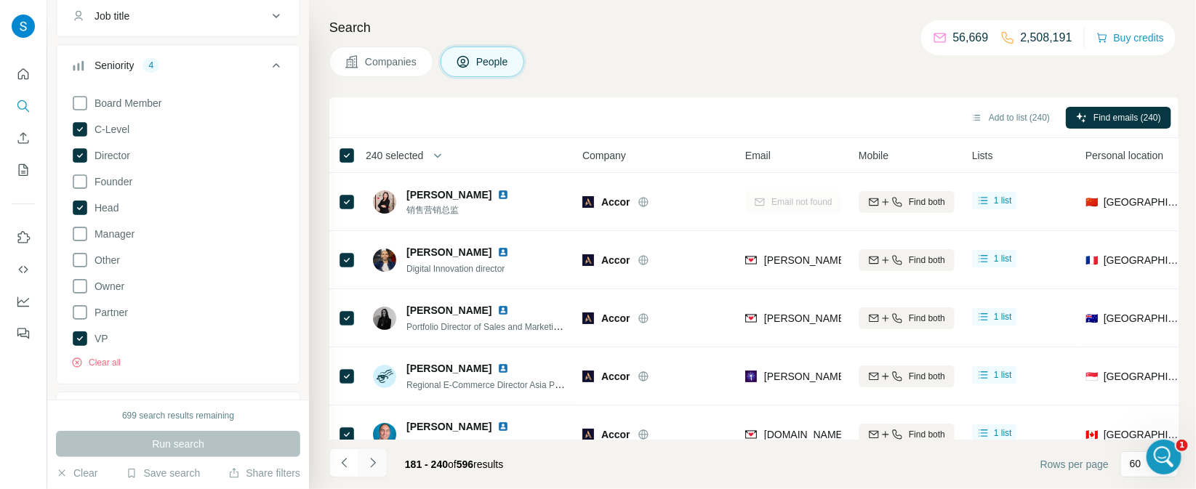
click at [380, 468] on button "Navigate to next page" at bounding box center [372, 462] width 29 height 29
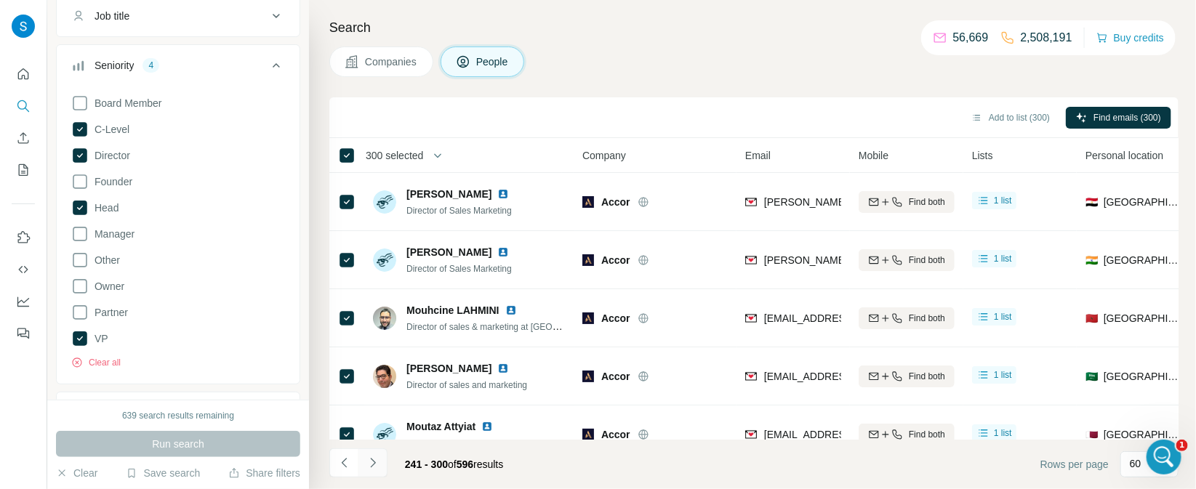
click at [367, 464] on icon "Navigate to next page" at bounding box center [373, 463] width 15 height 15
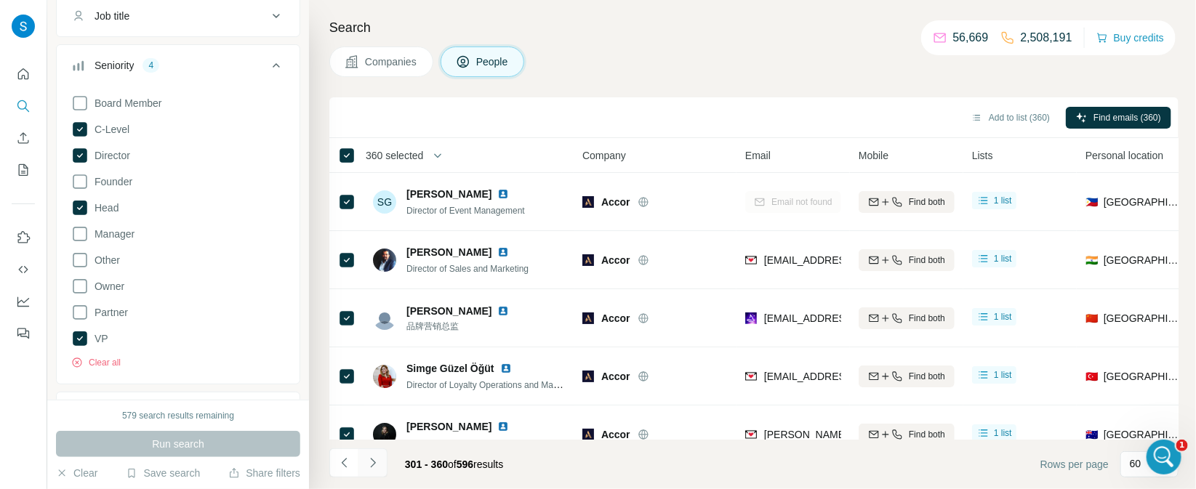
click at [370, 465] on icon "Navigate to next page" at bounding box center [373, 463] width 15 height 15
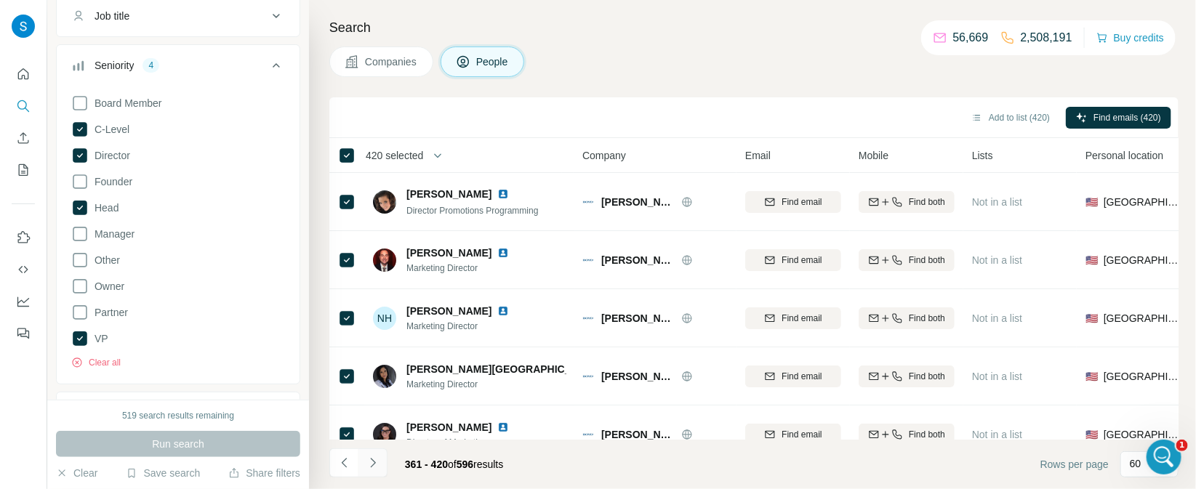
click at [374, 472] on button "Navigate to next page" at bounding box center [372, 462] width 29 height 29
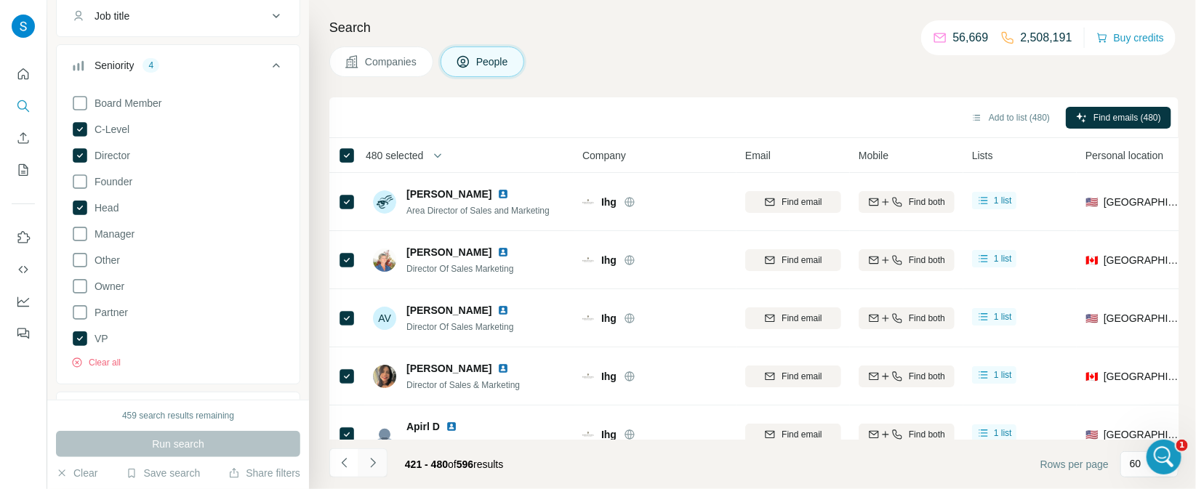
click at [377, 464] on icon "Navigate to next page" at bounding box center [373, 463] width 15 height 15
click at [380, 462] on button "Navigate to next page" at bounding box center [372, 462] width 29 height 29
click at [1014, 113] on button "Add to list (596)" at bounding box center [1010, 118] width 99 height 22
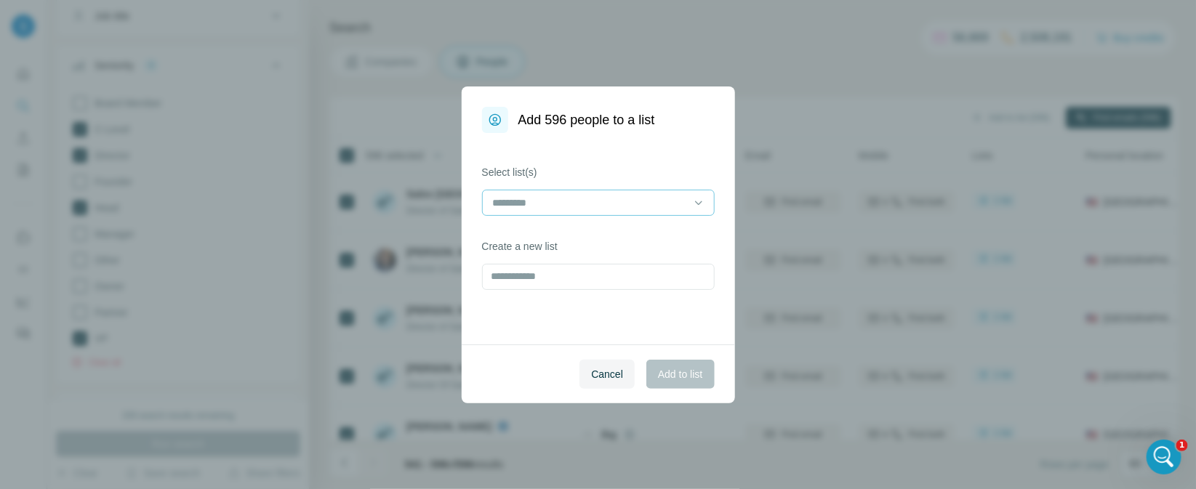
click at [544, 211] on div at bounding box center [589, 202] width 196 height 25
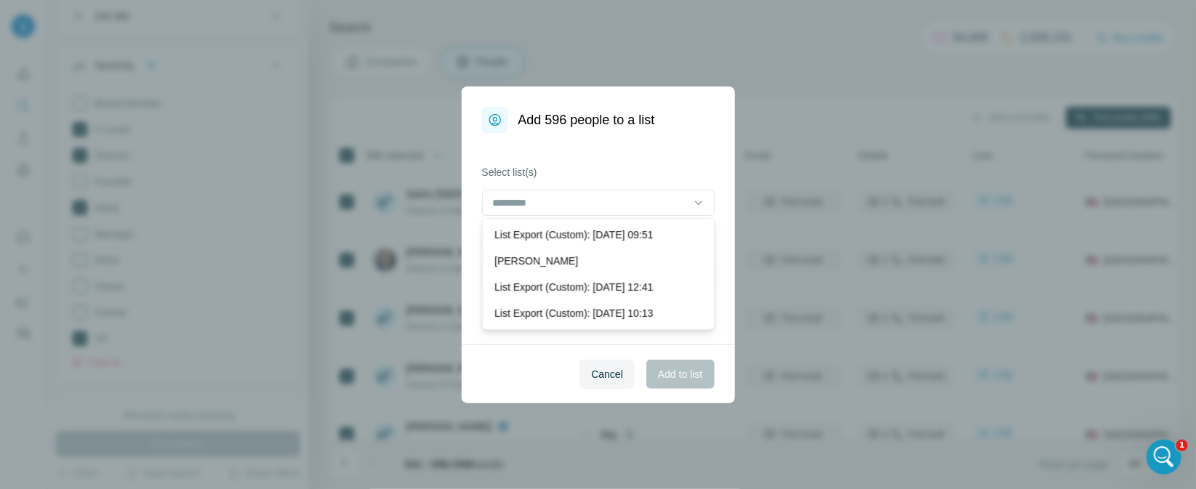
click at [583, 171] on label "Select list(s)" at bounding box center [598, 172] width 233 height 15
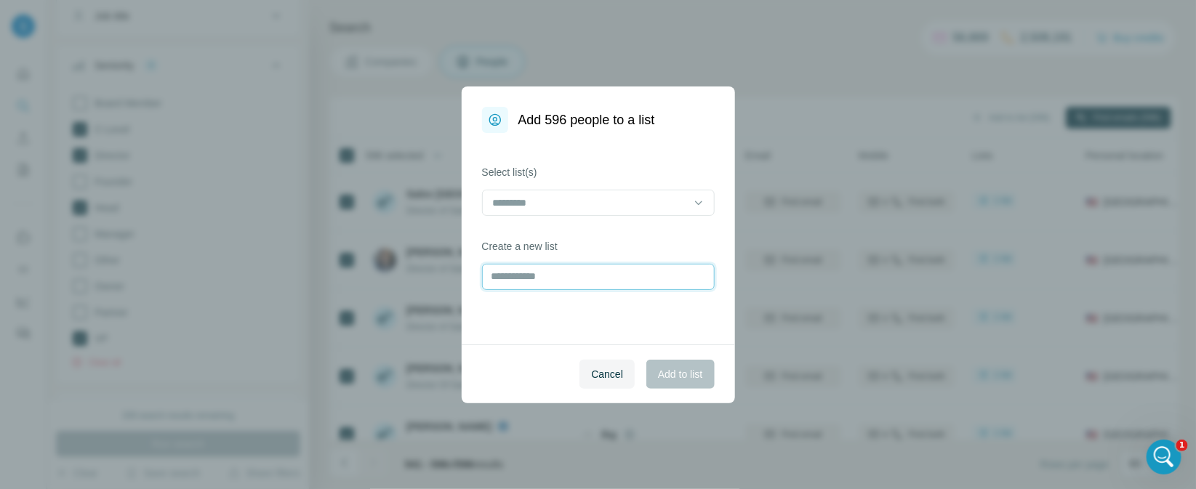
click at [584, 278] on input "text" at bounding box center [598, 277] width 233 height 26
type input "**********"
click at [698, 369] on span "Add to list" at bounding box center [680, 374] width 44 height 15
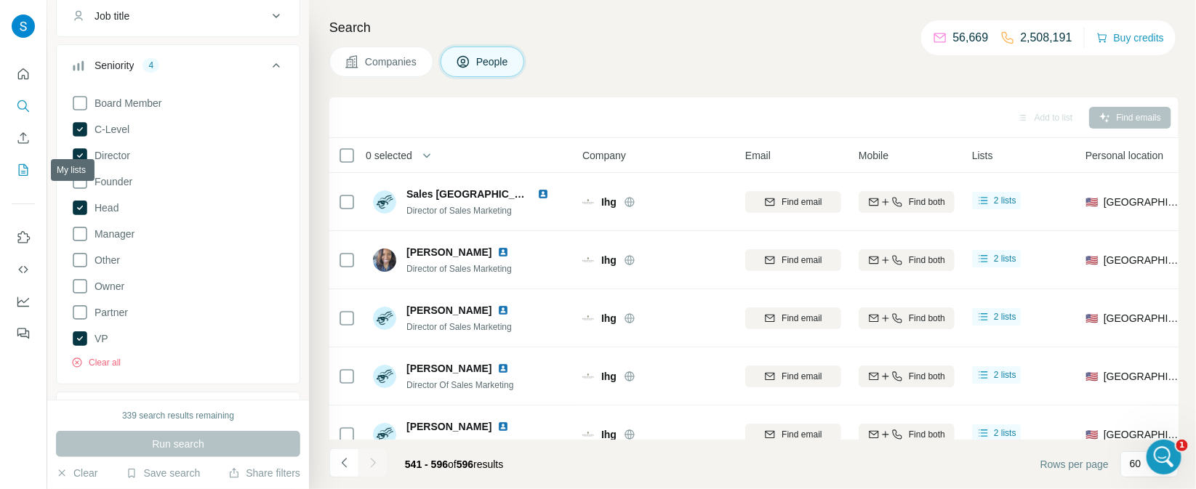
click at [20, 172] on icon "My lists" at bounding box center [23, 170] width 15 height 15
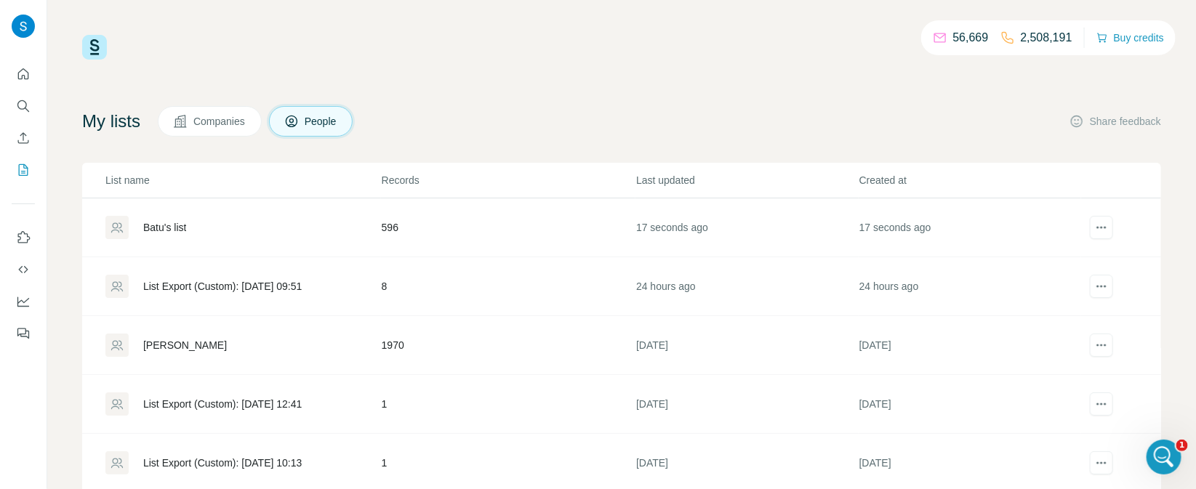
click at [174, 231] on div "Batu's list" at bounding box center [164, 227] width 43 height 15
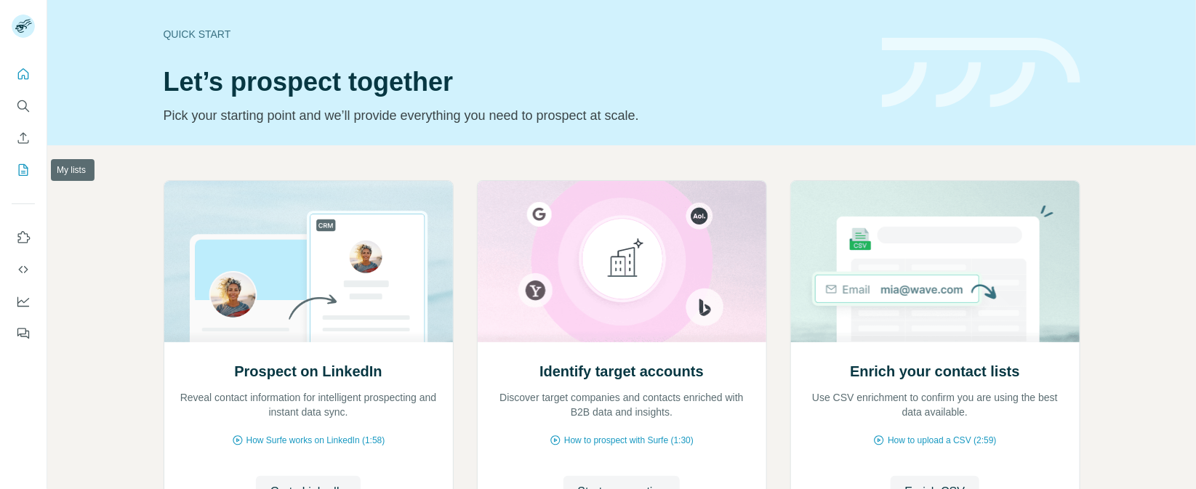
click at [28, 168] on icon "My lists" at bounding box center [23, 170] width 15 height 15
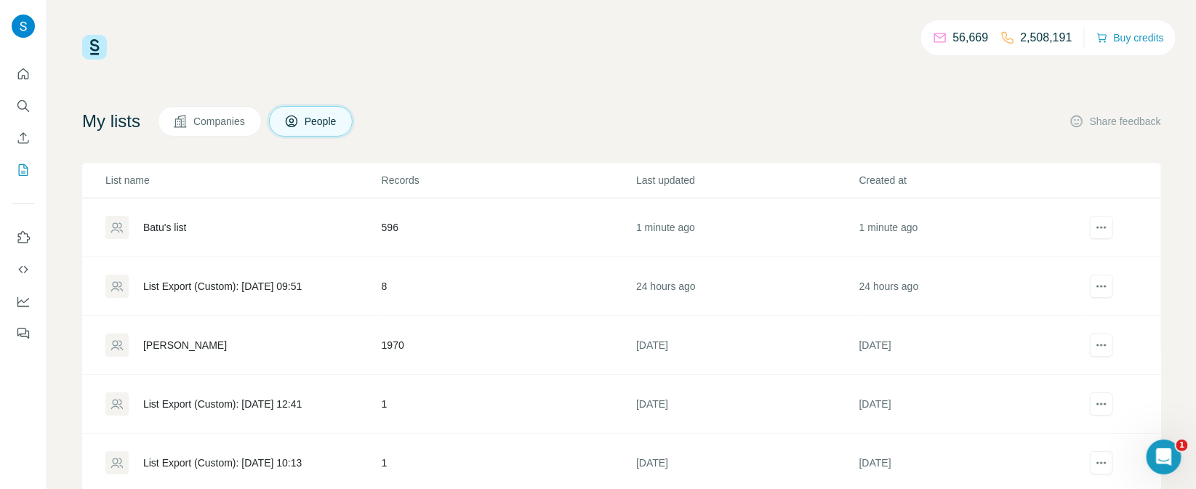
click at [150, 232] on div "Batu's list" at bounding box center [164, 227] width 43 height 15
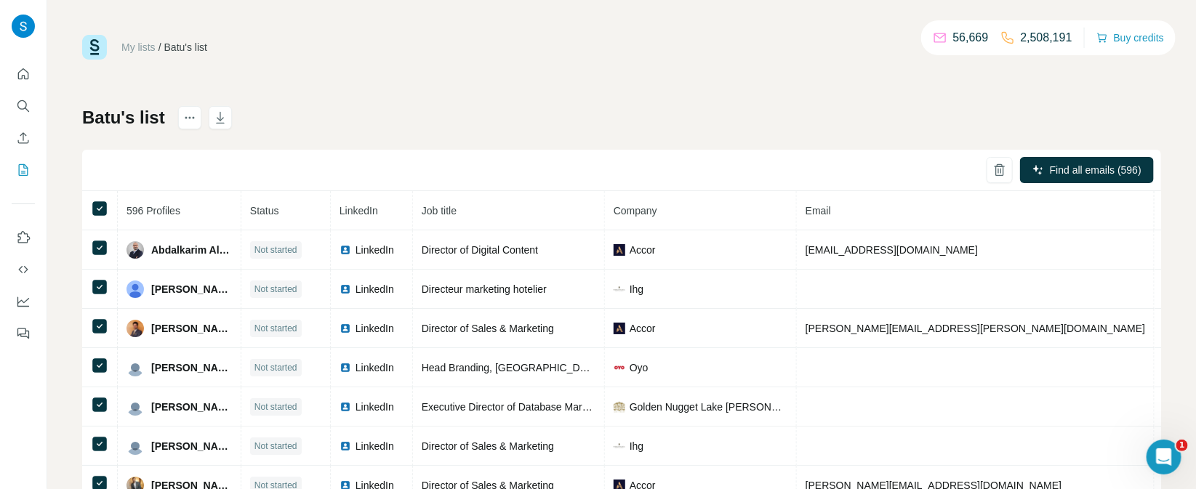
click at [490, 139] on div "Batu's list Find all emails (596) 596 Profiles Status LinkedIn Job title Compan…" at bounding box center [621, 340] width 1079 height 469
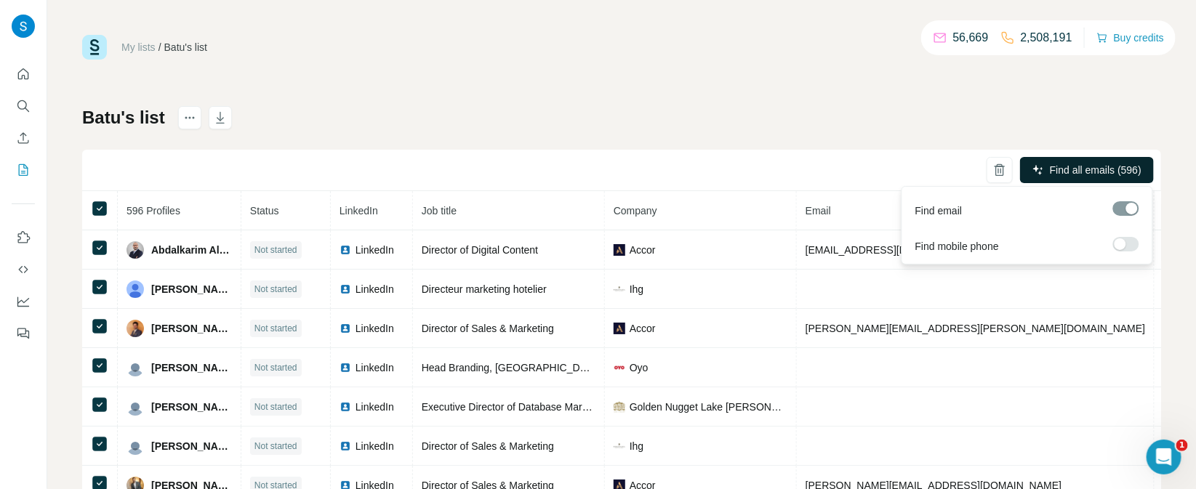
click at [1050, 168] on span "Find all emails (596)" at bounding box center [1096, 170] width 92 height 15
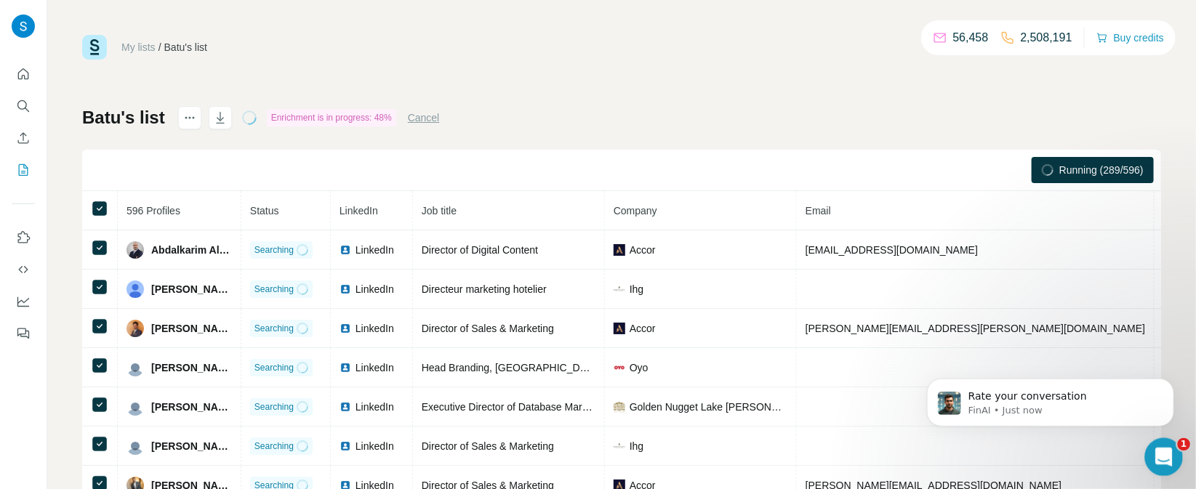
click at [1170, 455] on icon "Open Intercom Messenger" at bounding box center [1162, 455] width 24 height 24
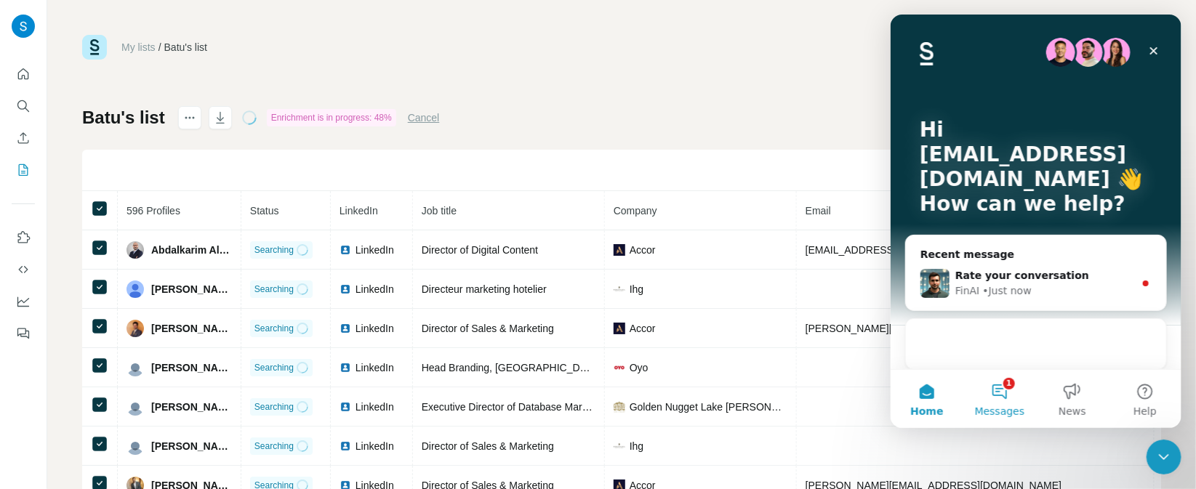
click at [1010, 401] on button "1 Messages" at bounding box center [998, 399] width 73 height 58
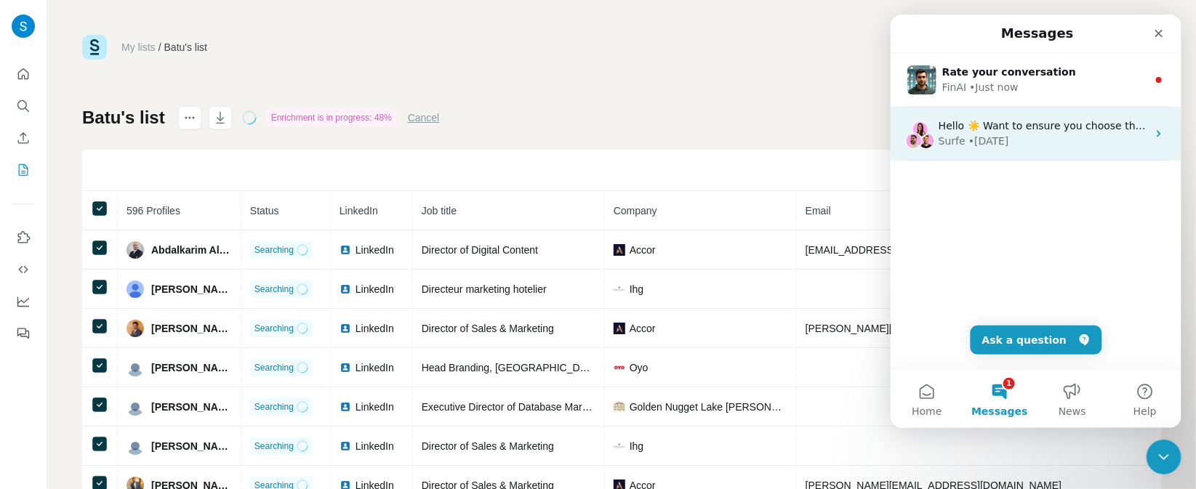
click at [997, 143] on div "• [DATE]" at bounding box center [987, 141] width 41 height 15
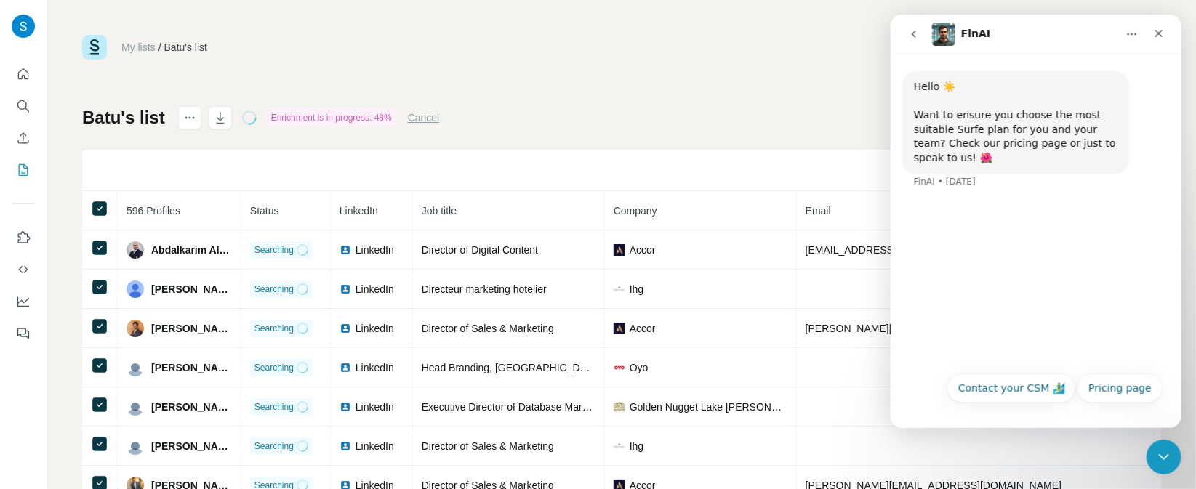
click at [918, 45] on button "go back" at bounding box center [913, 34] width 28 height 28
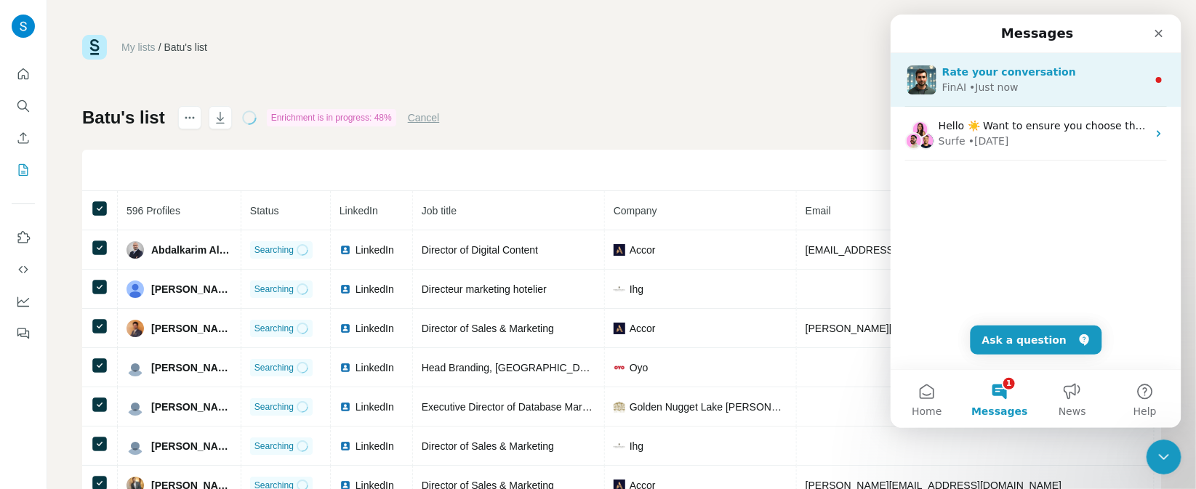
click at [1017, 87] on div "FinAI • Just now" at bounding box center [1043, 87] width 205 height 15
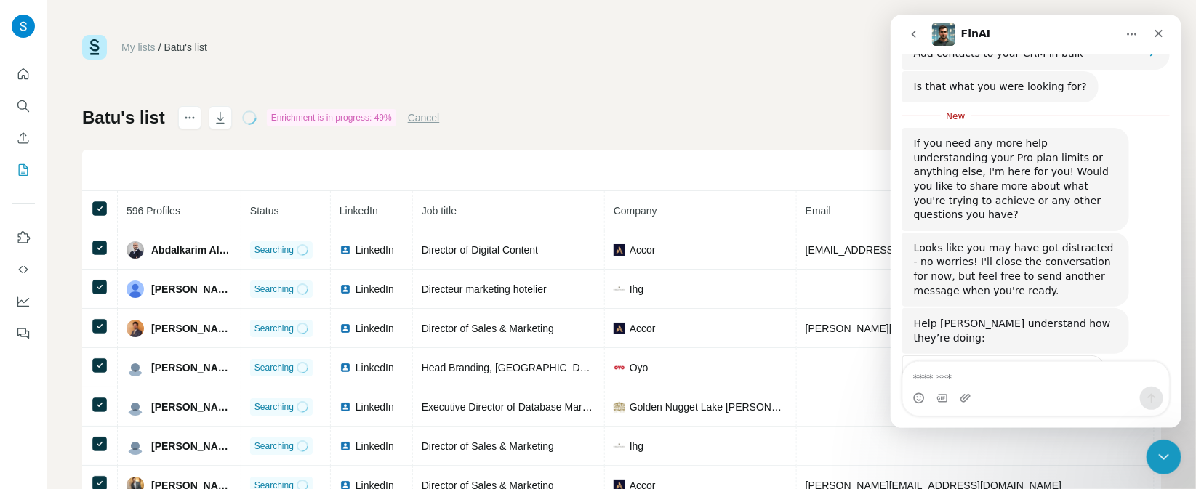
scroll to position [833, 0]
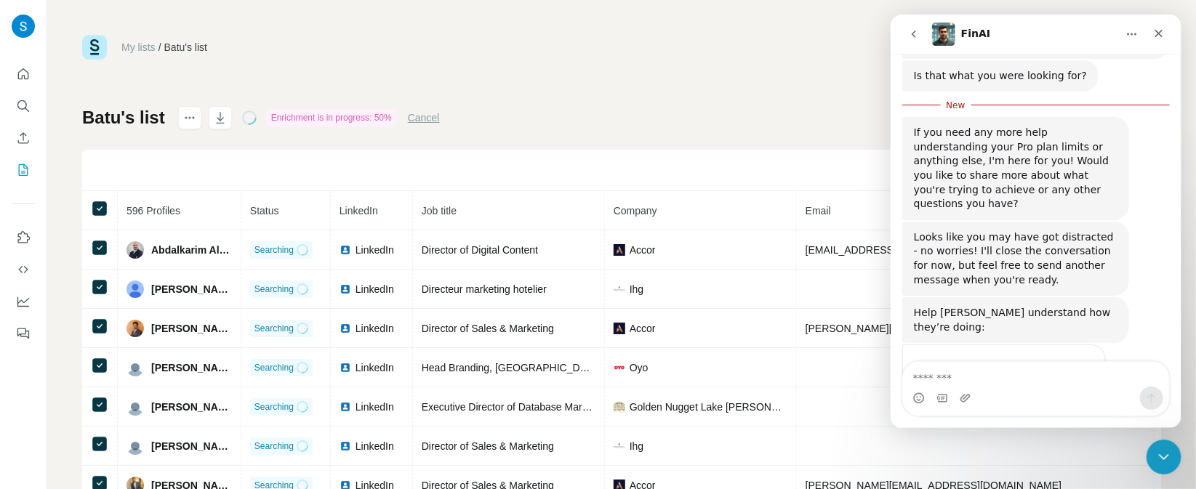
click at [1081, 385] on span "Amazing" at bounding box center [1071, 398] width 26 height 26
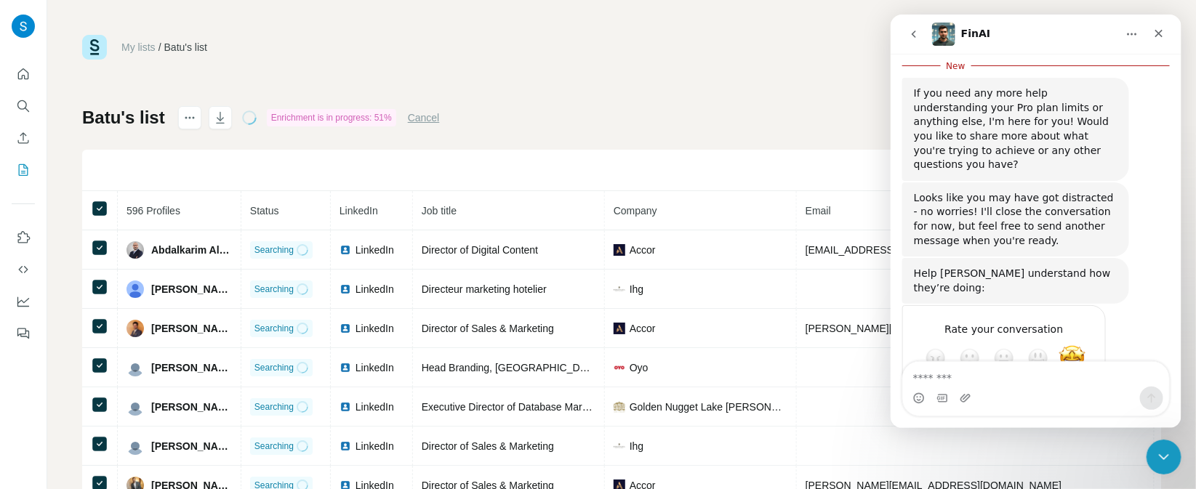
type textarea "**********"
click at [1079, 396] on div "Submit" at bounding box center [1078, 410] width 29 height 29
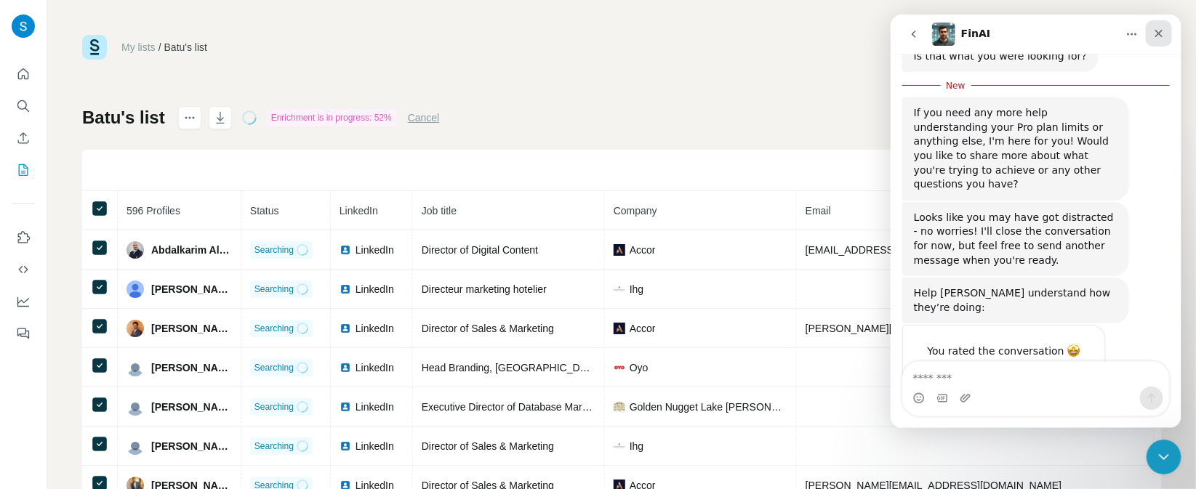
click at [1161, 39] on icon "Close" at bounding box center [1158, 34] width 12 height 12
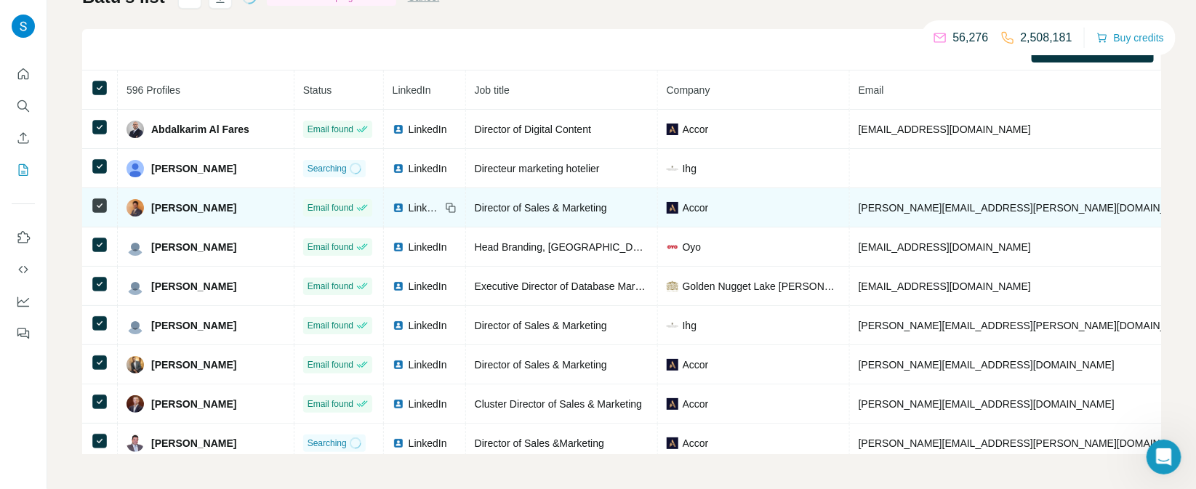
scroll to position [0, 0]
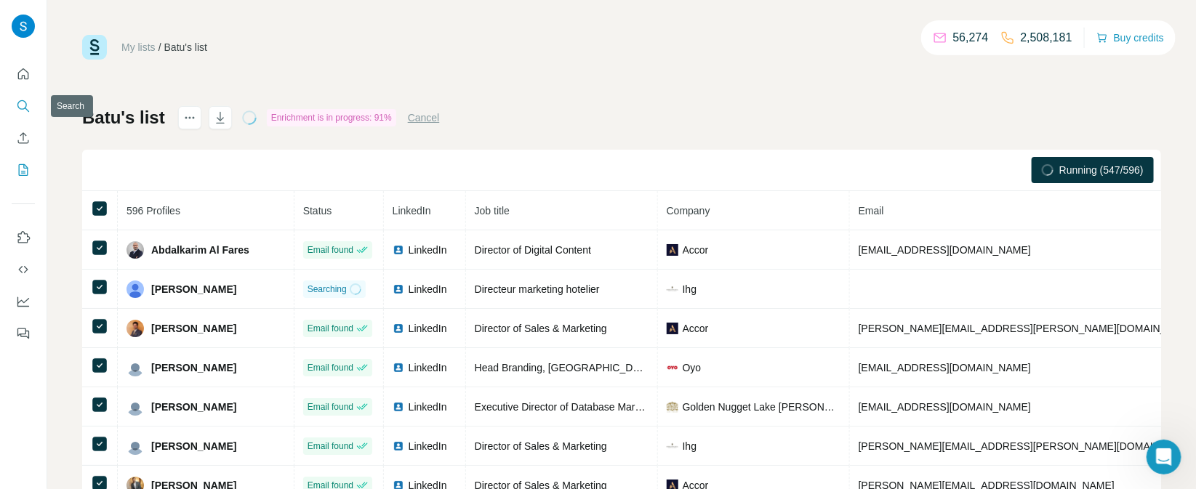
click at [20, 115] on button "Search" at bounding box center [23, 106] width 23 height 26
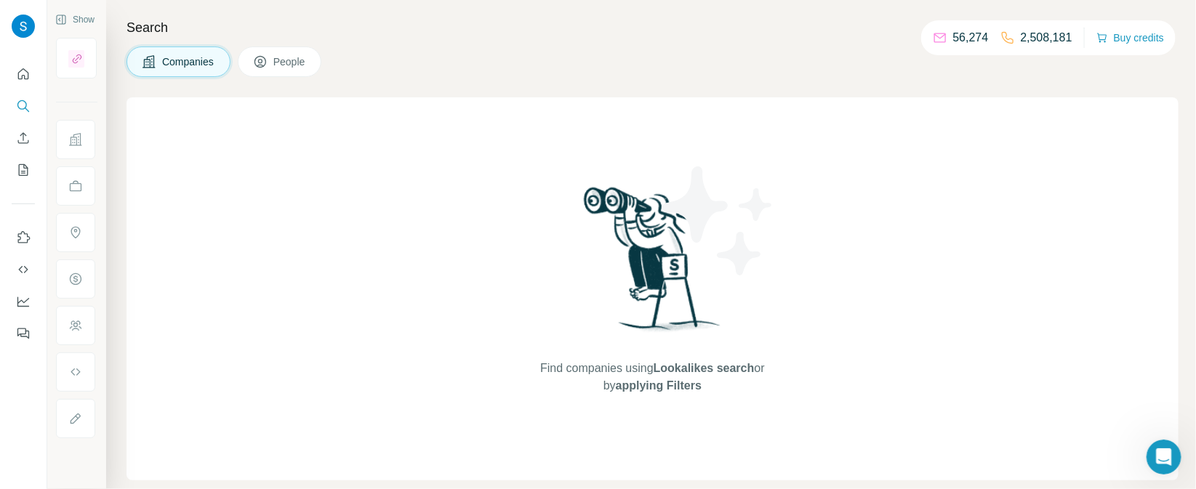
click at [284, 72] on button "People" at bounding box center [280, 62] width 84 height 31
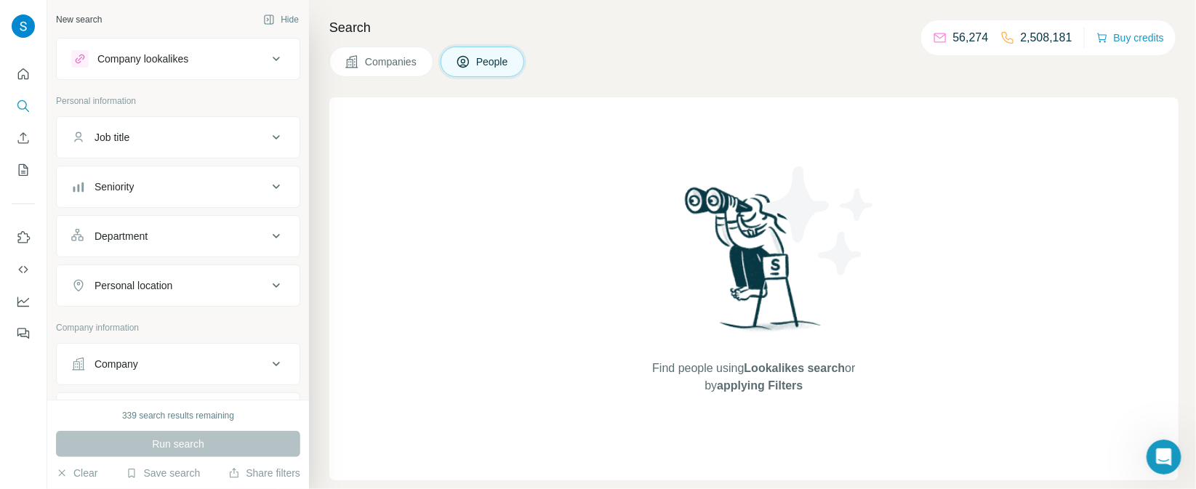
click at [180, 181] on div "Seniority" at bounding box center [169, 187] width 196 height 15
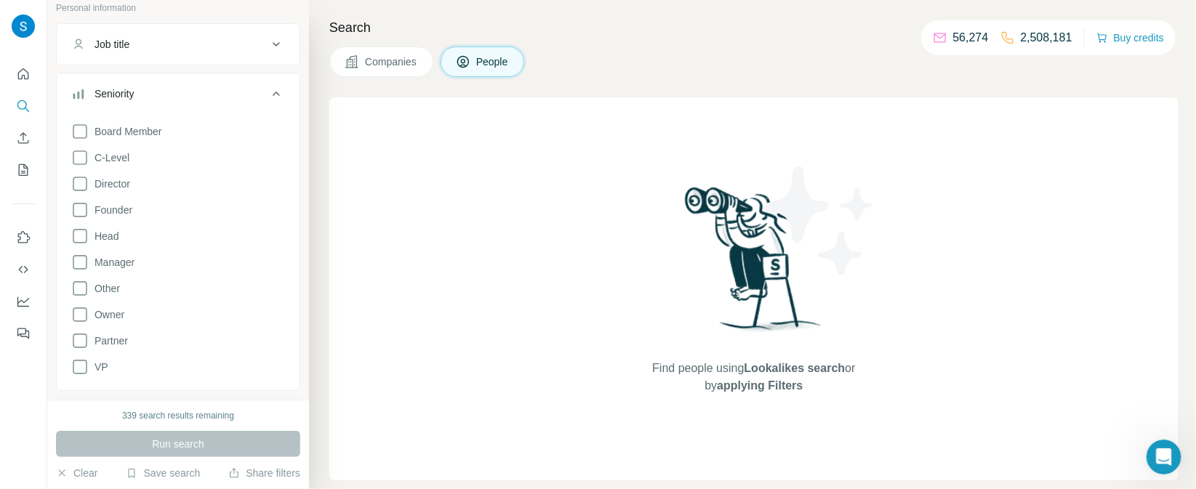
scroll to position [121, 0]
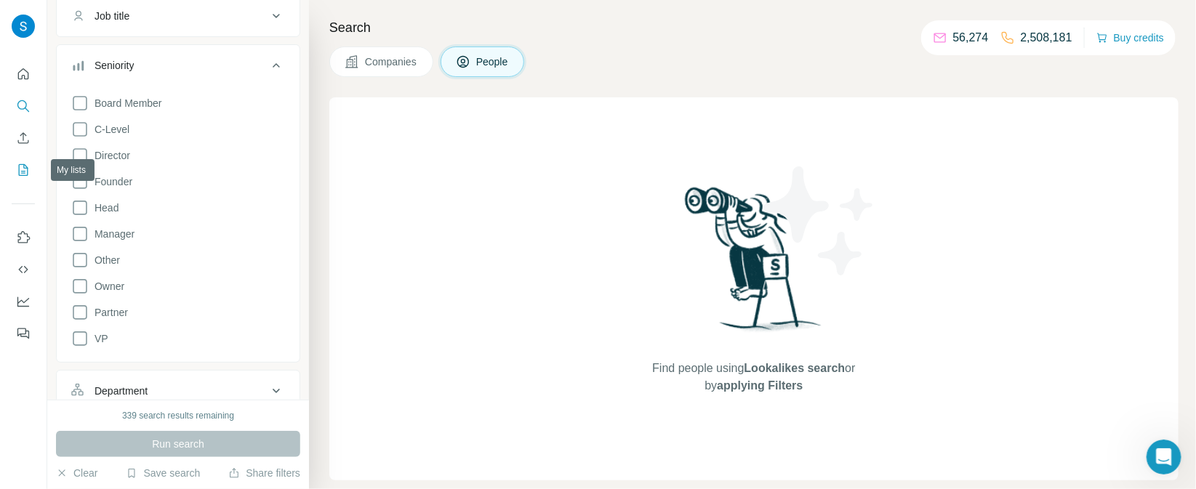
click at [24, 170] on icon "My lists" at bounding box center [23, 170] width 15 height 15
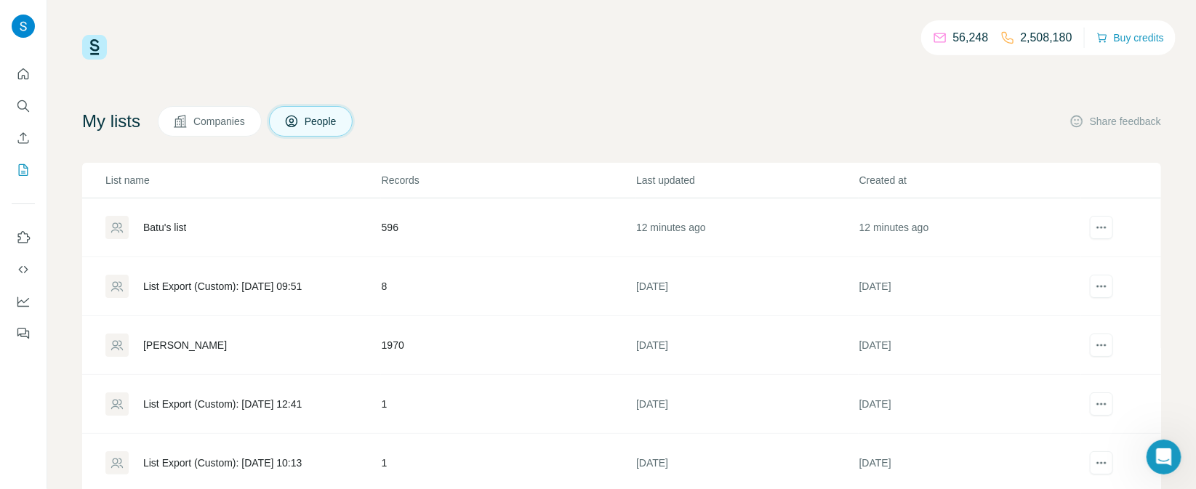
click at [162, 236] on div "Batu's list" at bounding box center [242, 227] width 275 height 23
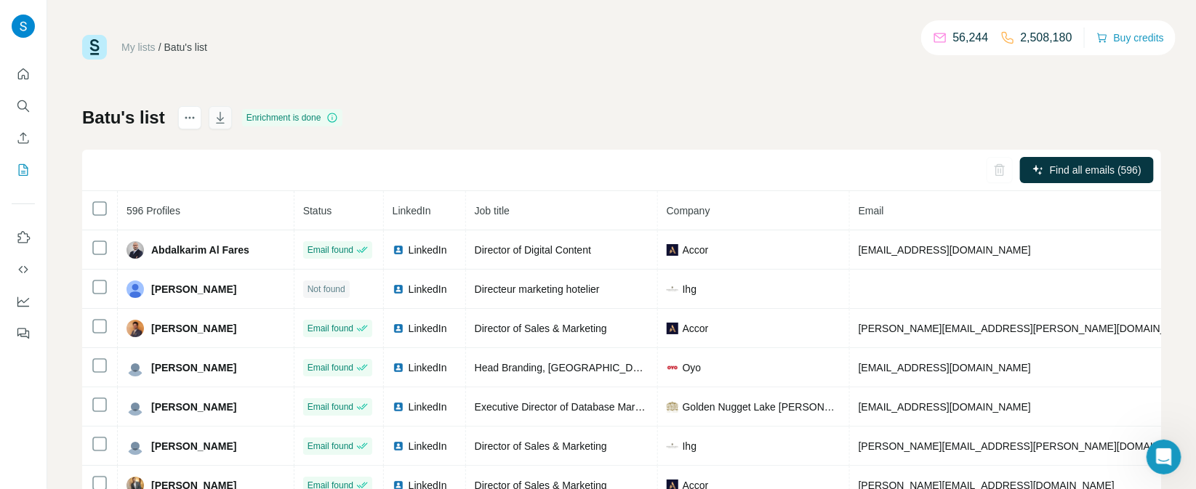
click at [218, 113] on icon "button" at bounding box center [220, 117] width 15 height 15
click at [23, 100] on icon "Search" at bounding box center [21, 104] width 9 height 9
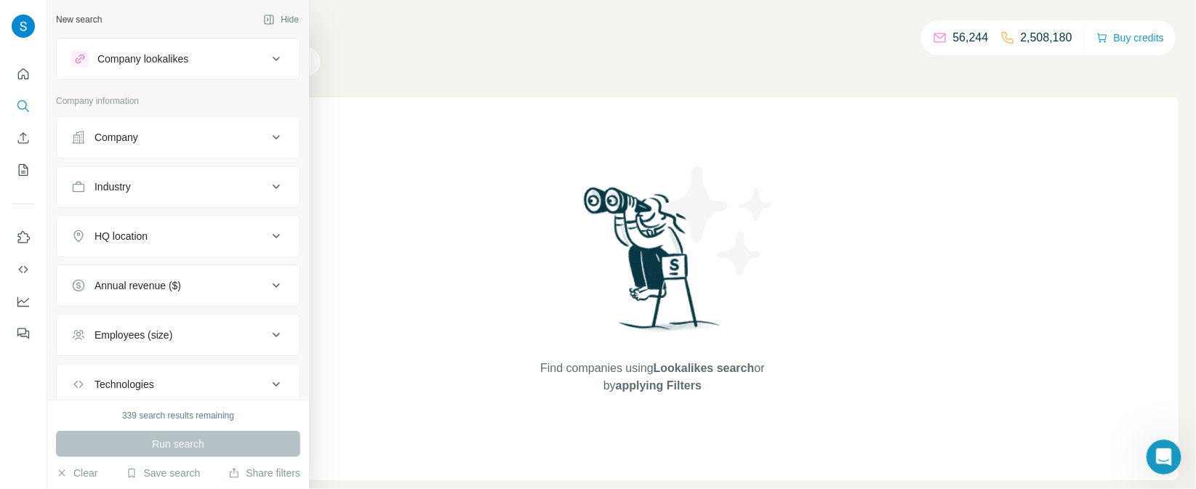
click at [184, 137] on div "Company" at bounding box center [169, 137] width 196 height 15
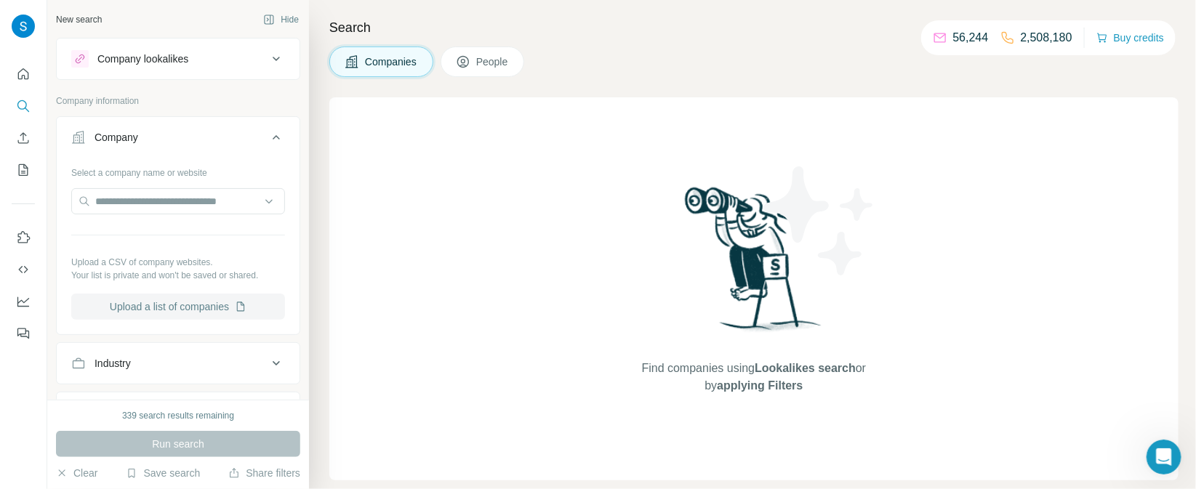
click at [200, 301] on button "Upload a list of companies" at bounding box center [178, 307] width 214 height 26
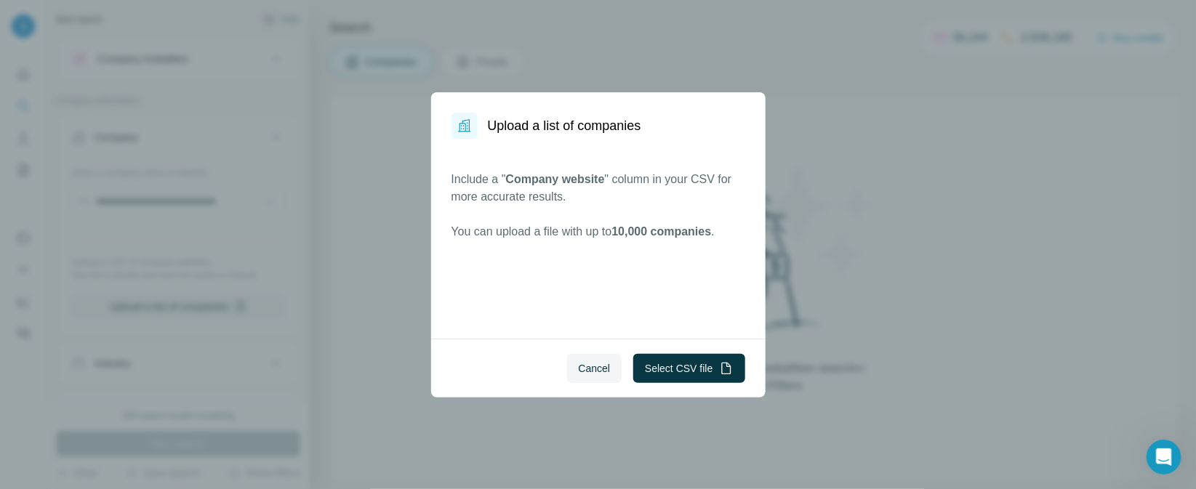
click at [670, 368] on button "Select CSV file" at bounding box center [688, 368] width 111 height 29
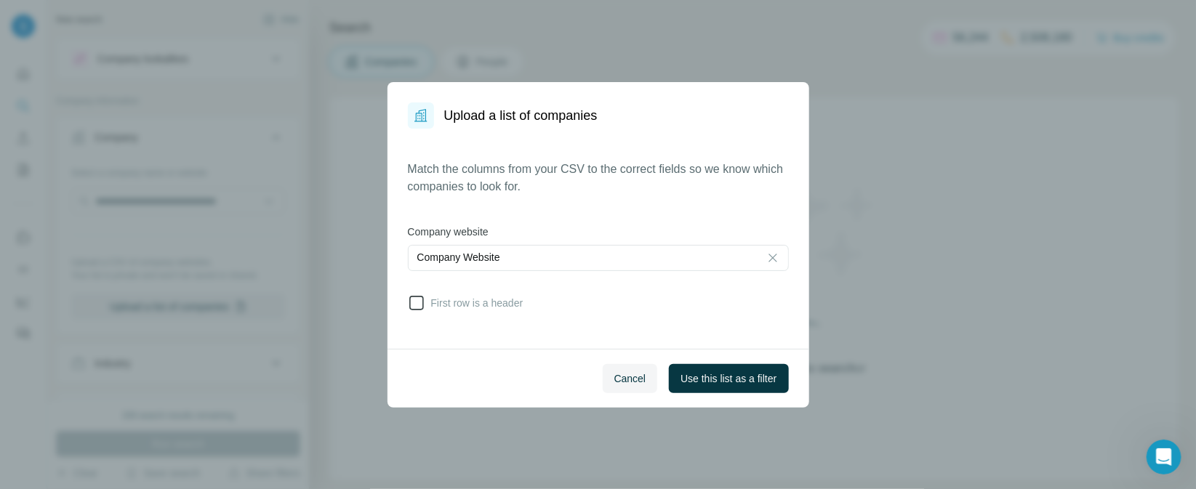
click at [420, 302] on icon at bounding box center [416, 302] width 17 height 17
click at [718, 382] on span "Use this list as a filter" at bounding box center [728, 378] width 96 height 15
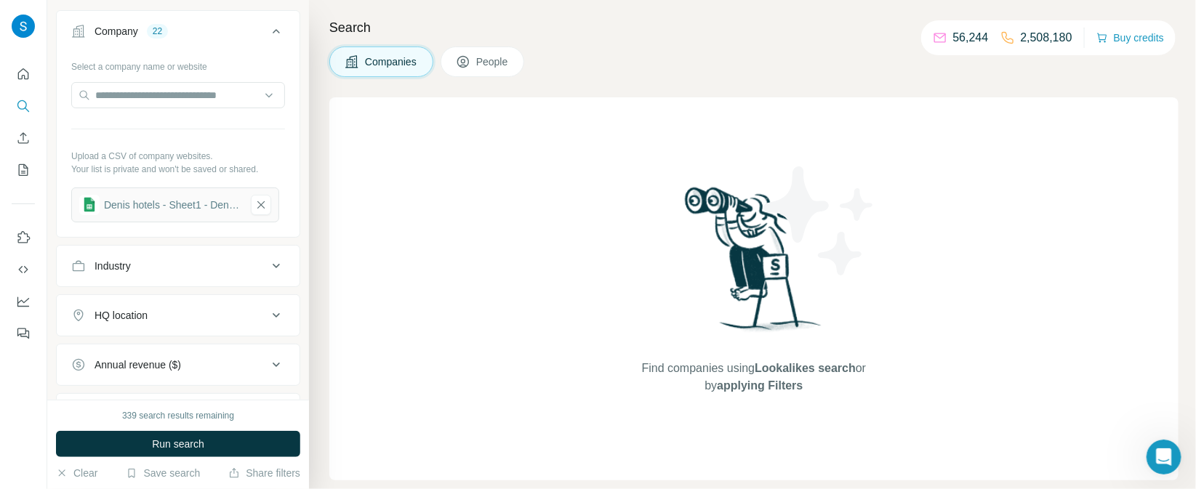
scroll to position [121, 0]
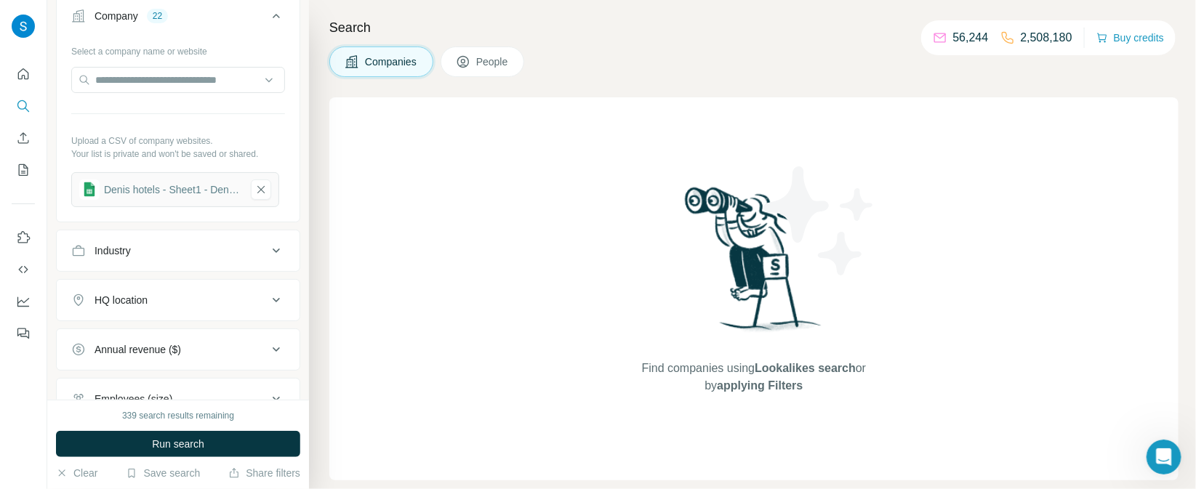
click at [181, 256] on div "Industry" at bounding box center [169, 251] width 196 height 15
click at [170, 292] on input at bounding box center [171, 287] width 180 height 16
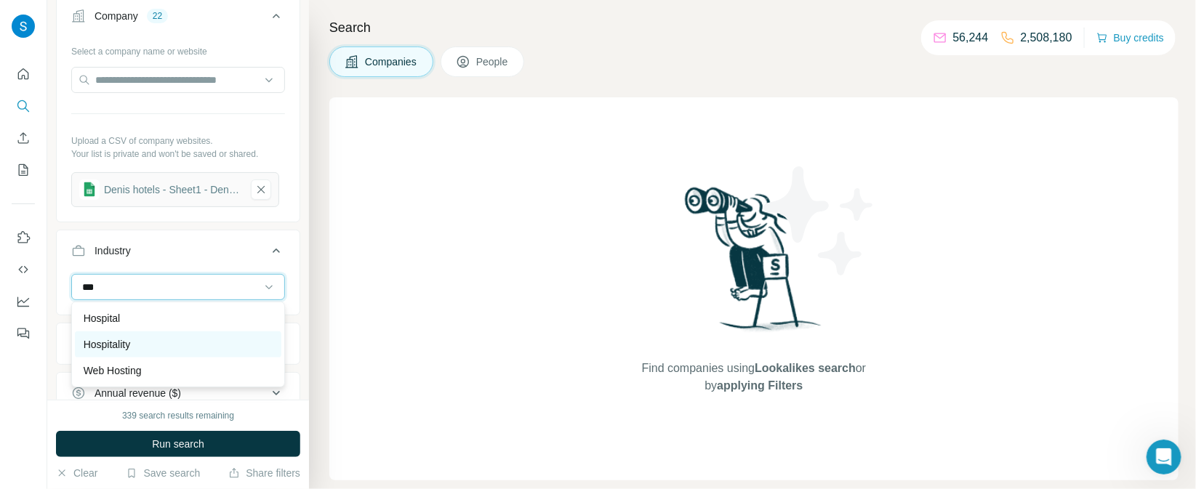
type input "***"
click at [139, 342] on div "Hospitality" at bounding box center [178, 344] width 189 height 15
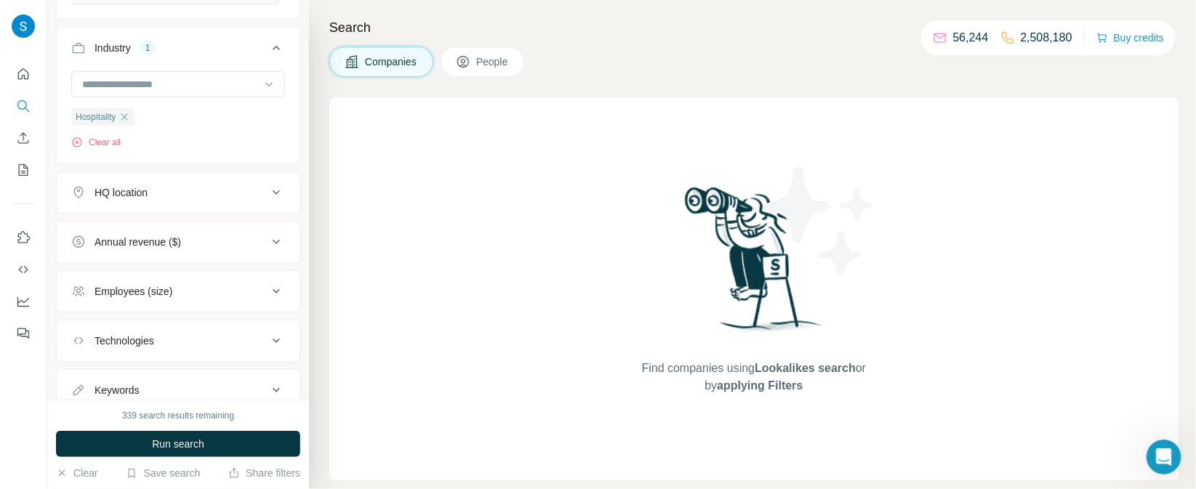
scroll to position [366, 0]
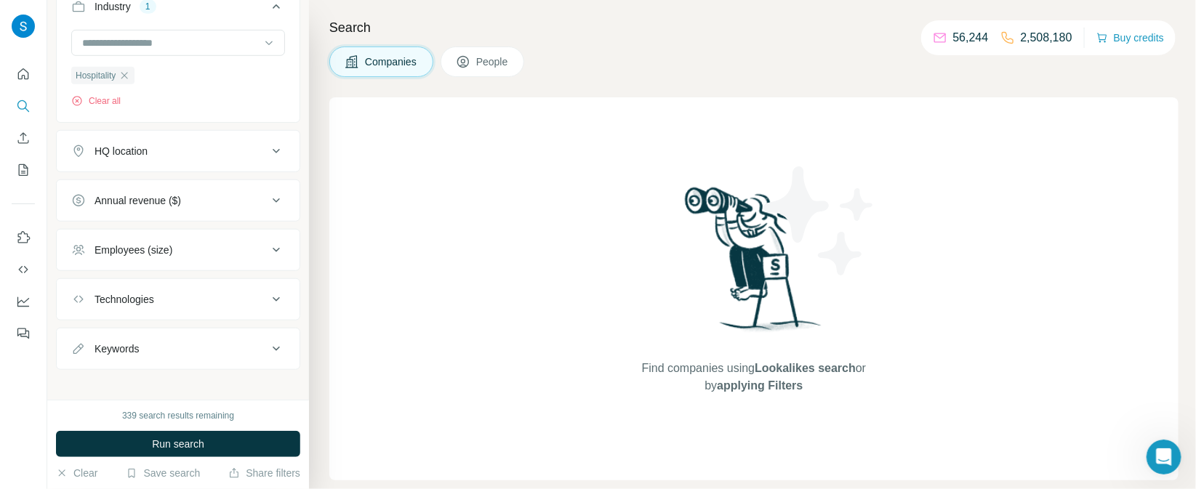
click at [483, 52] on button "People" at bounding box center [482, 62] width 84 height 31
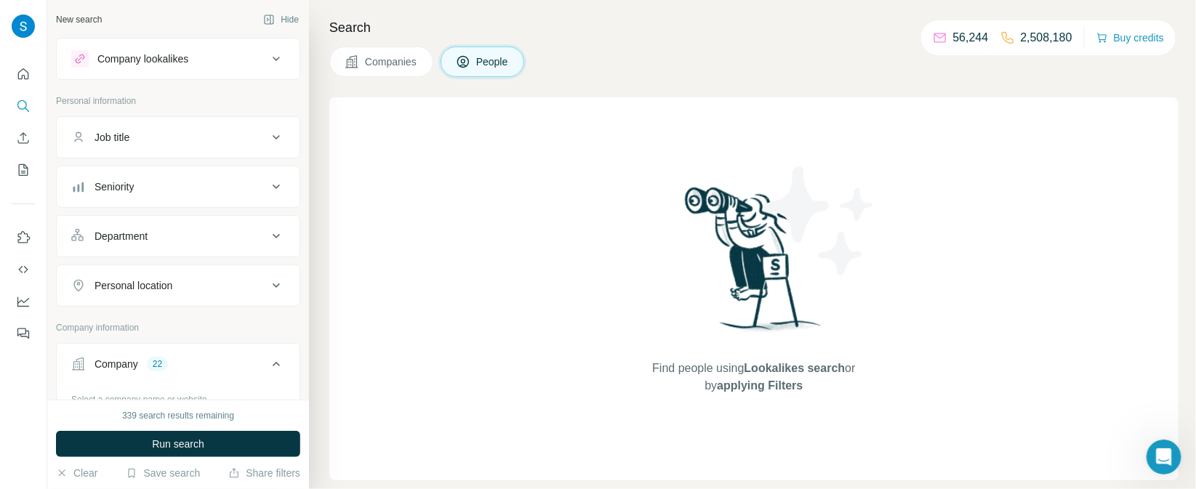
click at [169, 248] on button "Department" at bounding box center [178, 236] width 243 height 35
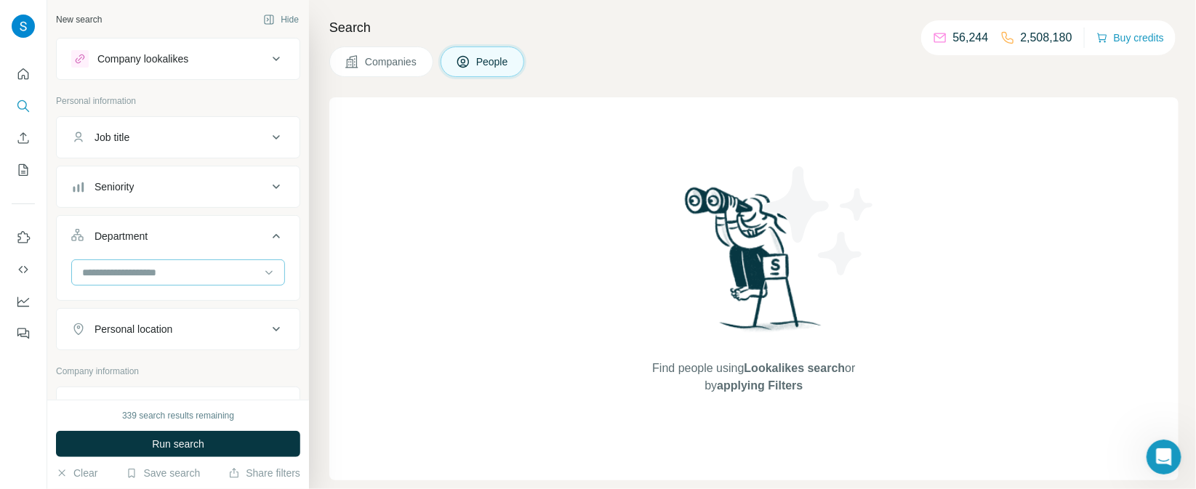
click at [173, 275] on input at bounding box center [171, 273] width 180 height 16
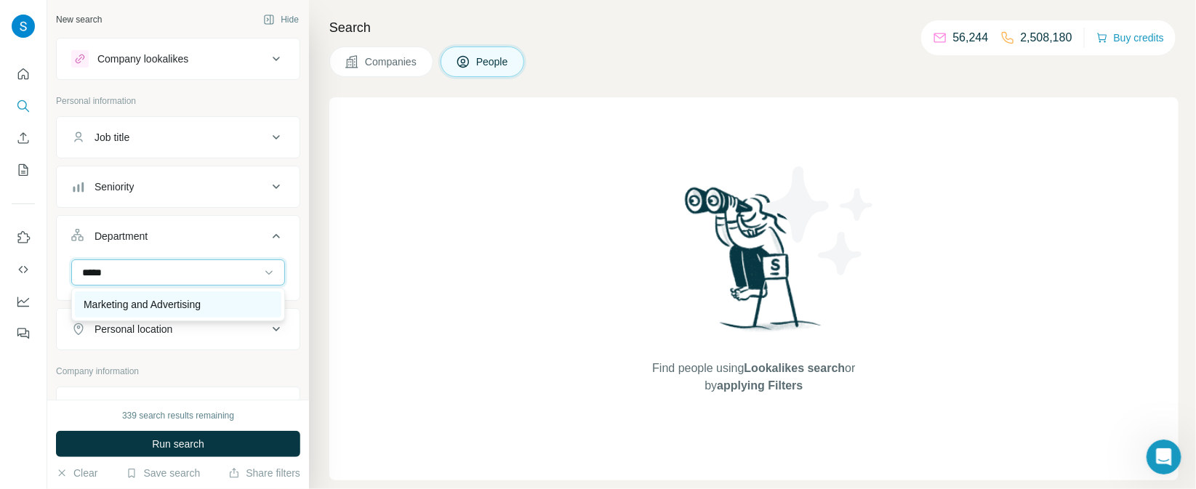
type input "*****"
click at [198, 297] on p "Marketing and Advertising" at bounding box center [142, 304] width 117 height 15
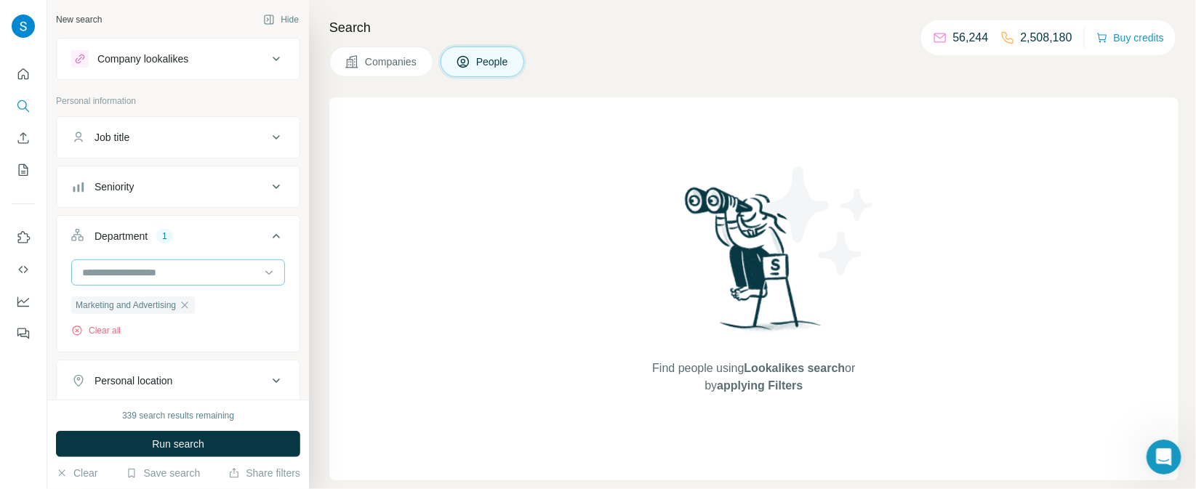
click at [198, 270] on input at bounding box center [171, 273] width 180 height 16
type input "*****"
click at [190, 292] on div "Sales" at bounding box center [178, 304] width 206 height 26
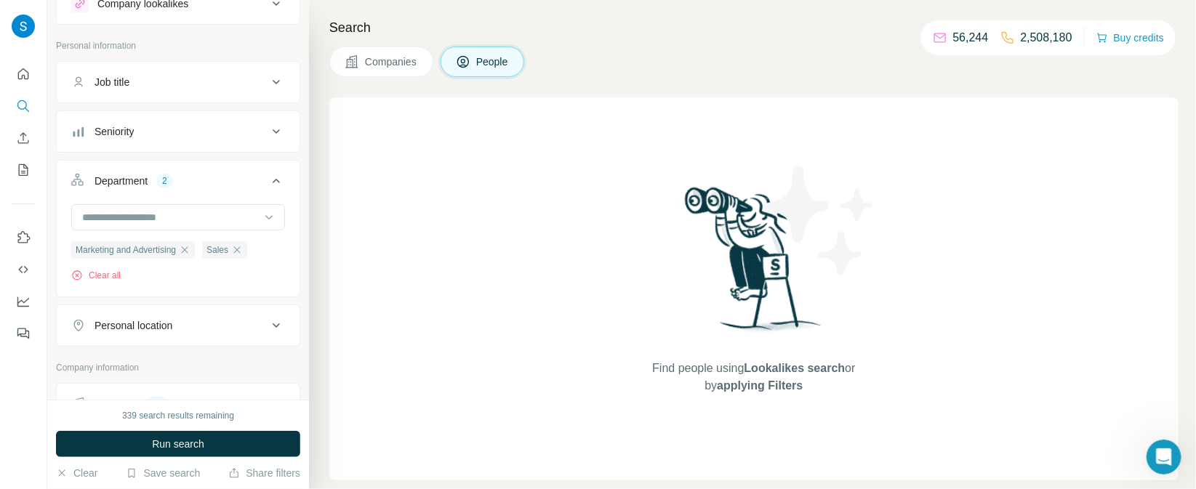
scroll to position [121, 0]
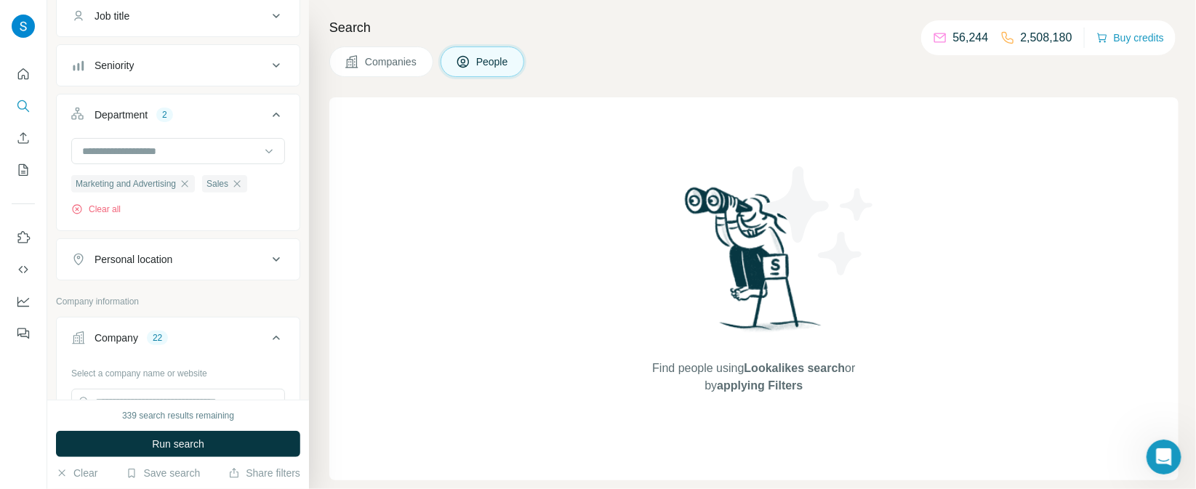
click at [164, 66] on div "Seniority" at bounding box center [169, 65] width 196 height 15
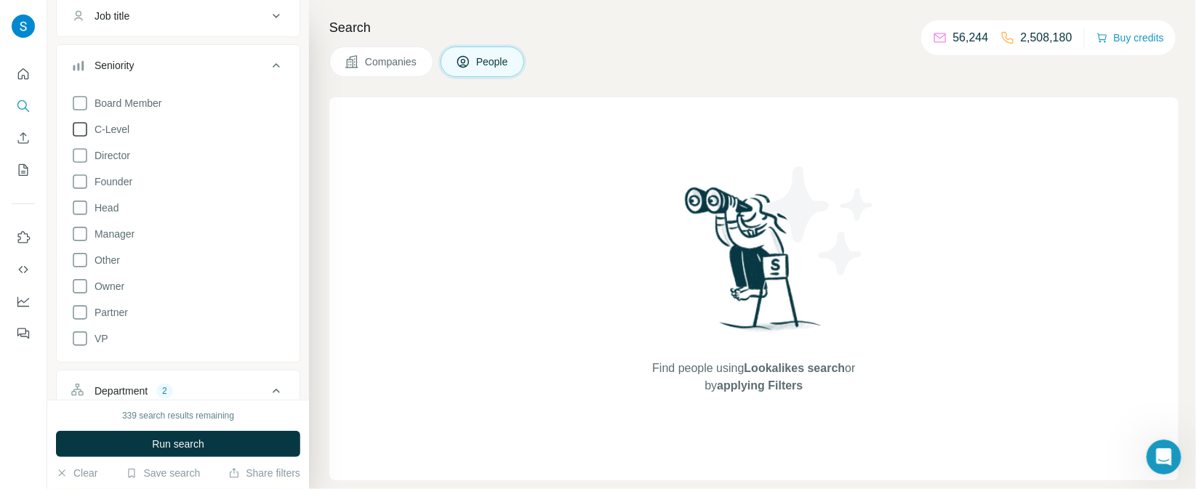
click at [87, 127] on icon at bounding box center [79, 129] width 17 height 17
click at [86, 158] on icon at bounding box center [79, 155] width 17 height 17
click at [79, 213] on icon at bounding box center [80, 208] width 15 height 15
click at [86, 230] on icon at bounding box center [79, 233] width 17 height 17
click at [81, 339] on icon at bounding box center [79, 338] width 17 height 17
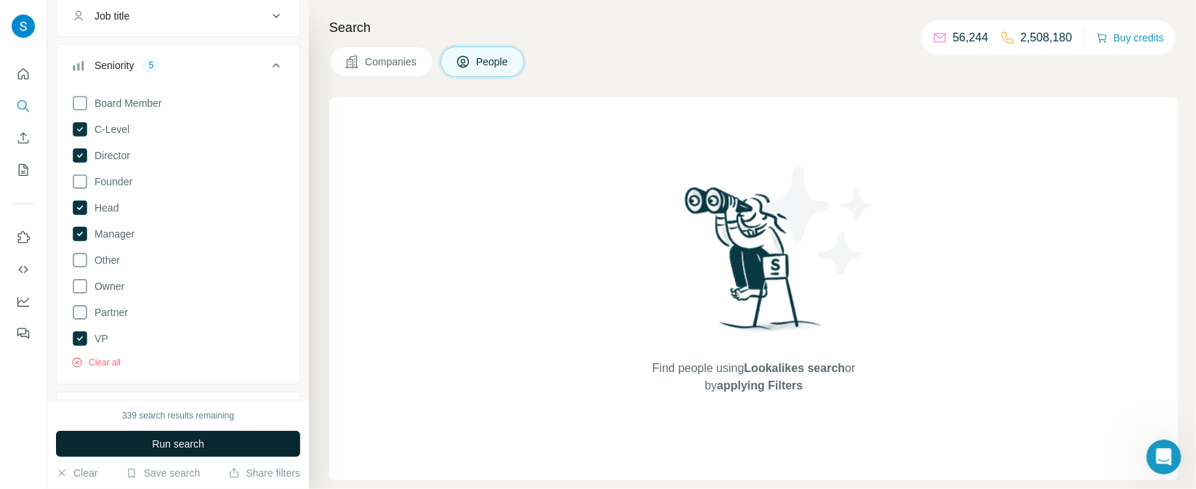
click at [192, 445] on span "Run search" at bounding box center [178, 444] width 52 height 15
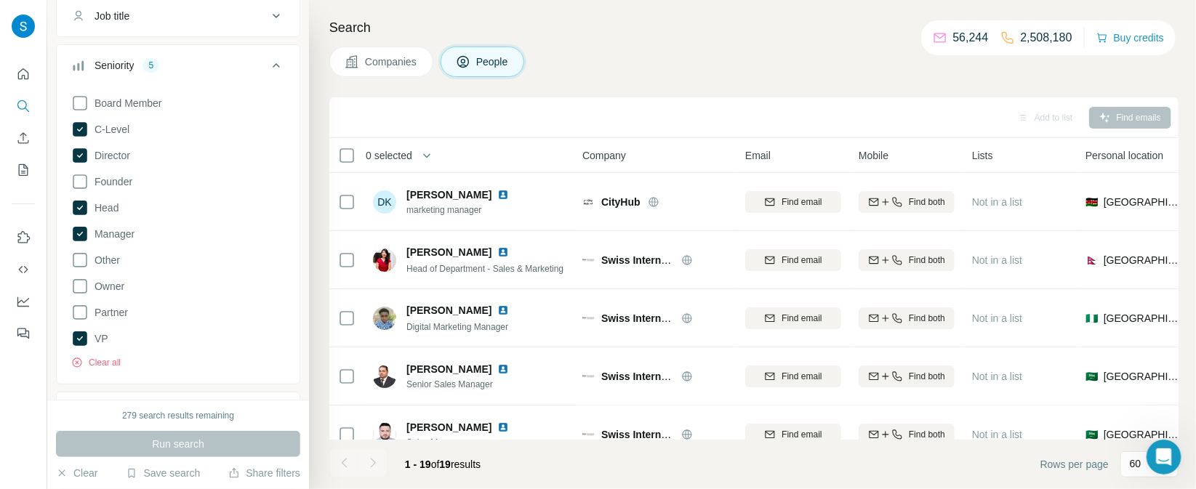
click at [613, 71] on div "Companies People" at bounding box center [753, 62] width 849 height 31
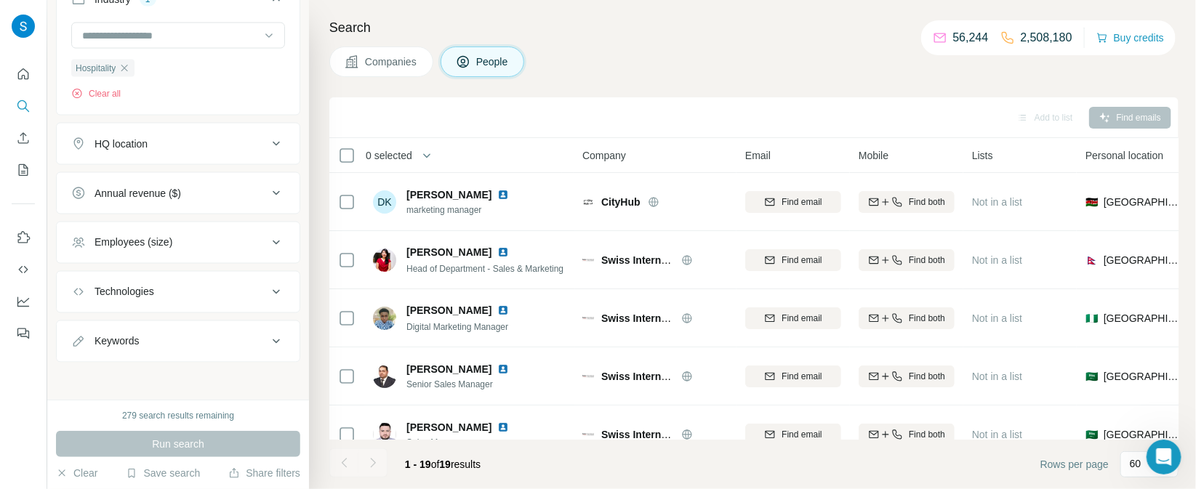
click at [194, 140] on div "HQ location" at bounding box center [169, 144] width 196 height 15
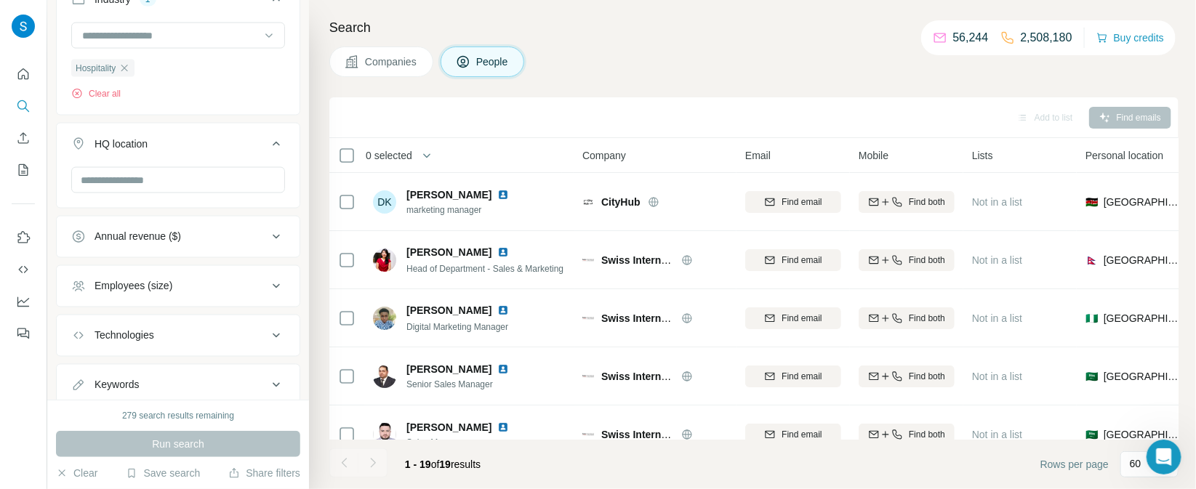
click at [194, 140] on div "HQ location" at bounding box center [169, 144] width 196 height 15
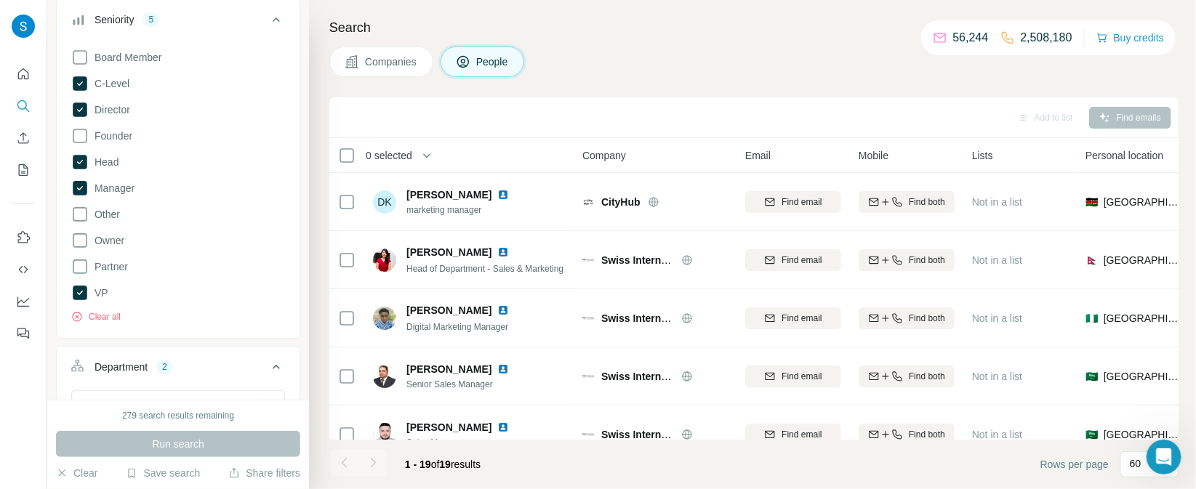
scroll to position [139, 0]
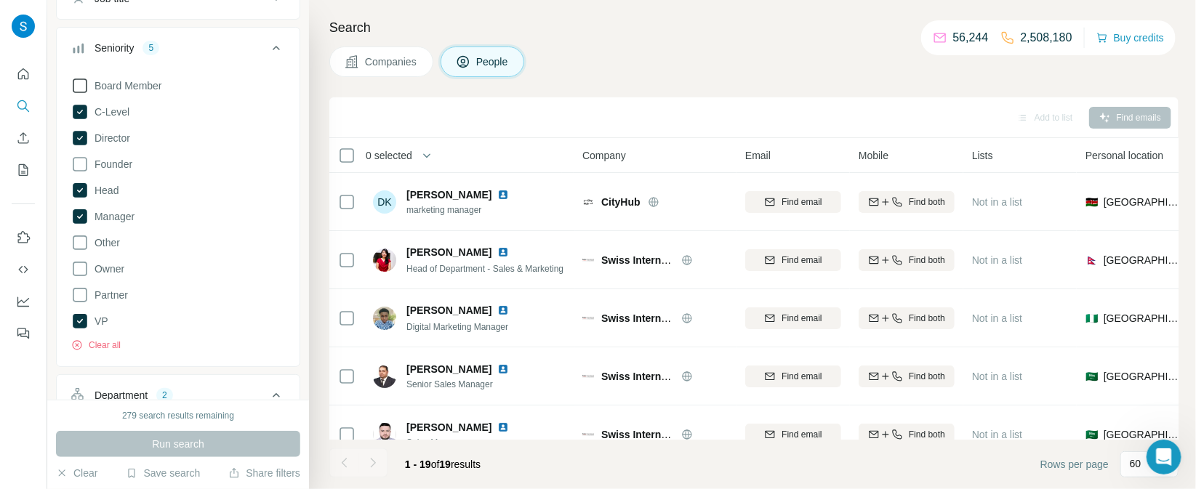
click at [81, 79] on icon at bounding box center [79, 85] width 17 height 17
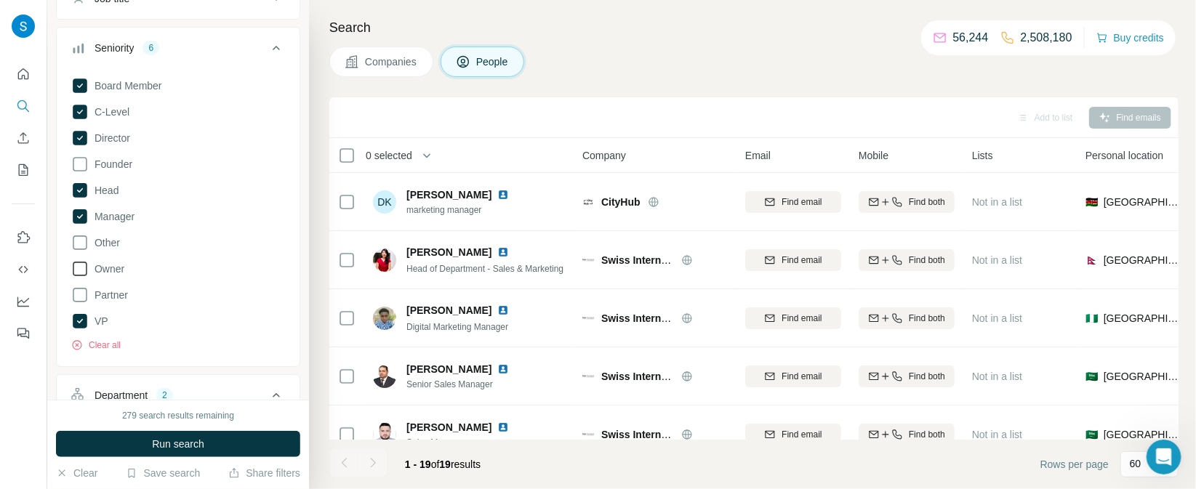
click at [79, 273] on icon at bounding box center [79, 268] width 17 height 17
click at [167, 431] on button "Run search" at bounding box center [178, 444] width 244 height 26
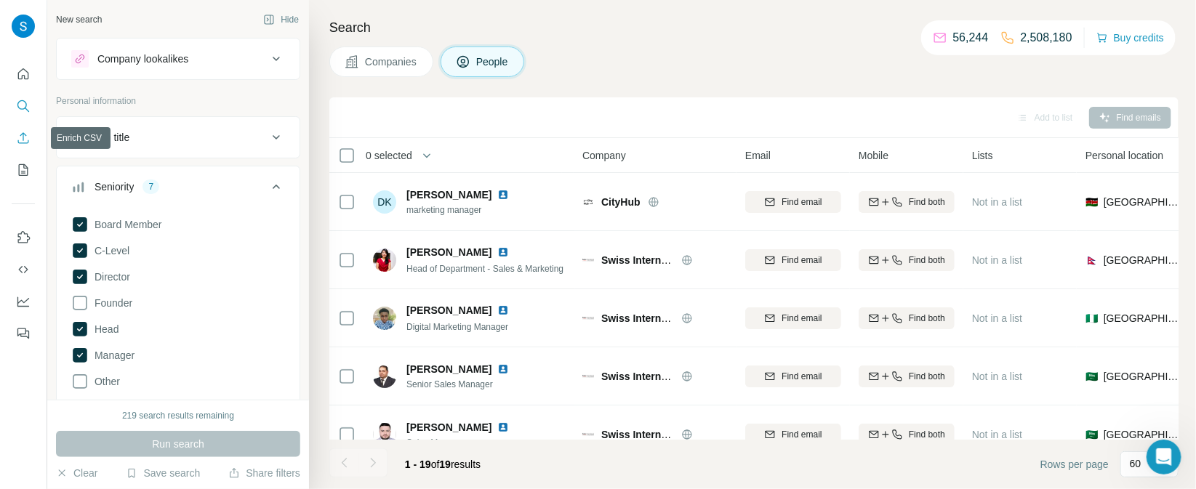
click at [23, 138] on icon "Enrich CSV" at bounding box center [23, 137] width 11 height 11
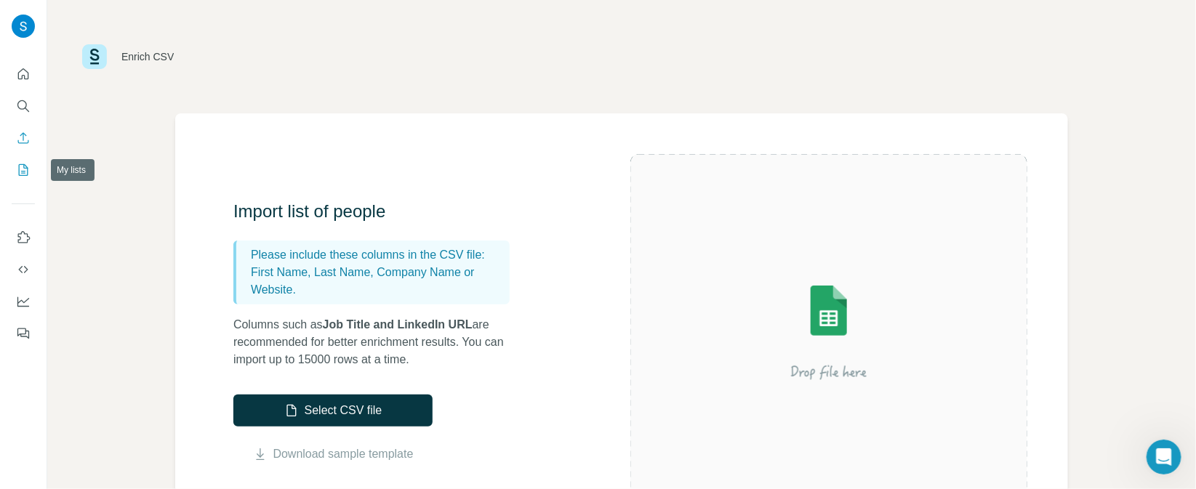
click at [19, 172] on icon "My lists" at bounding box center [23, 170] width 9 height 12
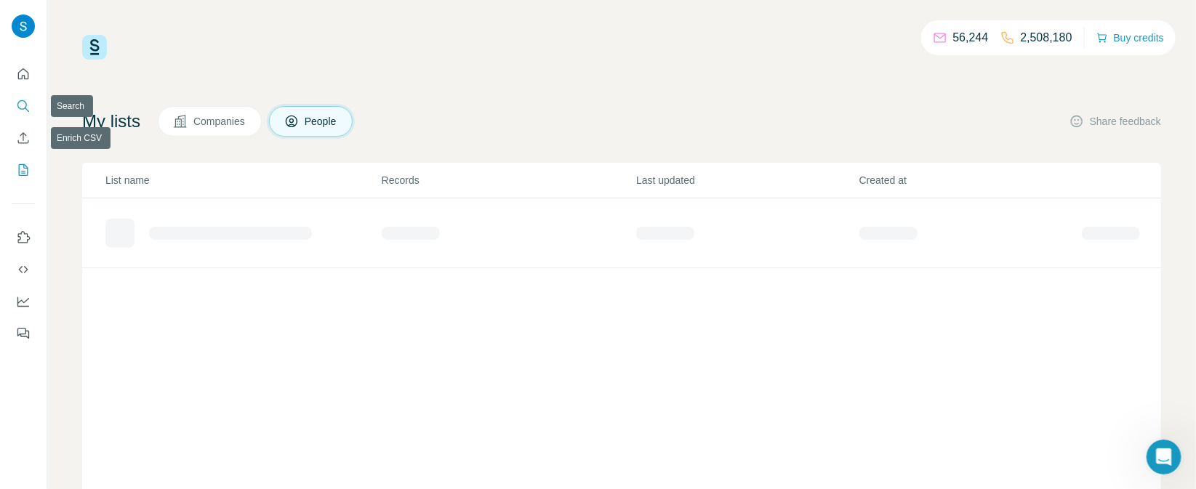
click at [25, 102] on icon "Search" at bounding box center [21, 104] width 9 height 9
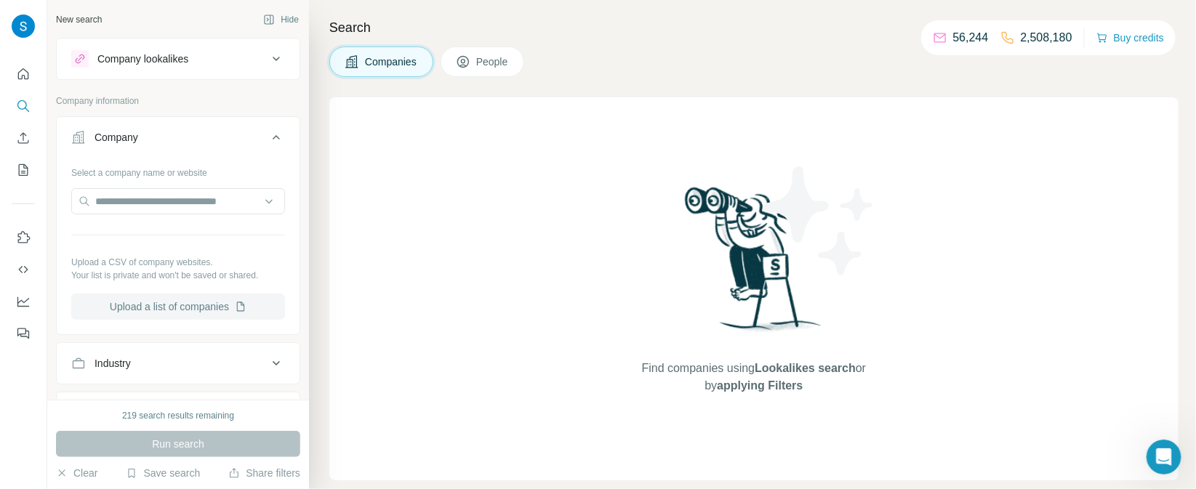
click at [200, 307] on button "Upload a list of companies" at bounding box center [178, 307] width 214 height 26
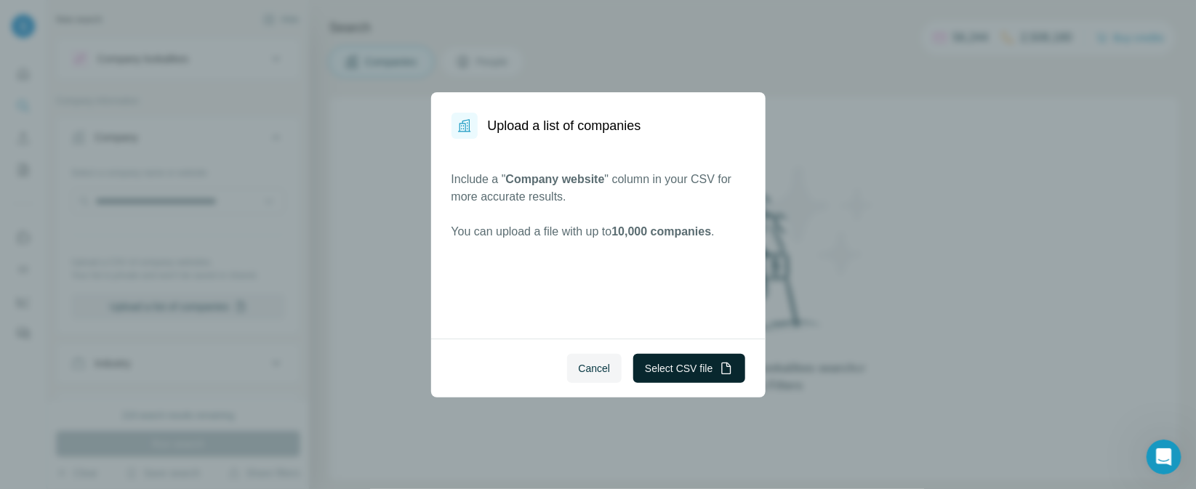
click at [711, 364] on button "Select CSV file" at bounding box center [688, 368] width 111 height 29
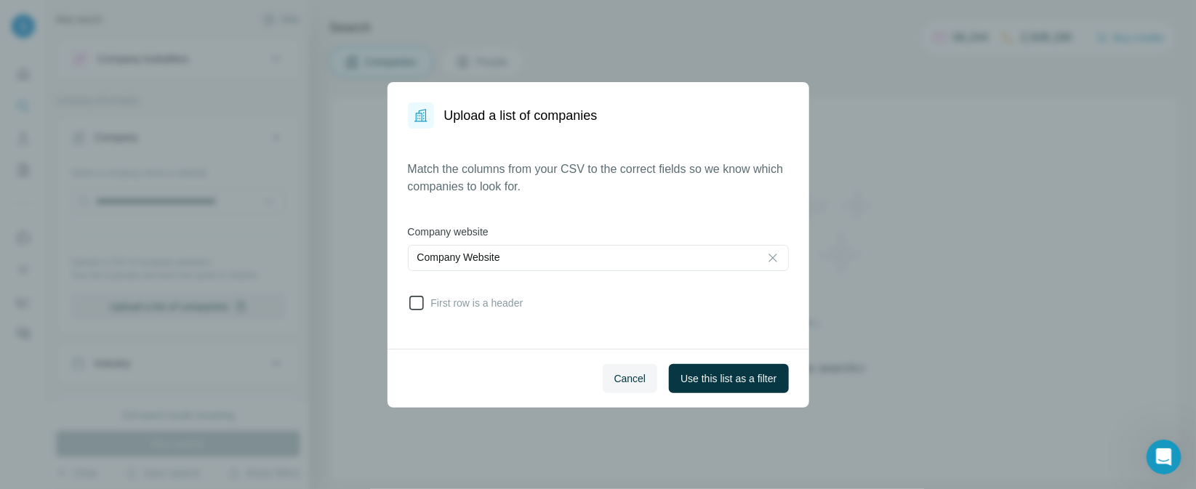
click at [419, 303] on icon at bounding box center [416, 302] width 17 height 17
click at [743, 382] on span "Use this list as a filter" at bounding box center [728, 378] width 96 height 15
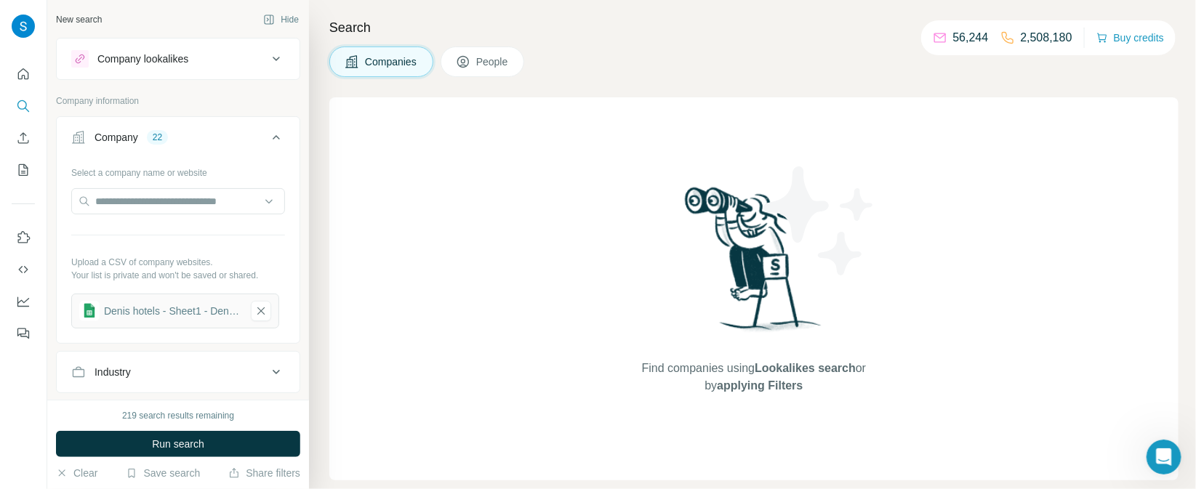
click at [209, 368] on div "Industry" at bounding box center [169, 372] width 196 height 15
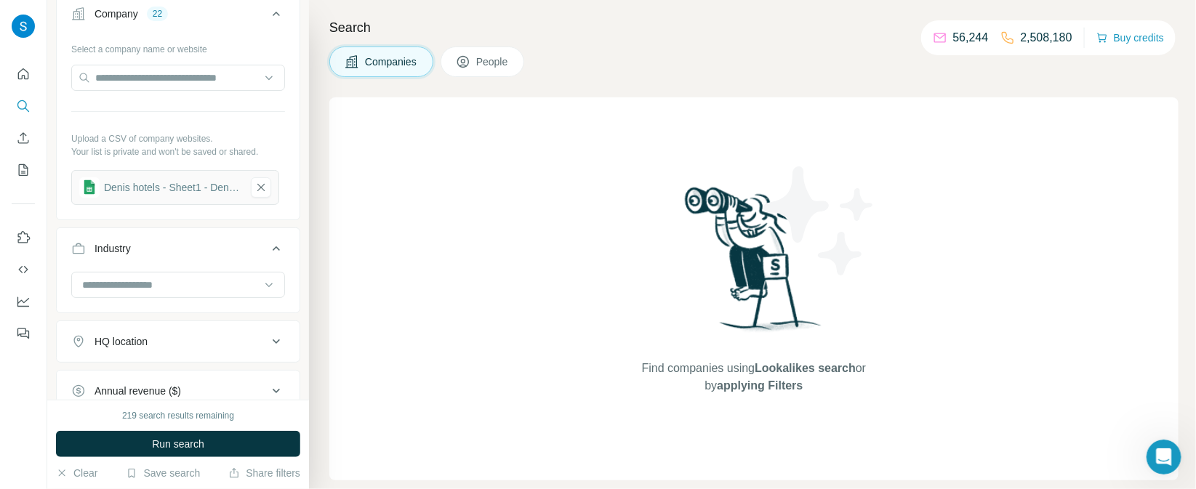
scroll to position [244, 0]
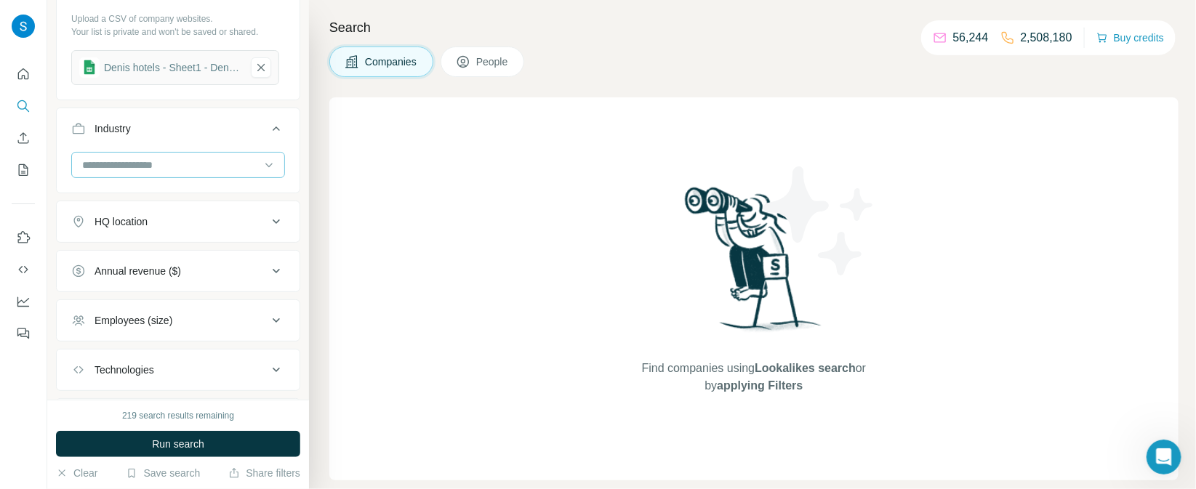
click at [171, 164] on input at bounding box center [171, 165] width 180 height 16
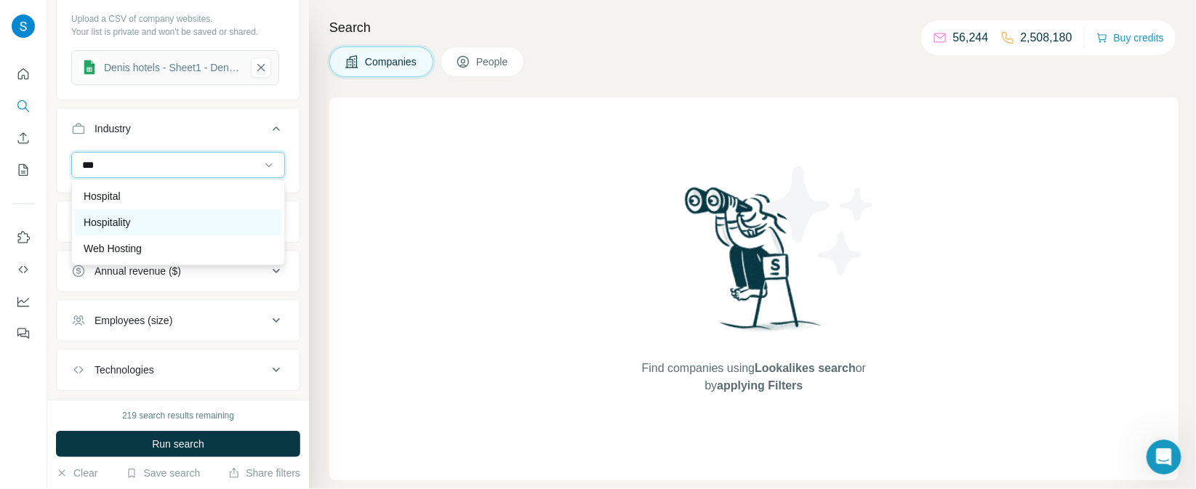
type input "***"
click at [169, 216] on div "Hospitality" at bounding box center [178, 222] width 189 height 15
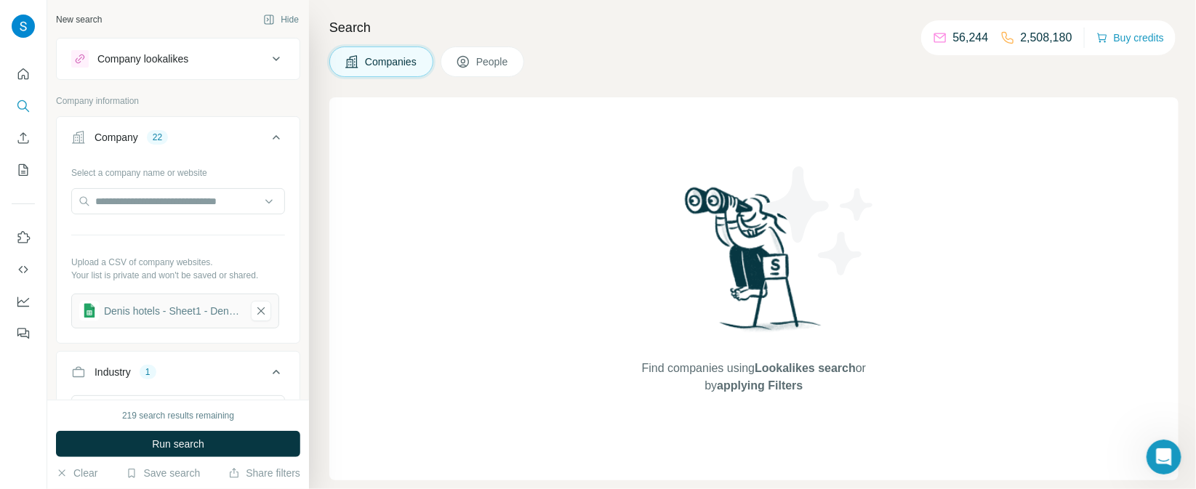
click at [492, 60] on span "People" at bounding box center [492, 62] width 33 height 15
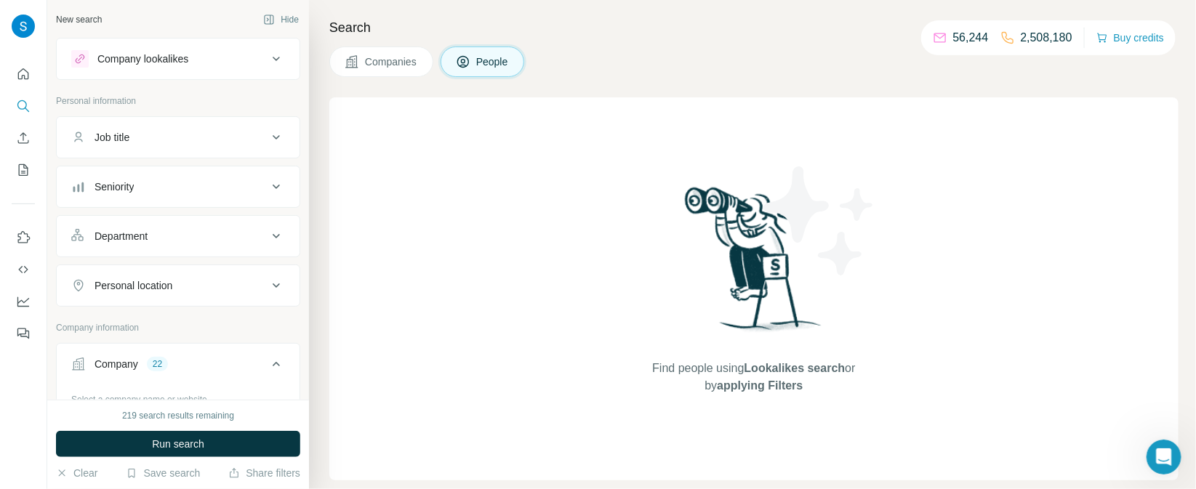
click at [192, 235] on div "Department" at bounding box center [169, 236] width 196 height 15
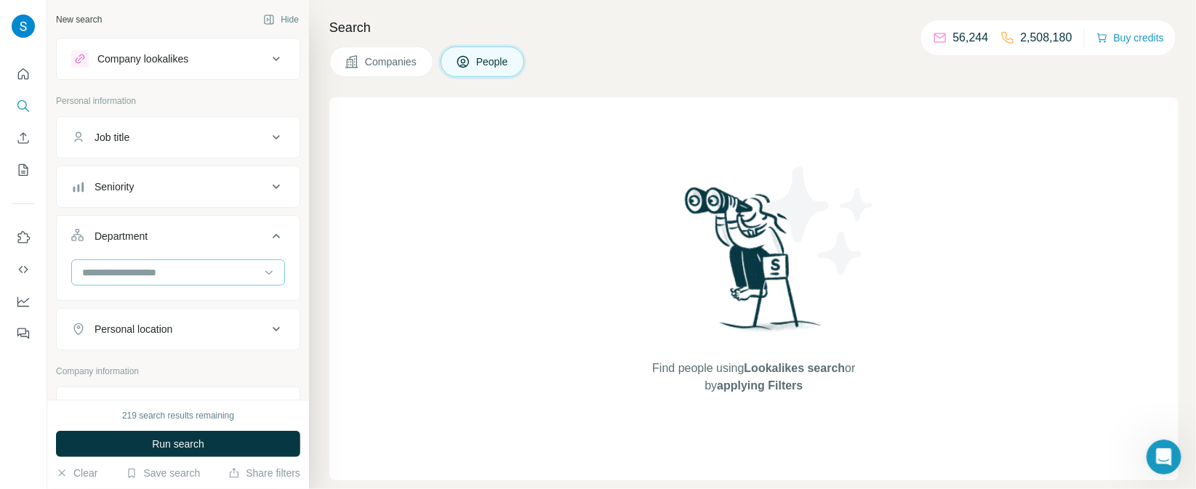
click at [178, 265] on input at bounding box center [171, 273] width 180 height 16
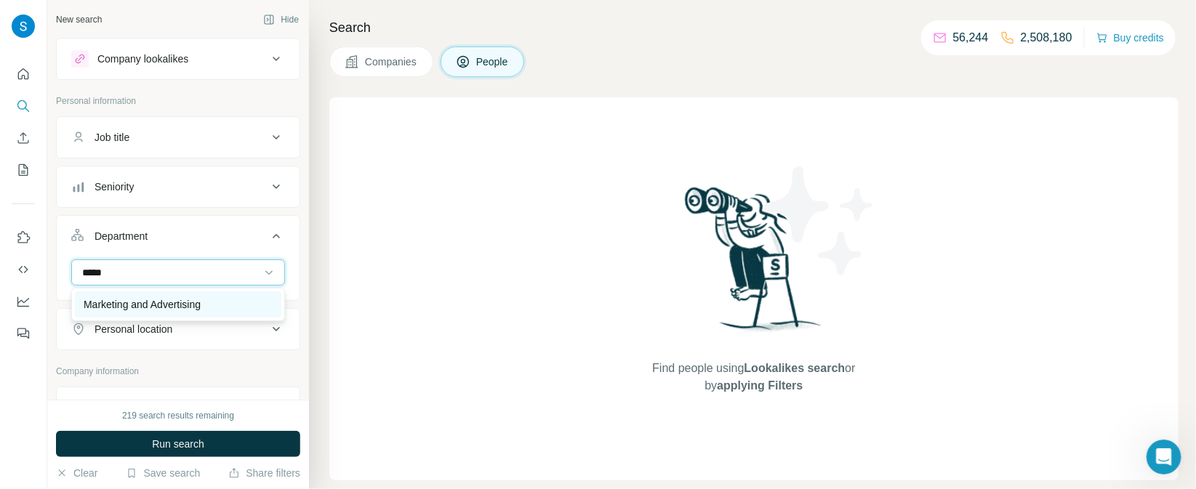
type input "*****"
click at [173, 307] on p "Marketing and Advertising" at bounding box center [142, 304] width 117 height 15
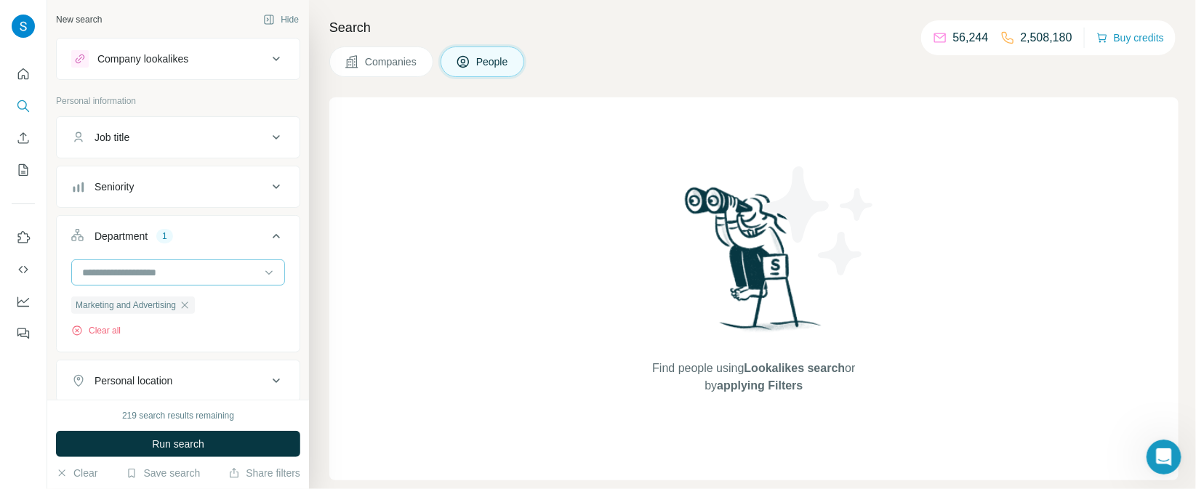
click at [215, 279] on div at bounding box center [171, 272] width 180 height 25
type input "**"
click at [136, 305] on div "Sales" at bounding box center [178, 304] width 189 height 15
click at [240, 182] on div "Seniority" at bounding box center [169, 187] width 196 height 15
click at [82, 255] on icon at bounding box center [79, 250] width 17 height 17
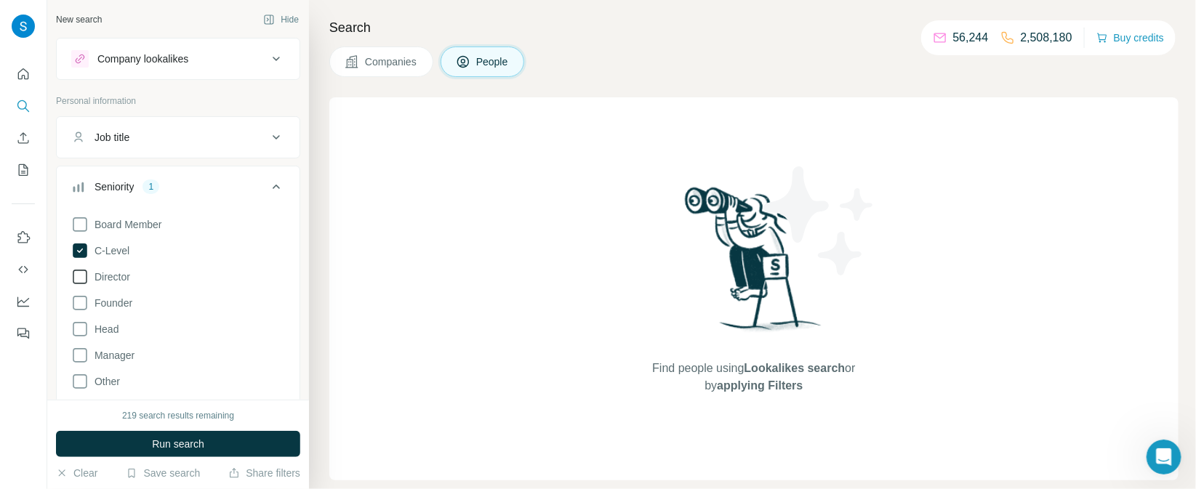
click at [82, 276] on icon at bounding box center [79, 276] width 17 height 17
click at [81, 334] on icon at bounding box center [79, 329] width 17 height 17
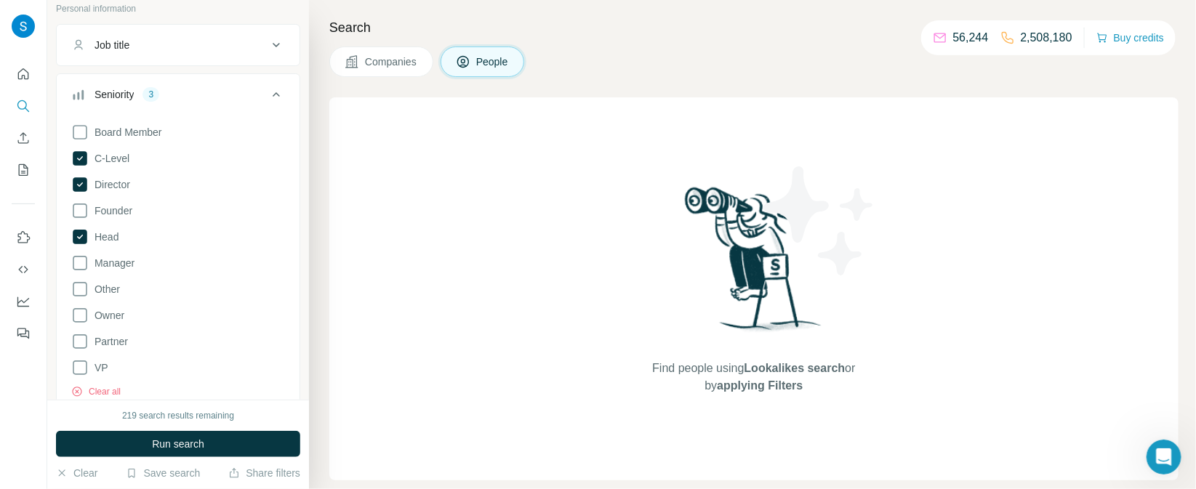
scroll to position [121, 0]
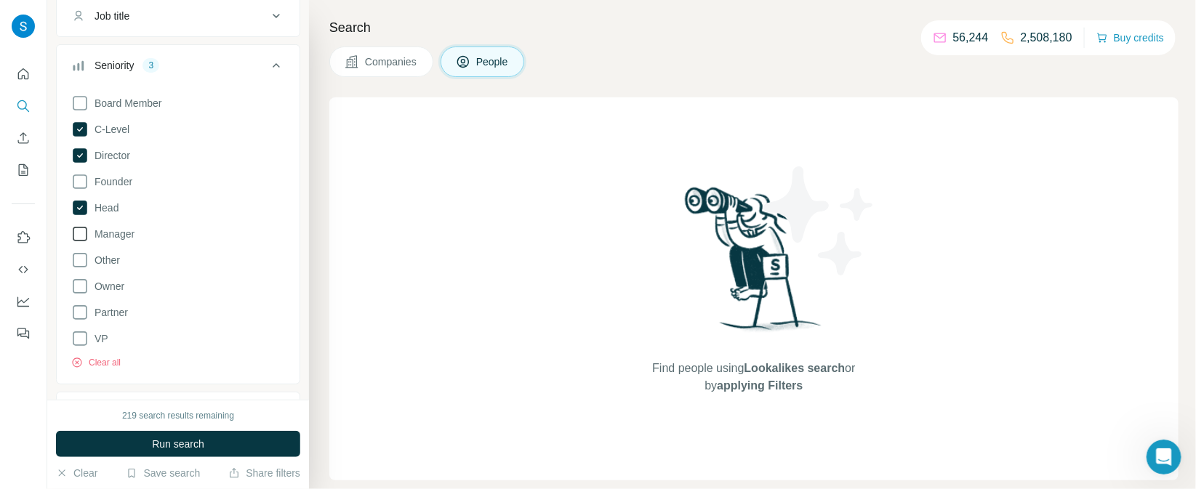
click at [86, 228] on icon at bounding box center [80, 234] width 15 height 15
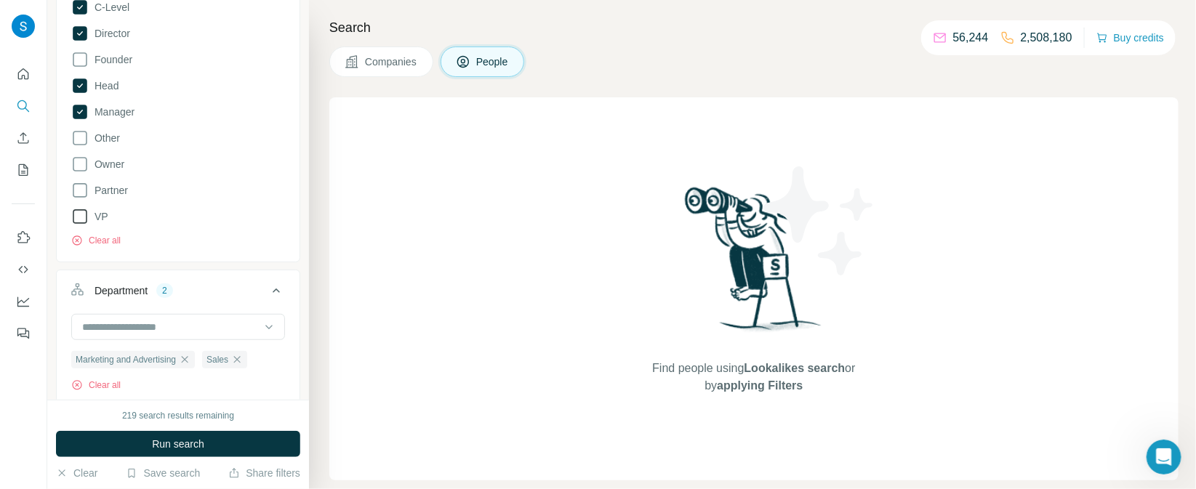
click at [78, 220] on icon at bounding box center [79, 216] width 17 height 17
click at [82, 170] on icon at bounding box center [79, 164] width 17 height 17
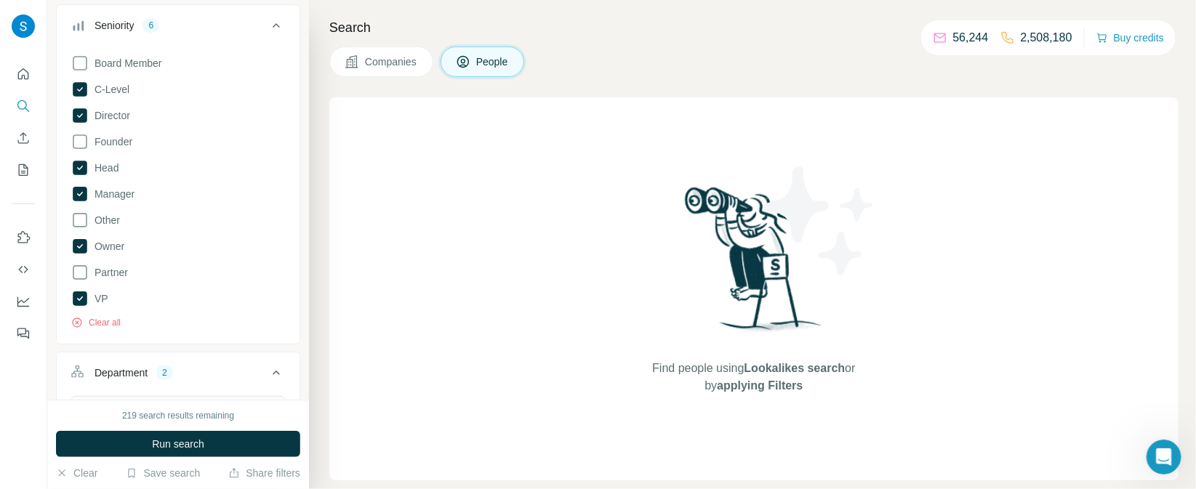
scroll to position [121, 0]
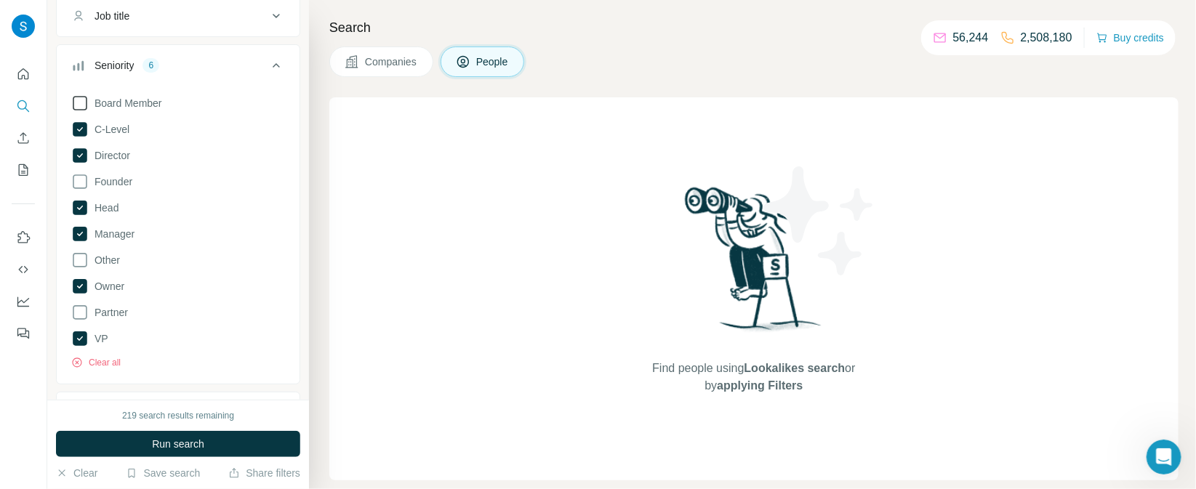
click at [78, 106] on icon at bounding box center [79, 102] width 17 height 17
click at [71, 173] on icon at bounding box center [79, 181] width 17 height 17
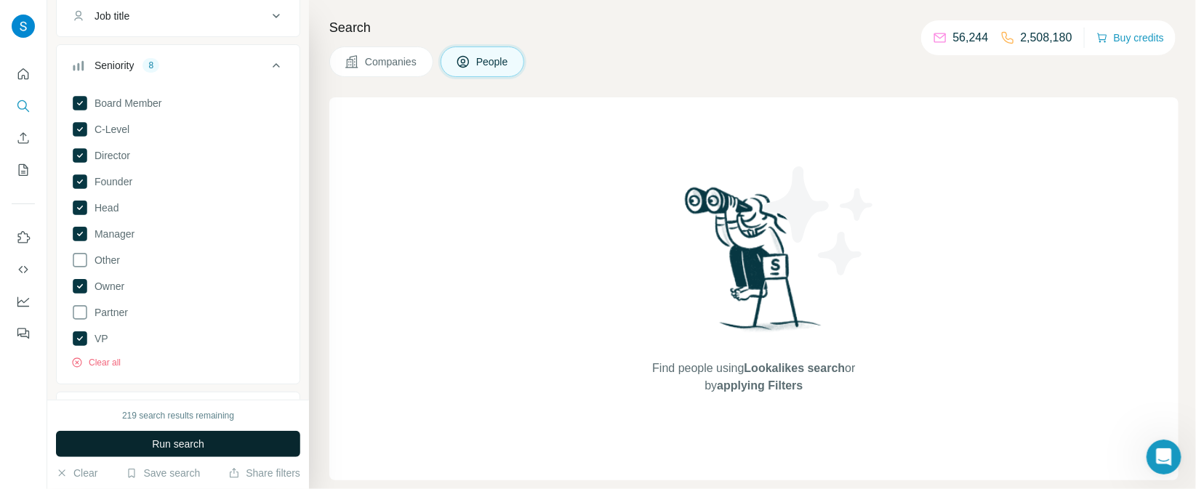
click at [181, 443] on span "Run search" at bounding box center [178, 444] width 52 height 15
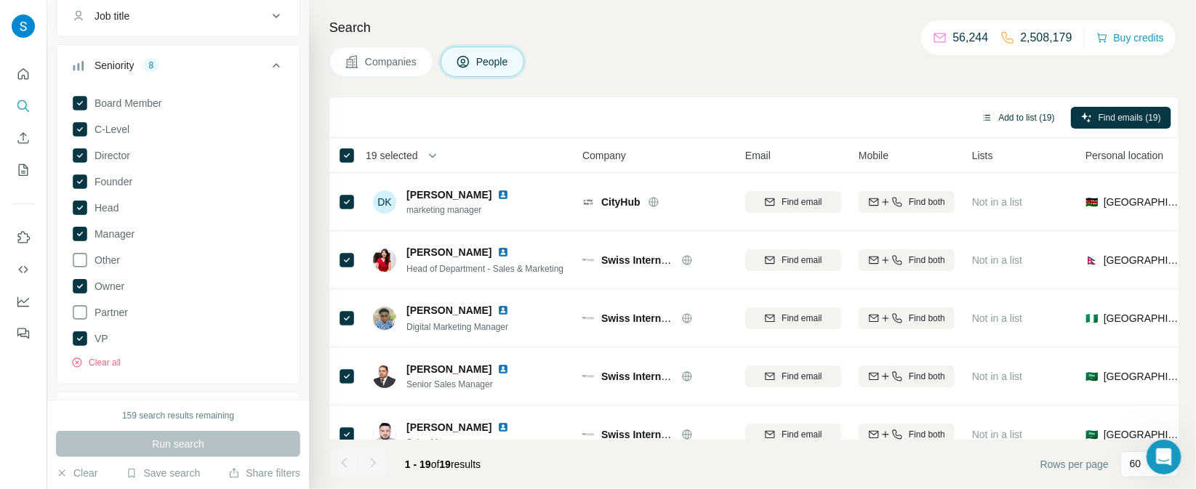
click at [996, 122] on button "Add to list (19)" at bounding box center [1018, 118] width 94 height 22
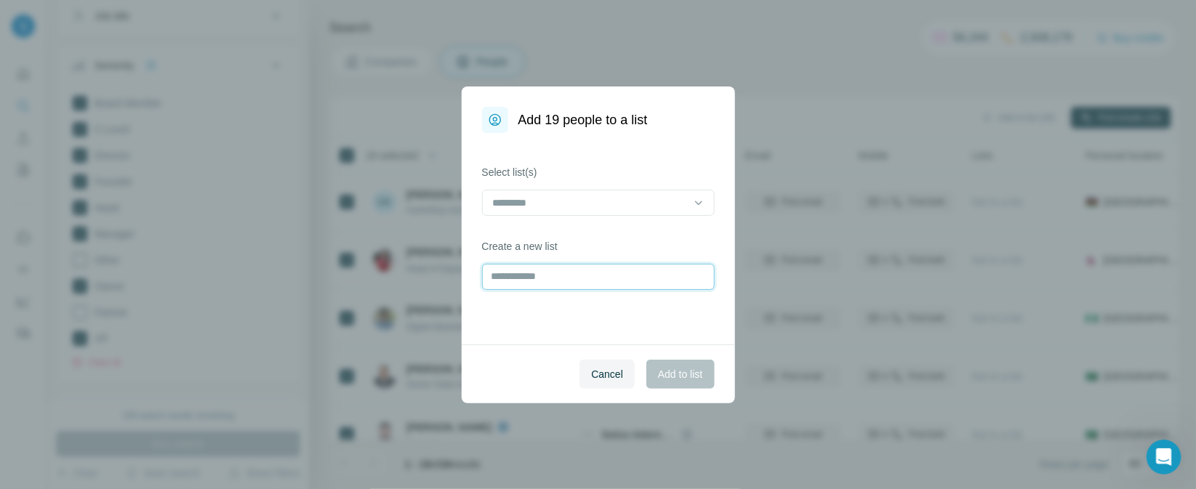
click at [533, 273] on input "text" at bounding box center [598, 277] width 233 height 26
type input "*****"
click at [515, 274] on input "******" at bounding box center [598, 277] width 233 height 26
type input "**********"
click at [693, 376] on span "Add to list" at bounding box center [680, 374] width 44 height 15
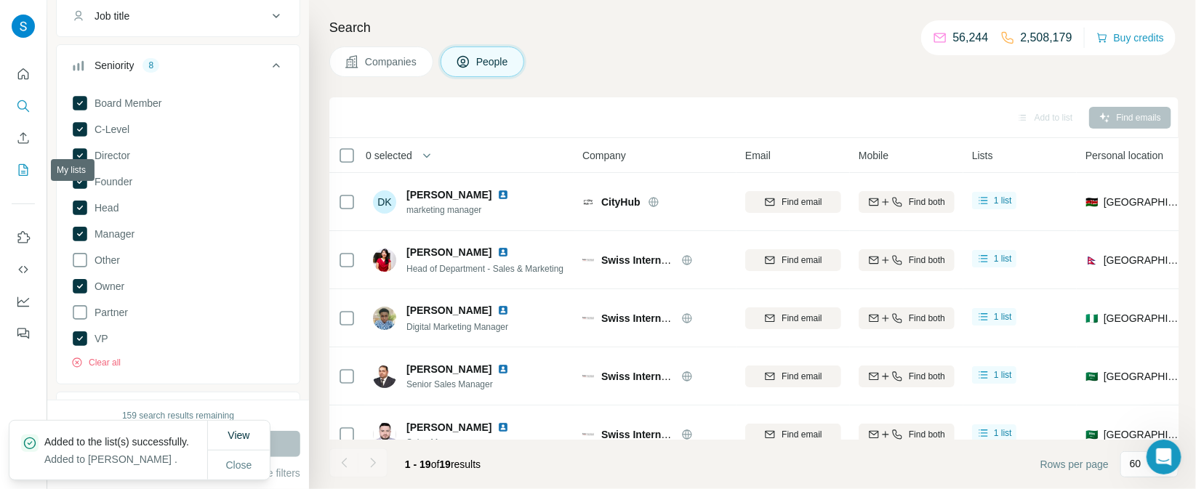
click at [27, 173] on icon "My lists" at bounding box center [23, 170] width 9 height 12
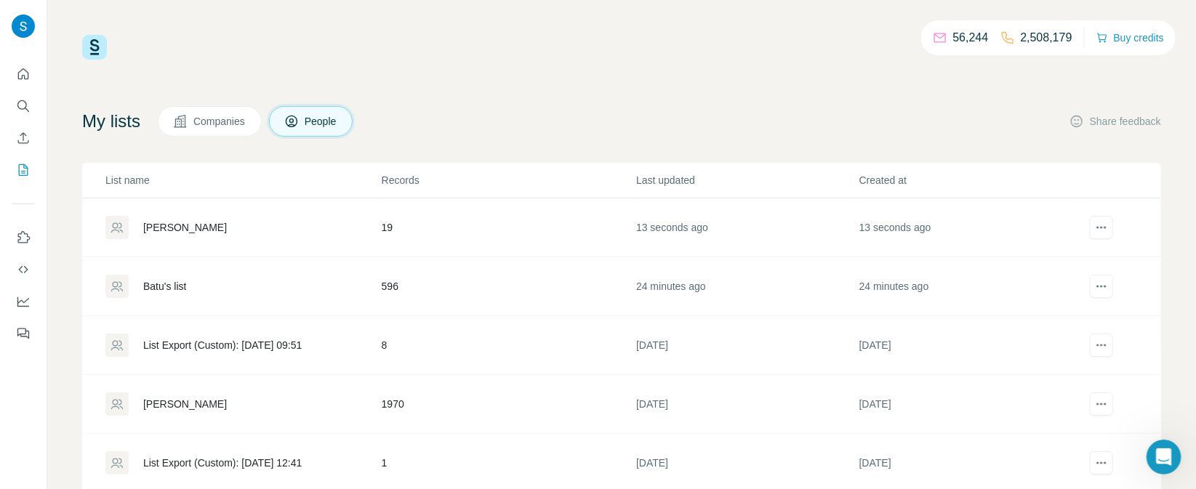
click at [172, 230] on div "[PERSON_NAME]" at bounding box center [185, 227] width 84 height 15
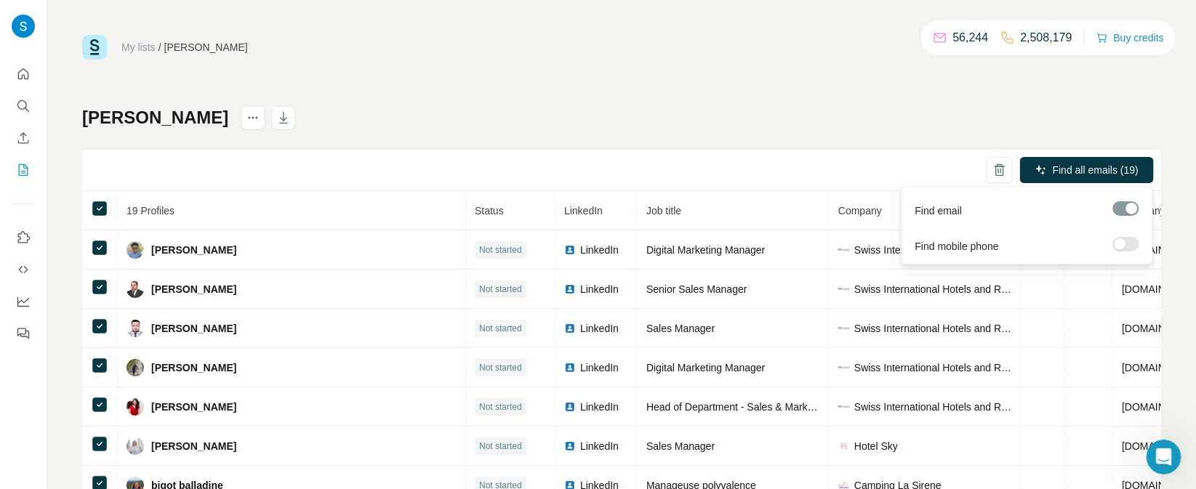
click at [1040, 168] on icon "button" at bounding box center [1041, 170] width 12 height 12
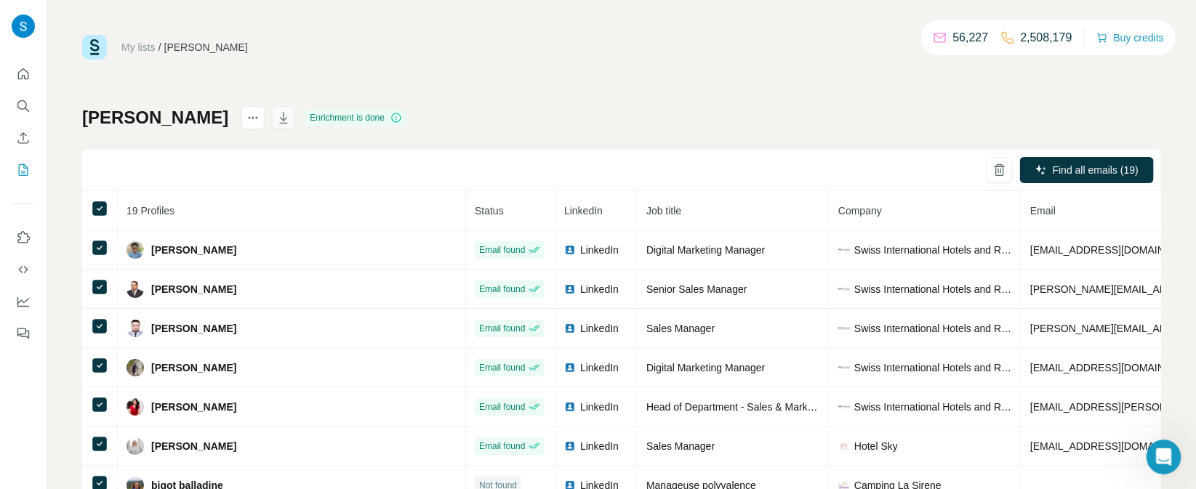
click at [280, 123] on icon "button" at bounding box center [284, 118] width 8 height 12
click at [20, 108] on icon "Search" at bounding box center [21, 104] width 9 height 9
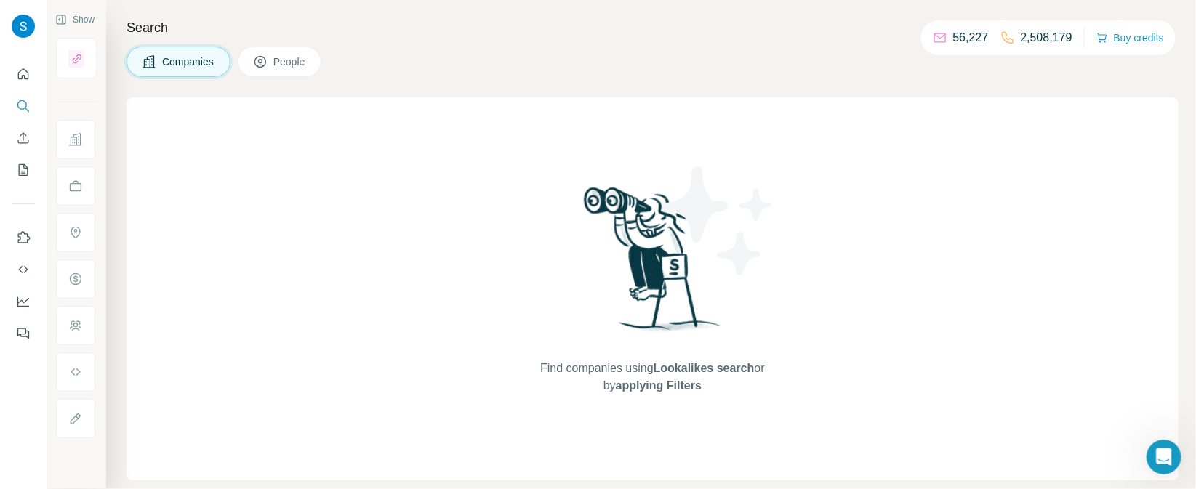
click at [20, 81] on icon "Quick start" at bounding box center [23, 74] width 15 height 15
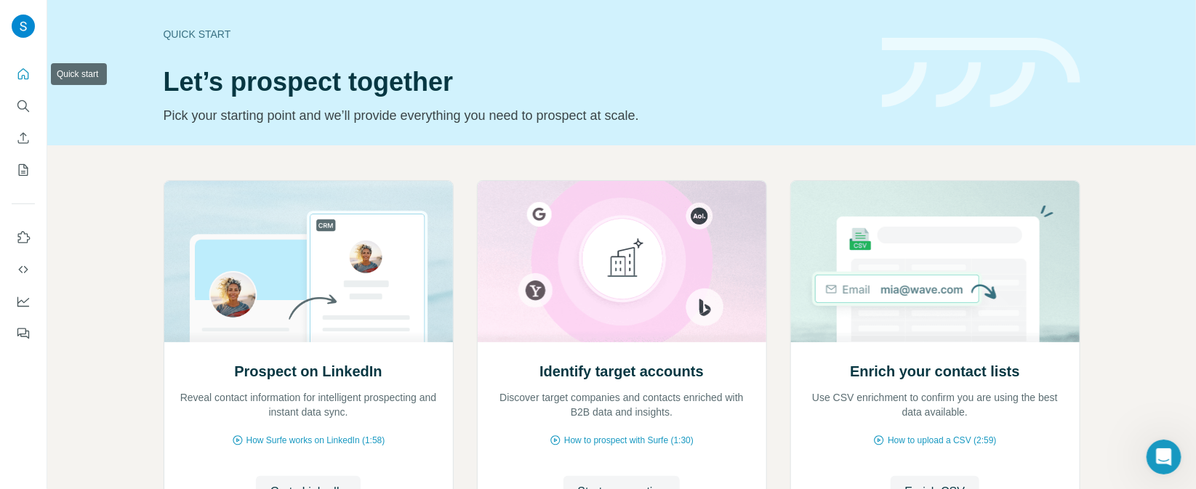
click at [20, 81] on icon "Quick start" at bounding box center [23, 74] width 15 height 15
click at [29, 114] on button "Search" at bounding box center [23, 106] width 23 height 26
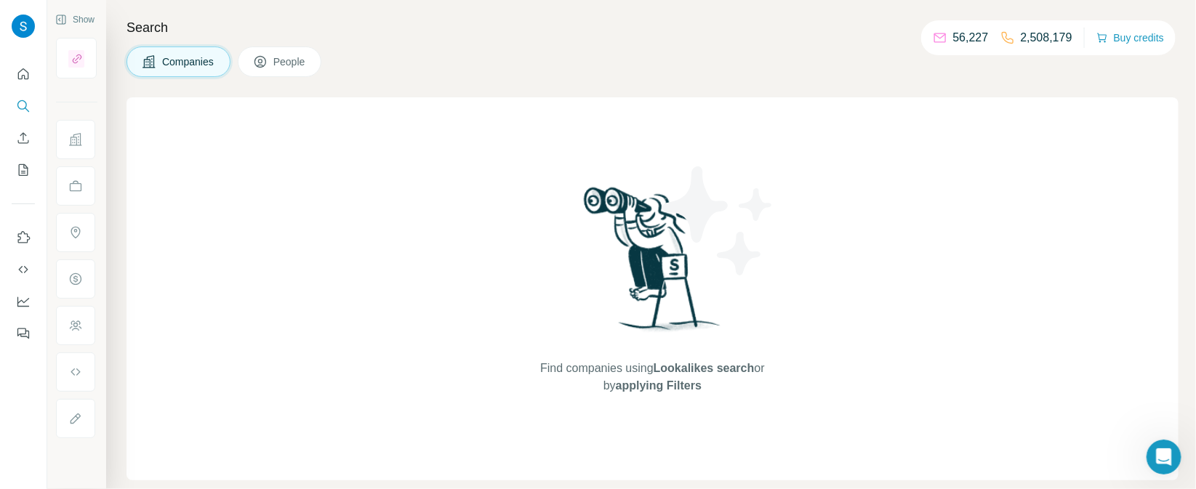
click at [305, 73] on button "People" at bounding box center [280, 62] width 84 height 31
